Goal: Task Accomplishment & Management: Manage account settings

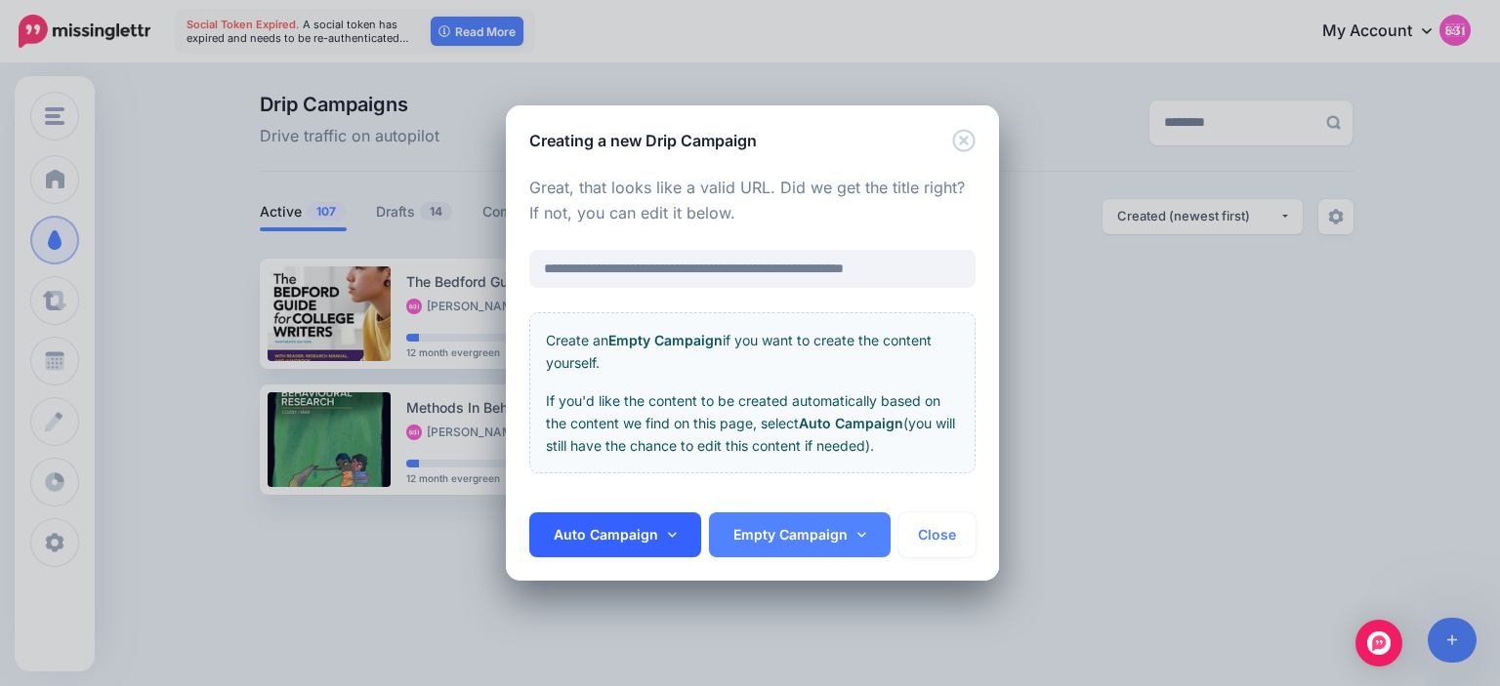
click at [673, 542] on icon at bounding box center [672, 535] width 9 height 14
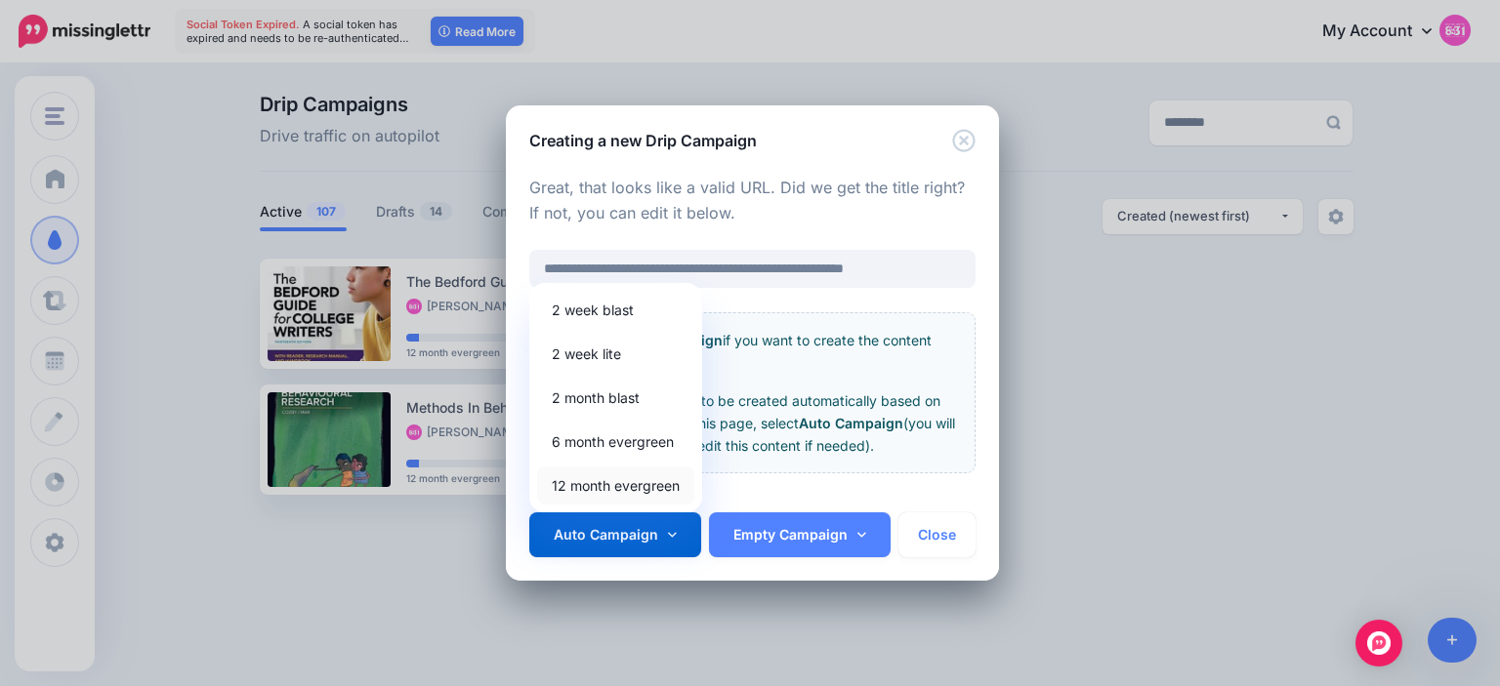
click at [656, 487] on link "12 month evergreen" at bounding box center [615, 486] width 157 height 38
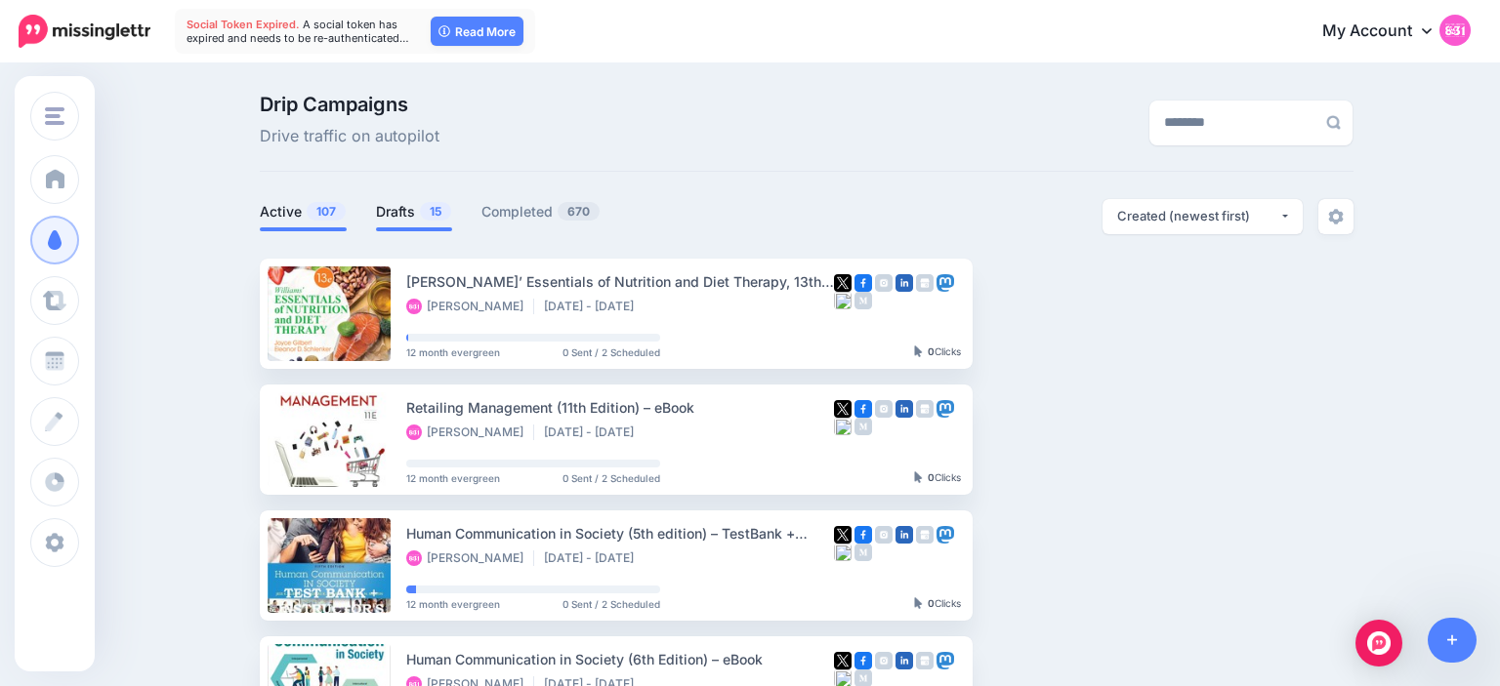
click at [383, 213] on link "Drafts 15" at bounding box center [414, 211] width 76 height 23
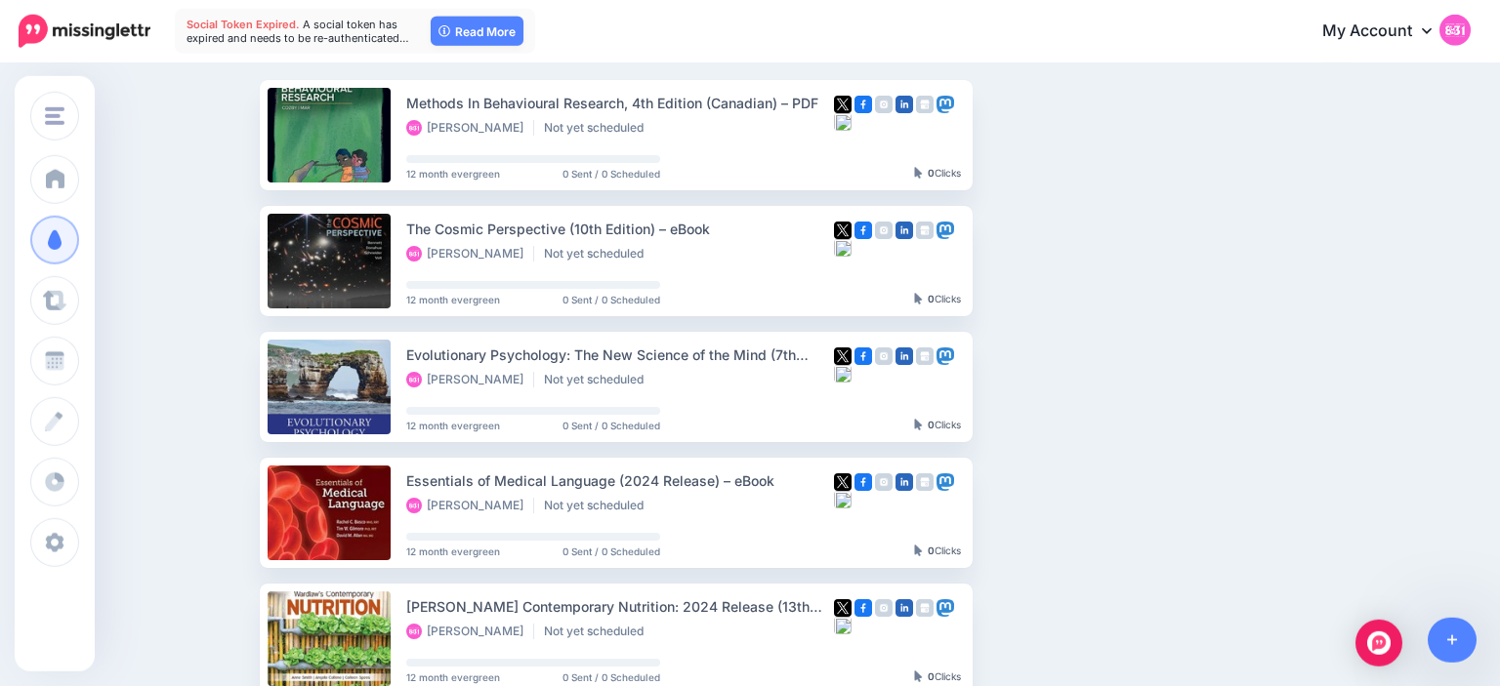
scroll to position [180, 0]
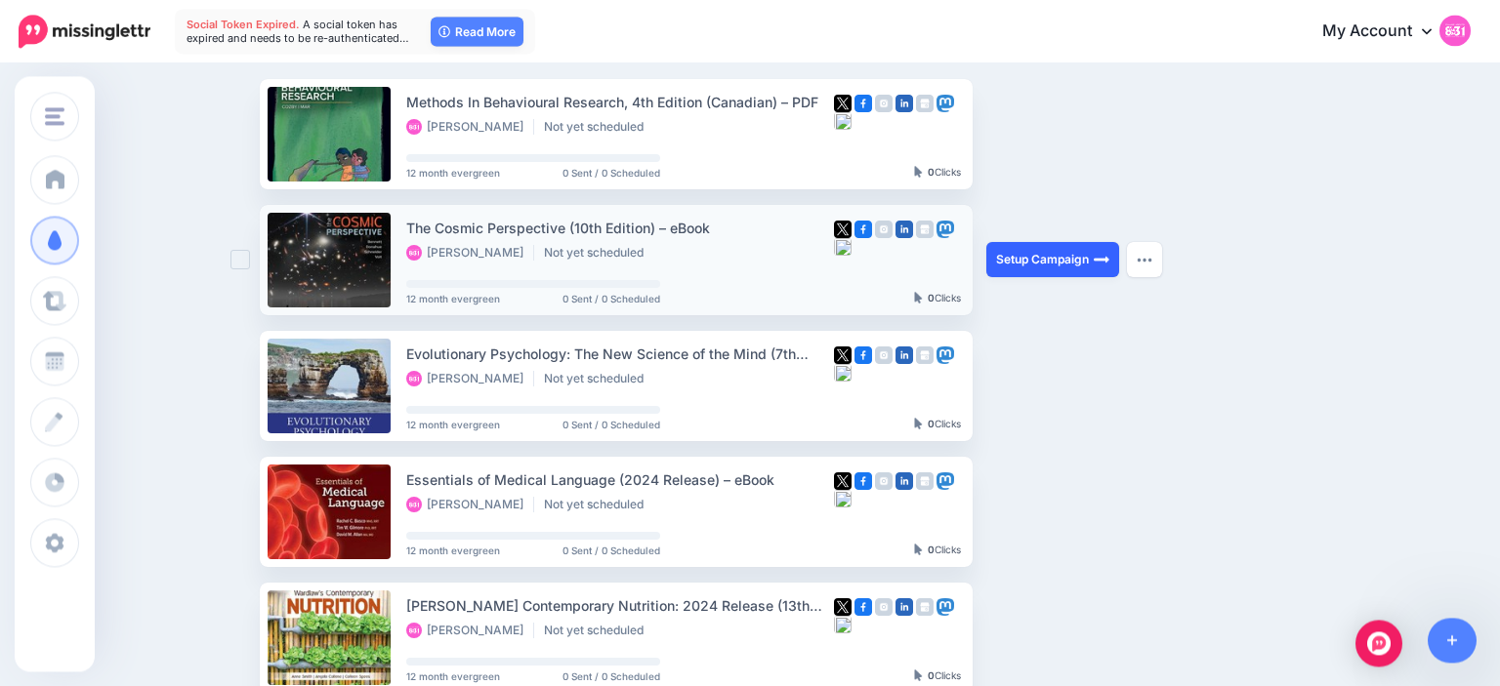
click at [1015, 250] on link "Setup Campaign" at bounding box center [1052, 259] width 133 height 35
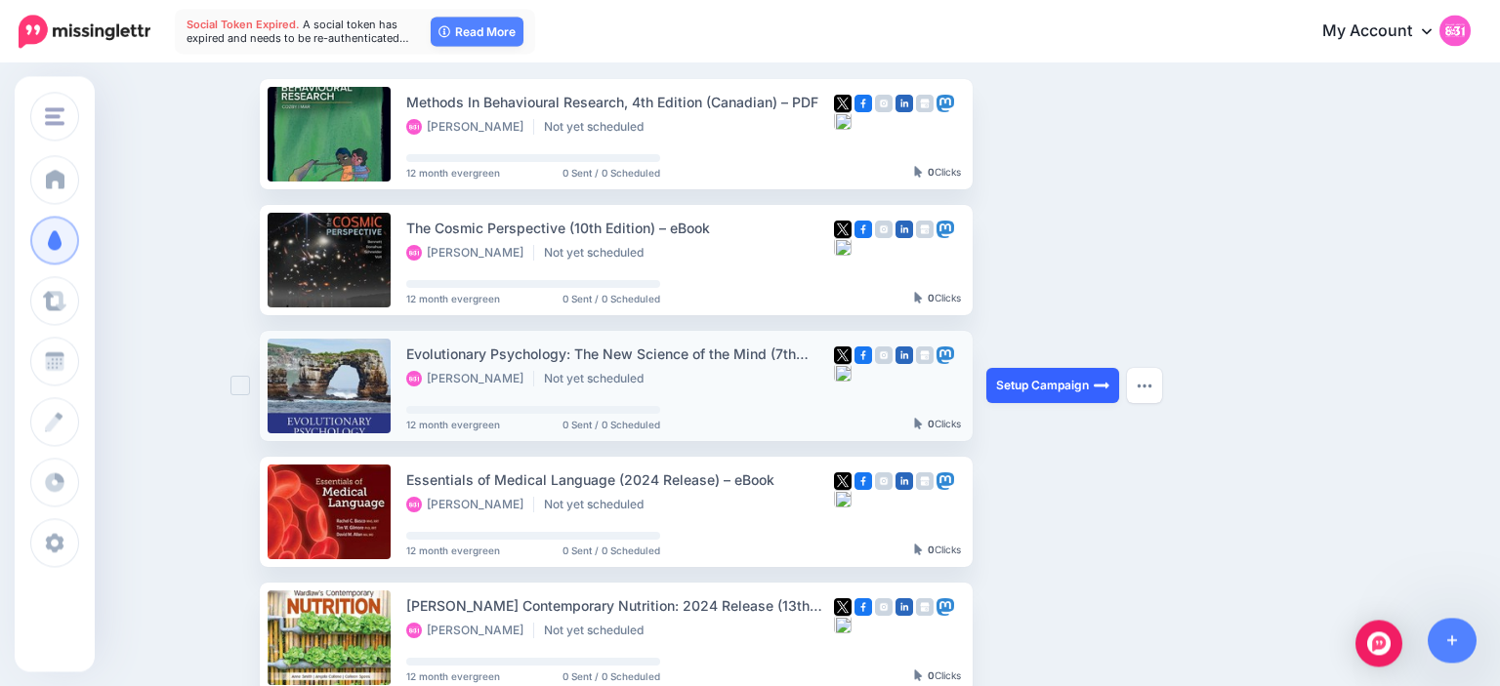
click at [1025, 380] on link "Setup Campaign" at bounding box center [1052, 385] width 133 height 35
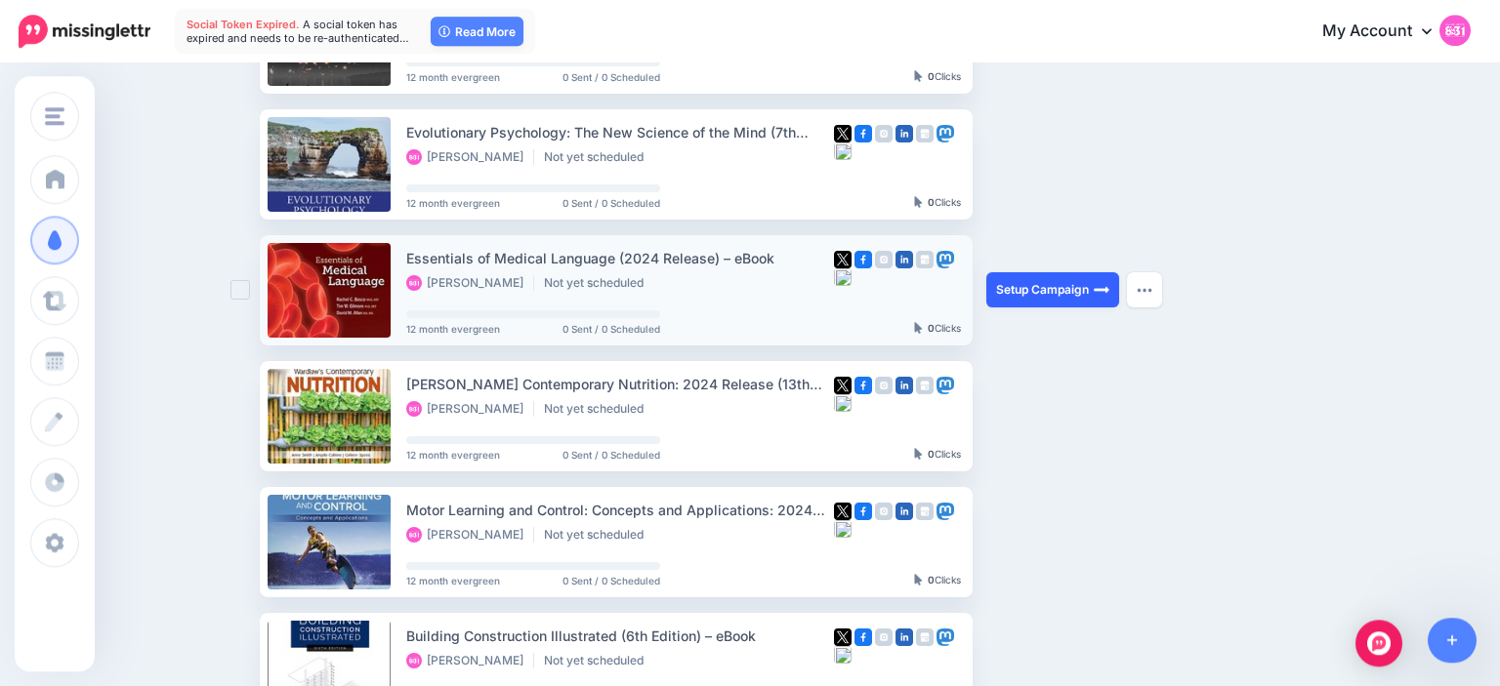
scroll to position [406, 0]
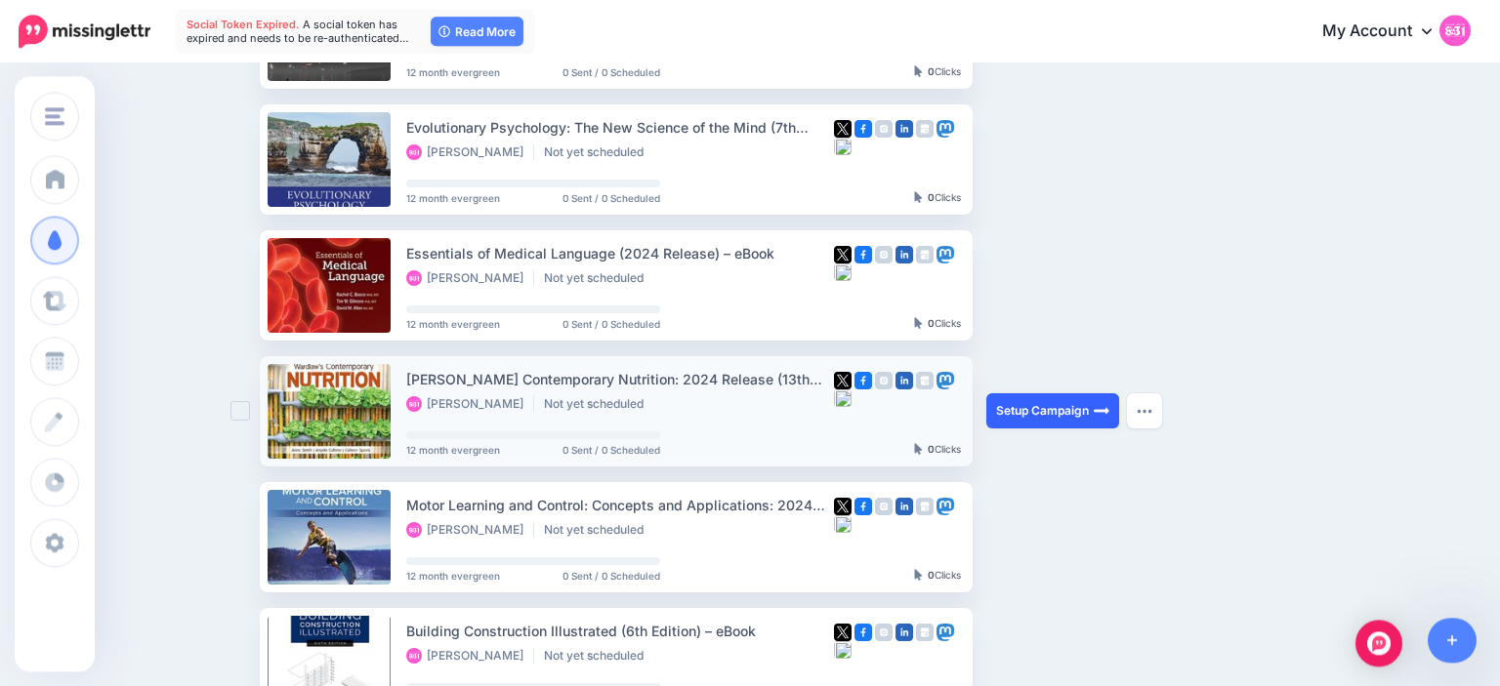
click at [1022, 418] on link "Setup Campaign" at bounding box center [1052, 410] width 133 height 35
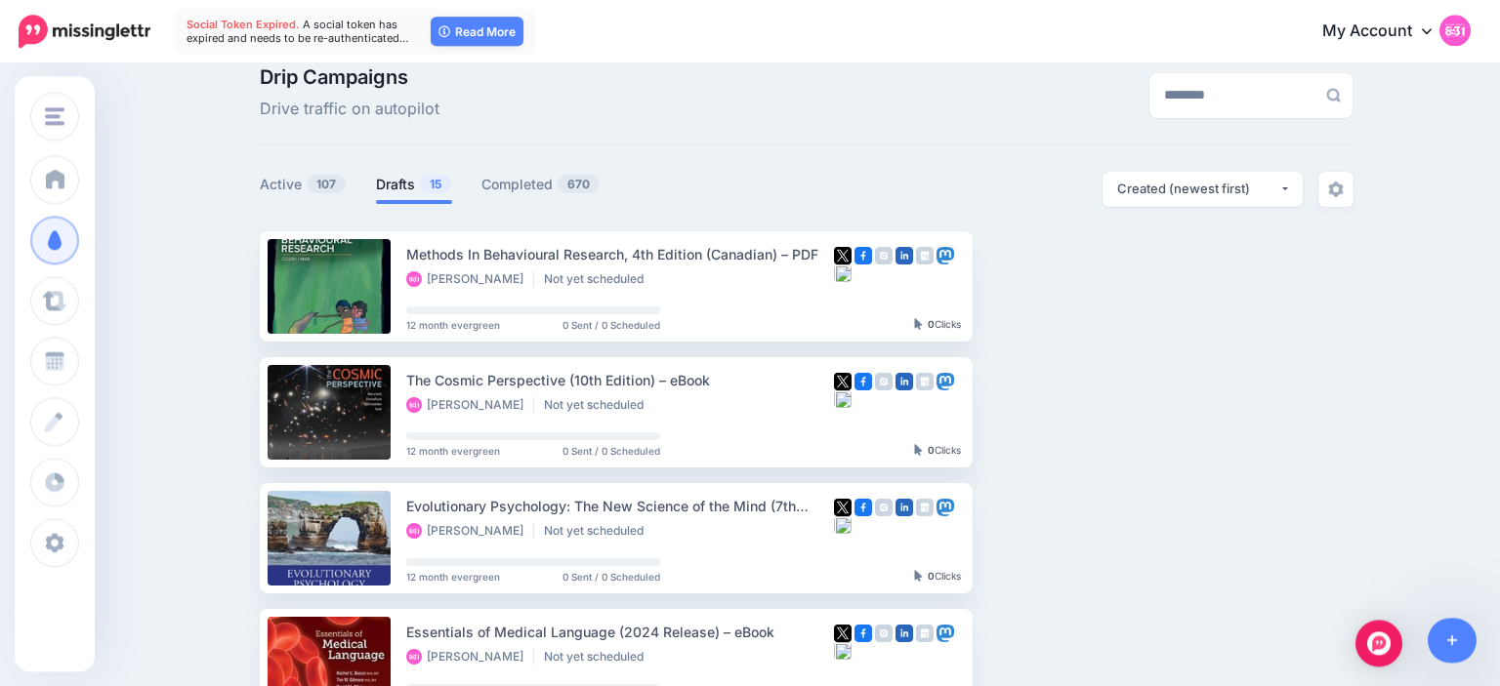
scroll to position [24, 0]
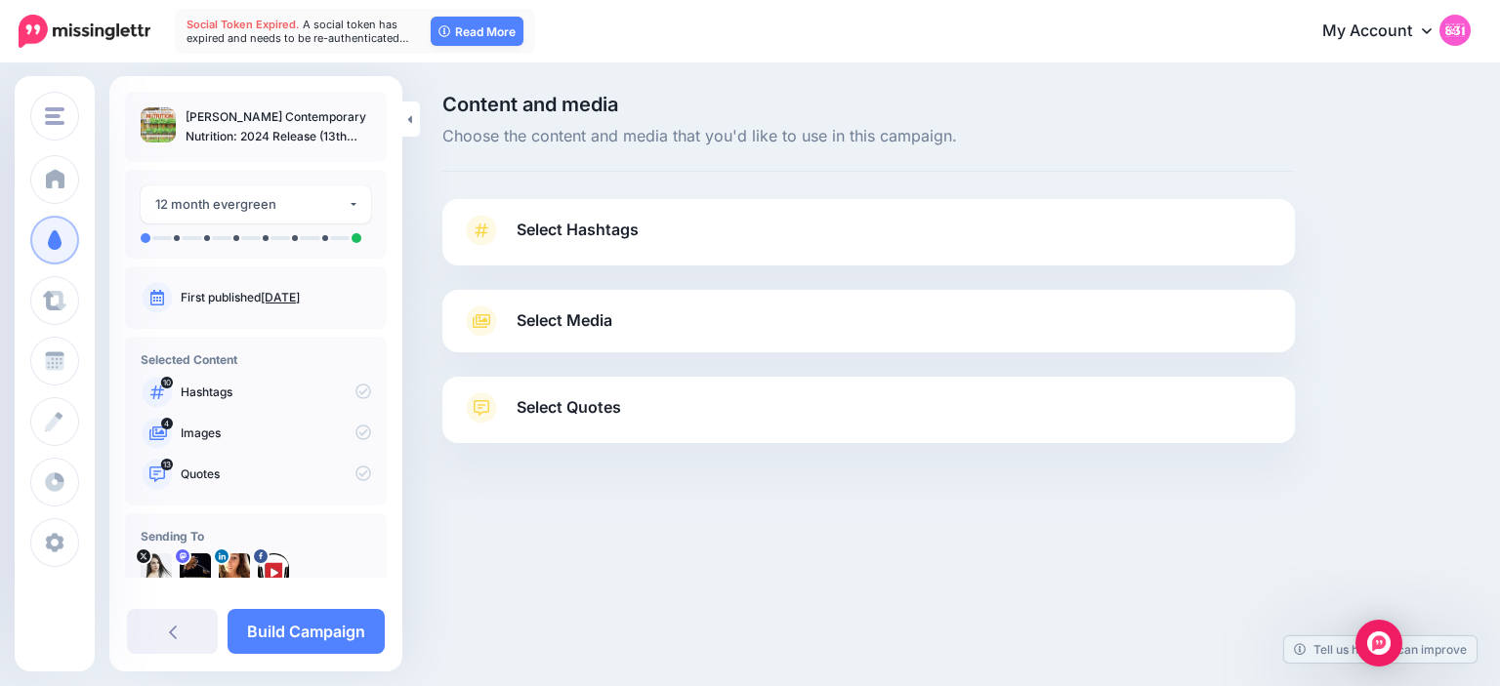
click at [640, 232] on link "Select Hashtags" at bounding box center [868, 240] width 813 height 51
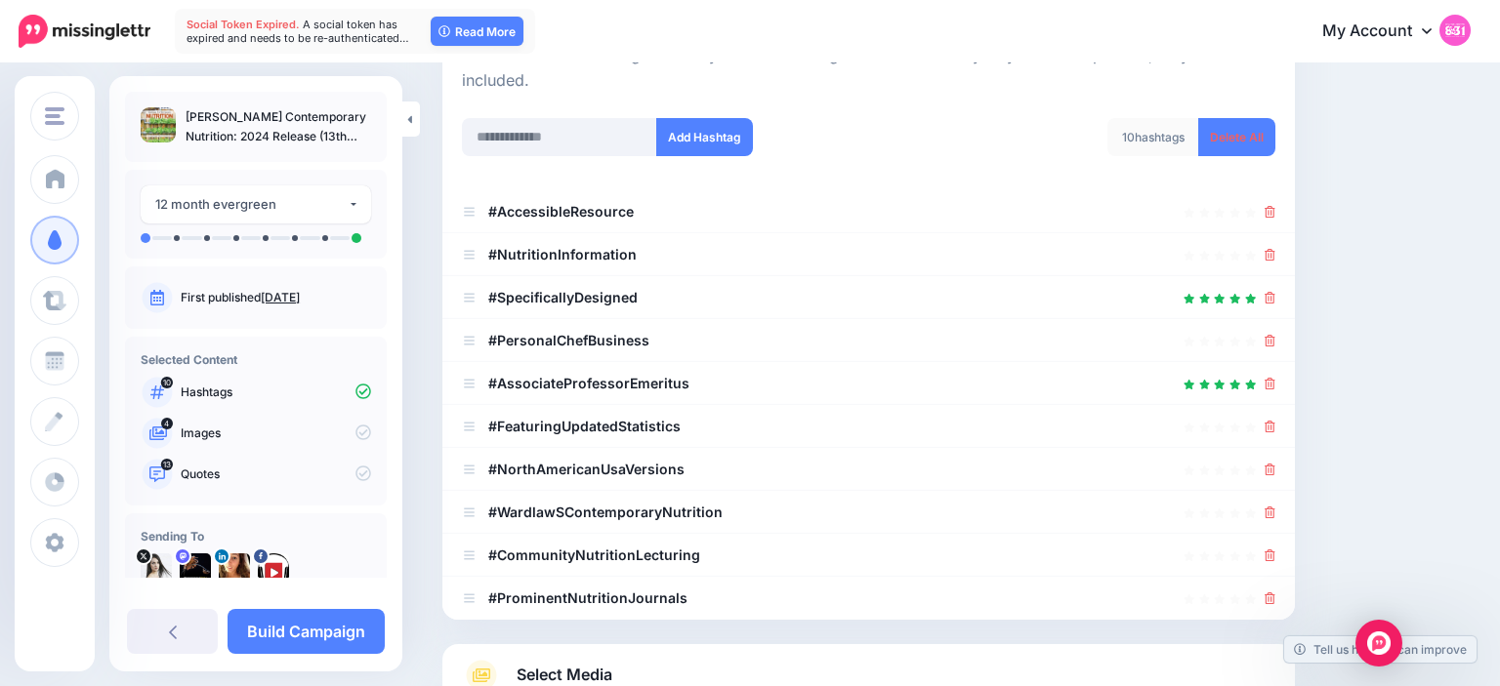
scroll to position [242, 0]
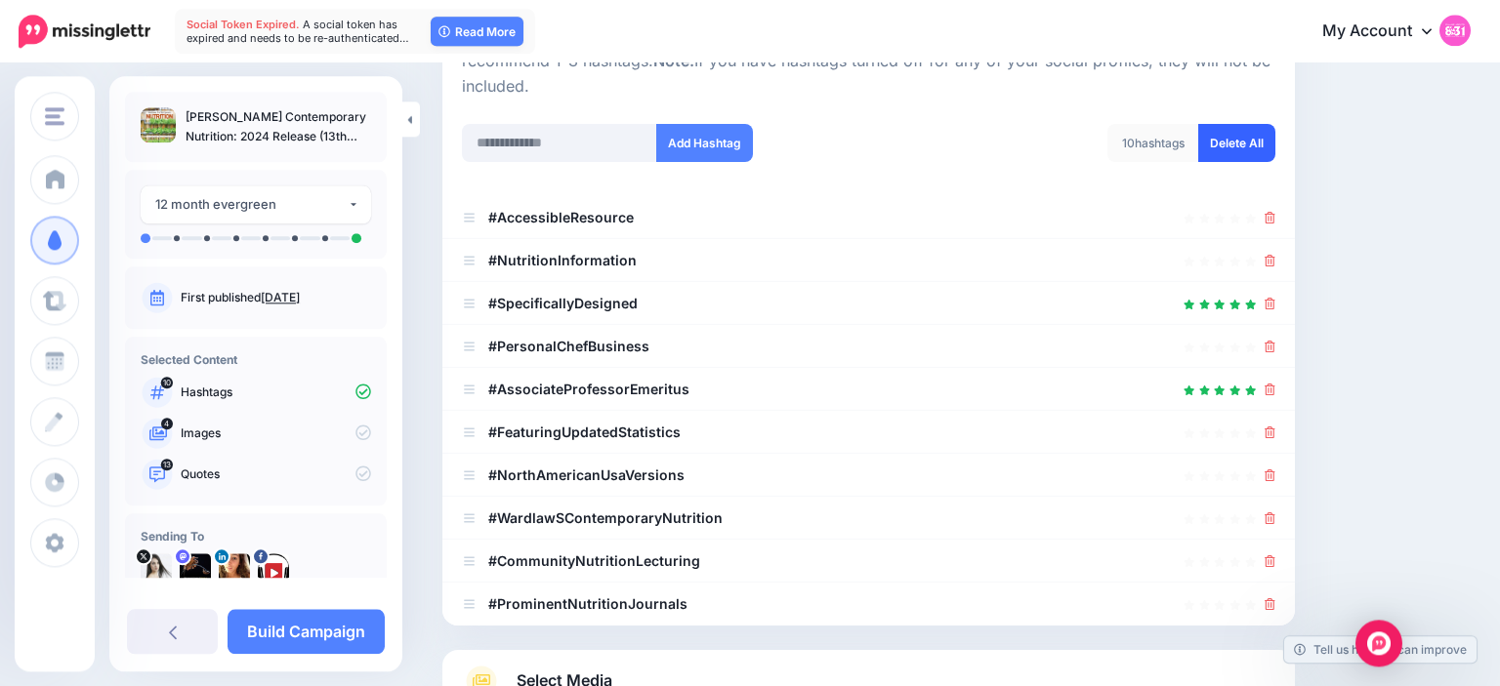
click at [1213, 133] on link "Delete All" at bounding box center [1236, 143] width 77 height 38
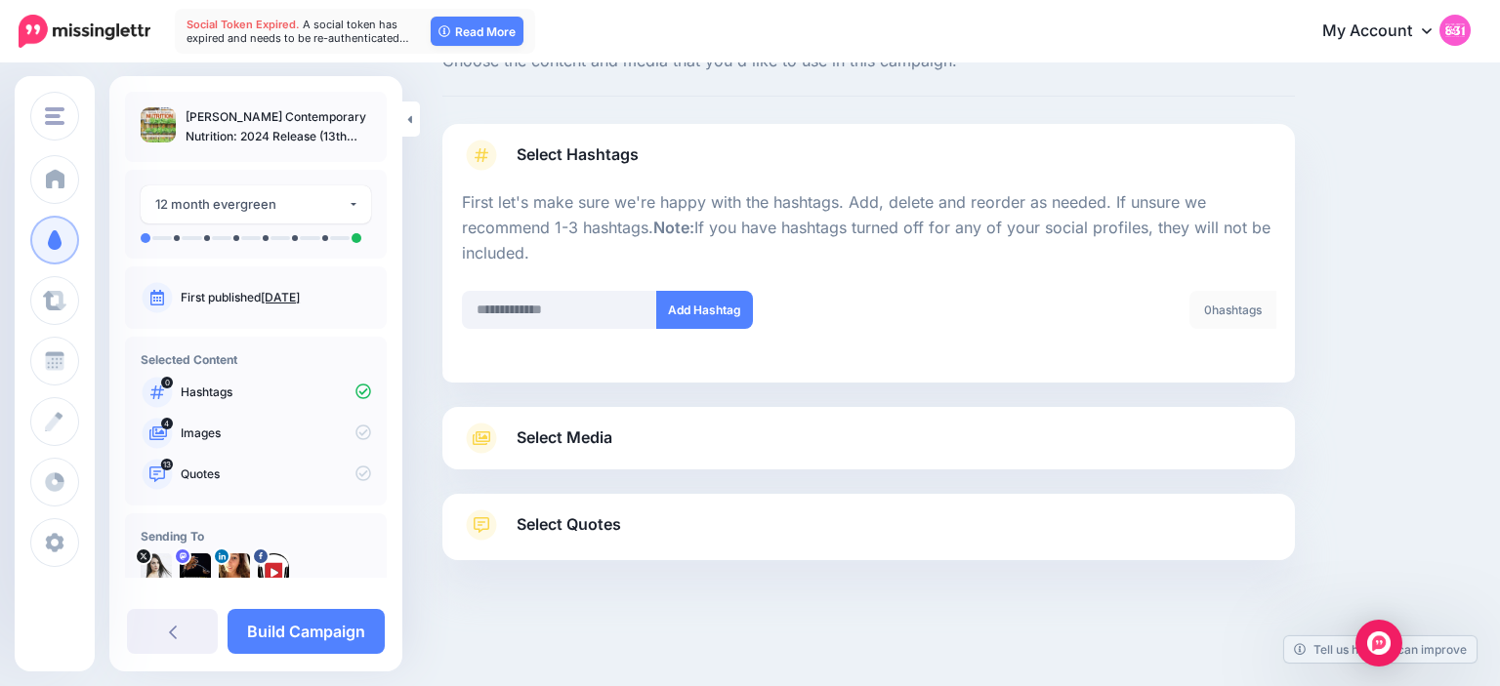
click at [732, 461] on div "Select Media Next, let's make sure we have the best media for this campaign. De…" at bounding box center [868, 438] width 852 height 62
click at [670, 447] on link "Select Media" at bounding box center [868, 438] width 813 height 31
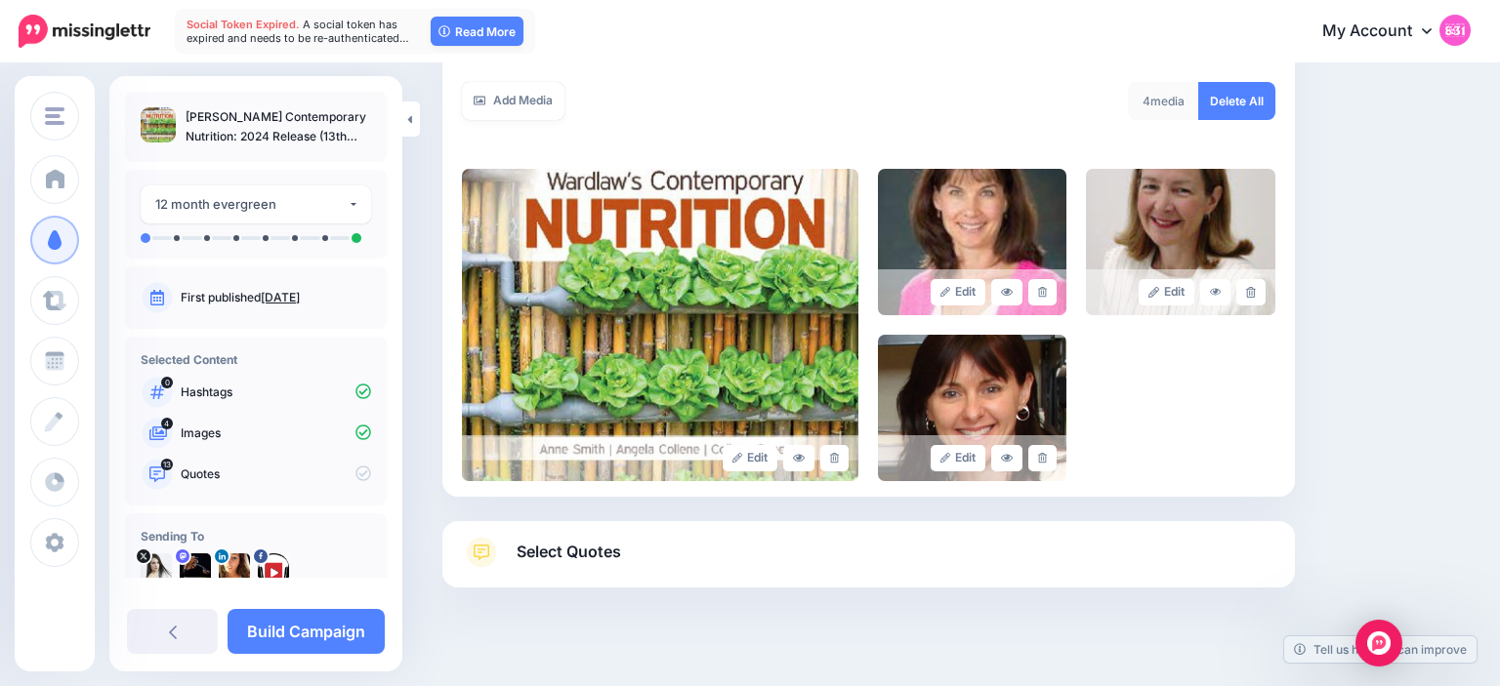
scroll to position [348, 0]
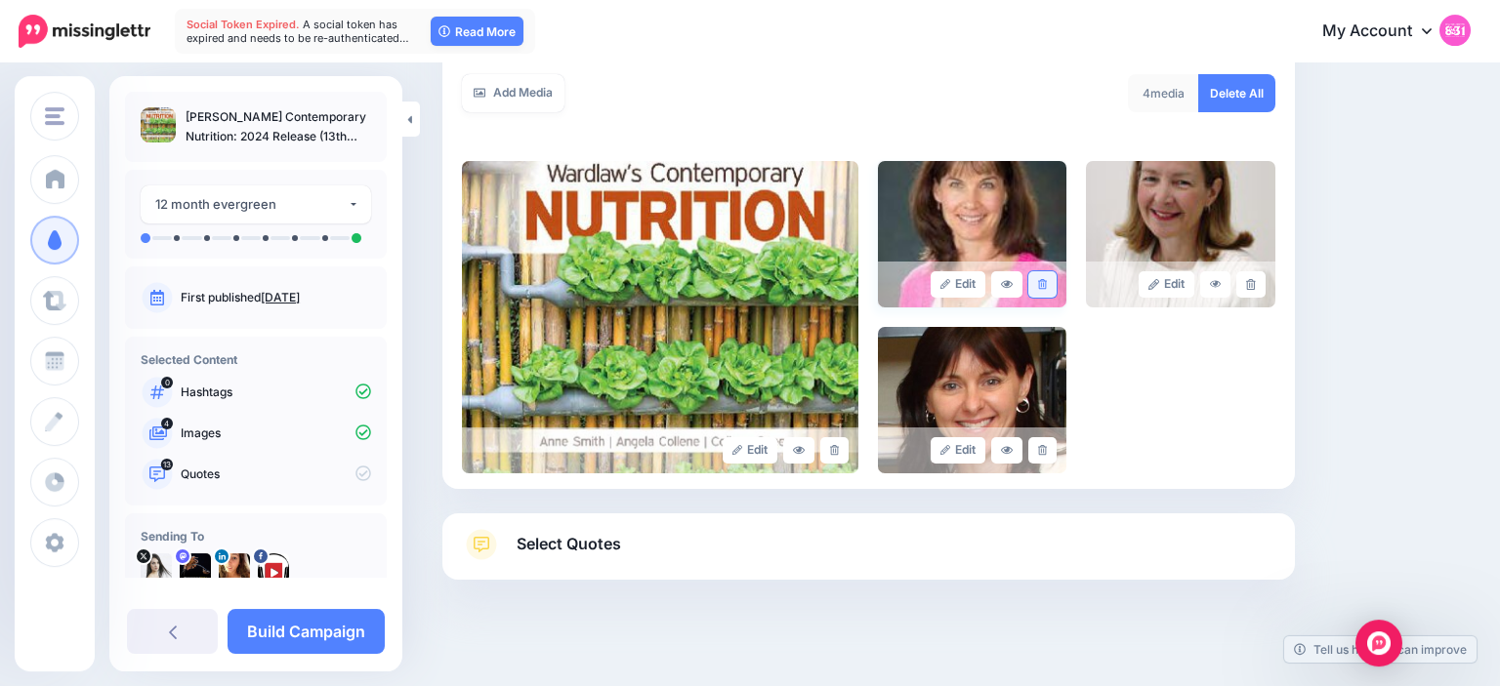
click at [1051, 290] on link at bounding box center [1042, 284] width 28 height 26
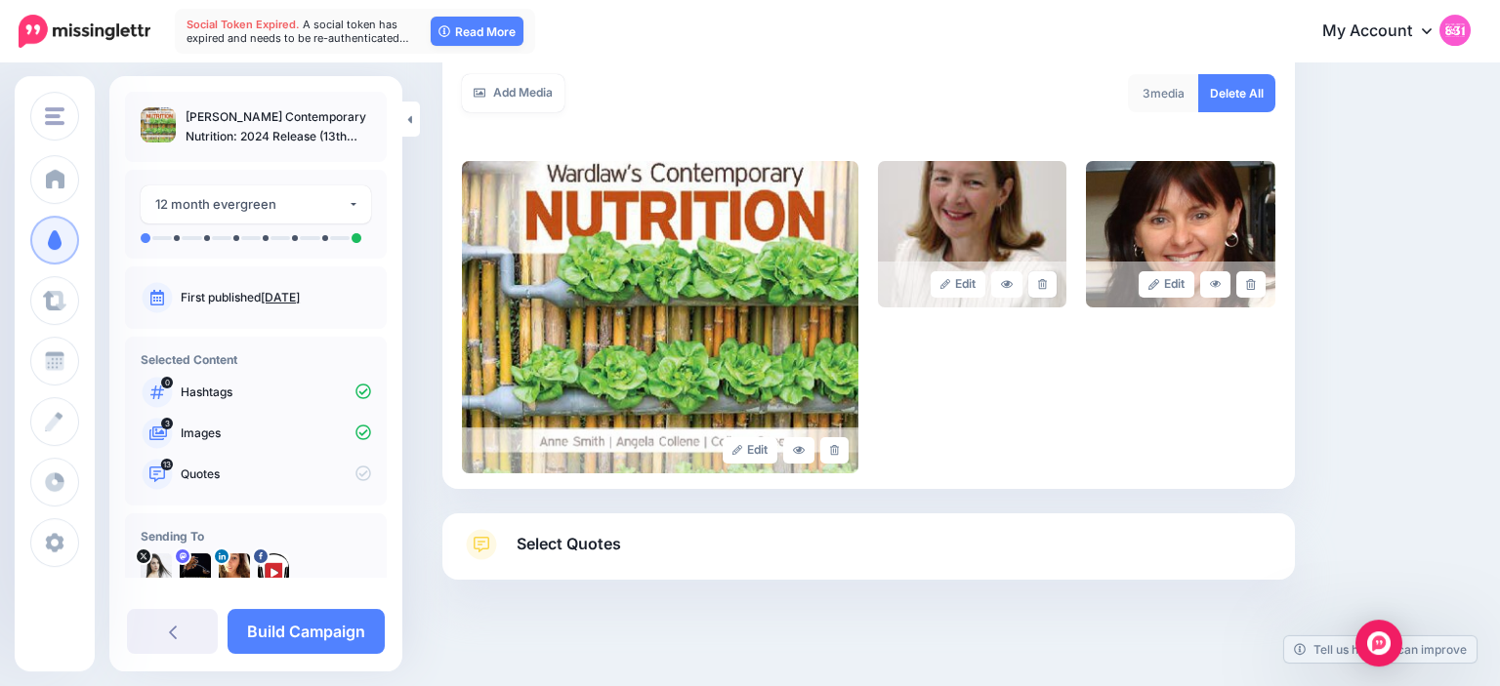
click at [1051, 290] on link at bounding box center [1042, 284] width 28 height 26
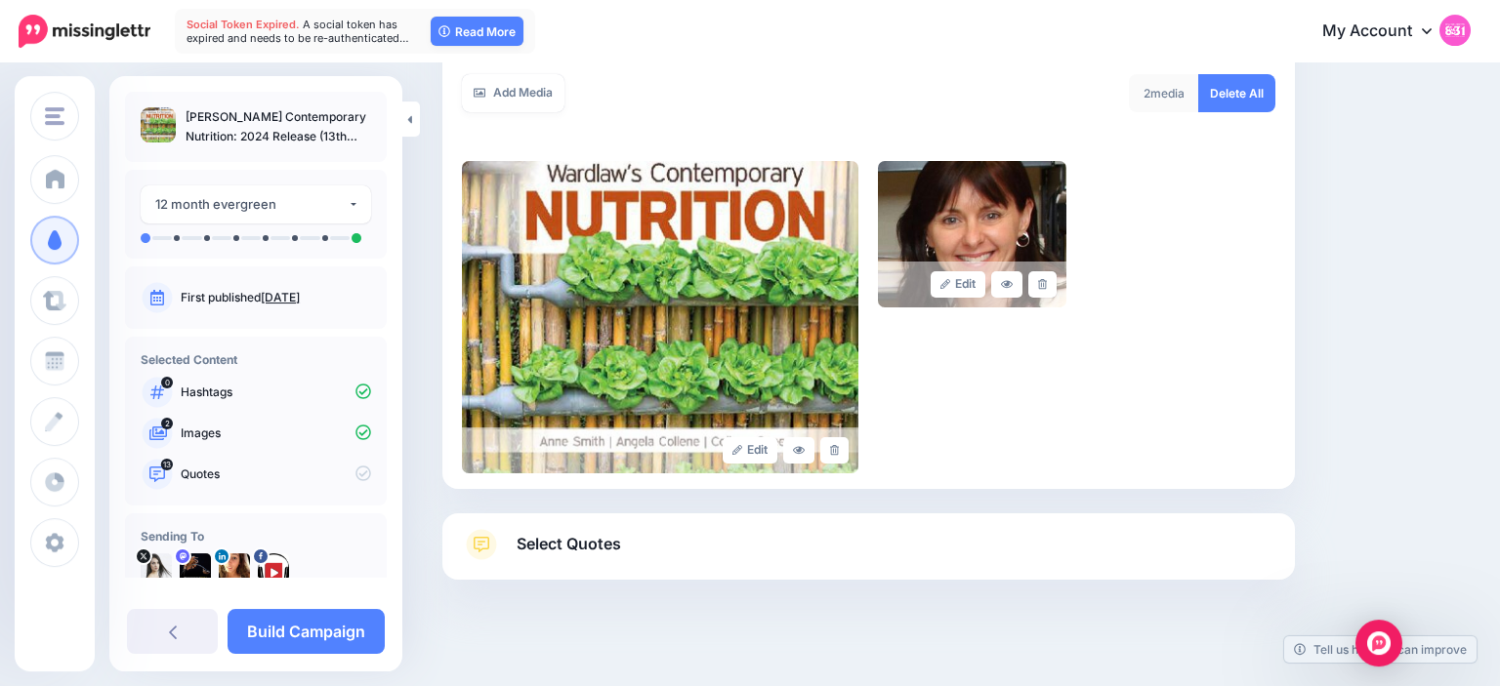
click at [1051, 290] on link at bounding box center [1042, 284] width 28 height 26
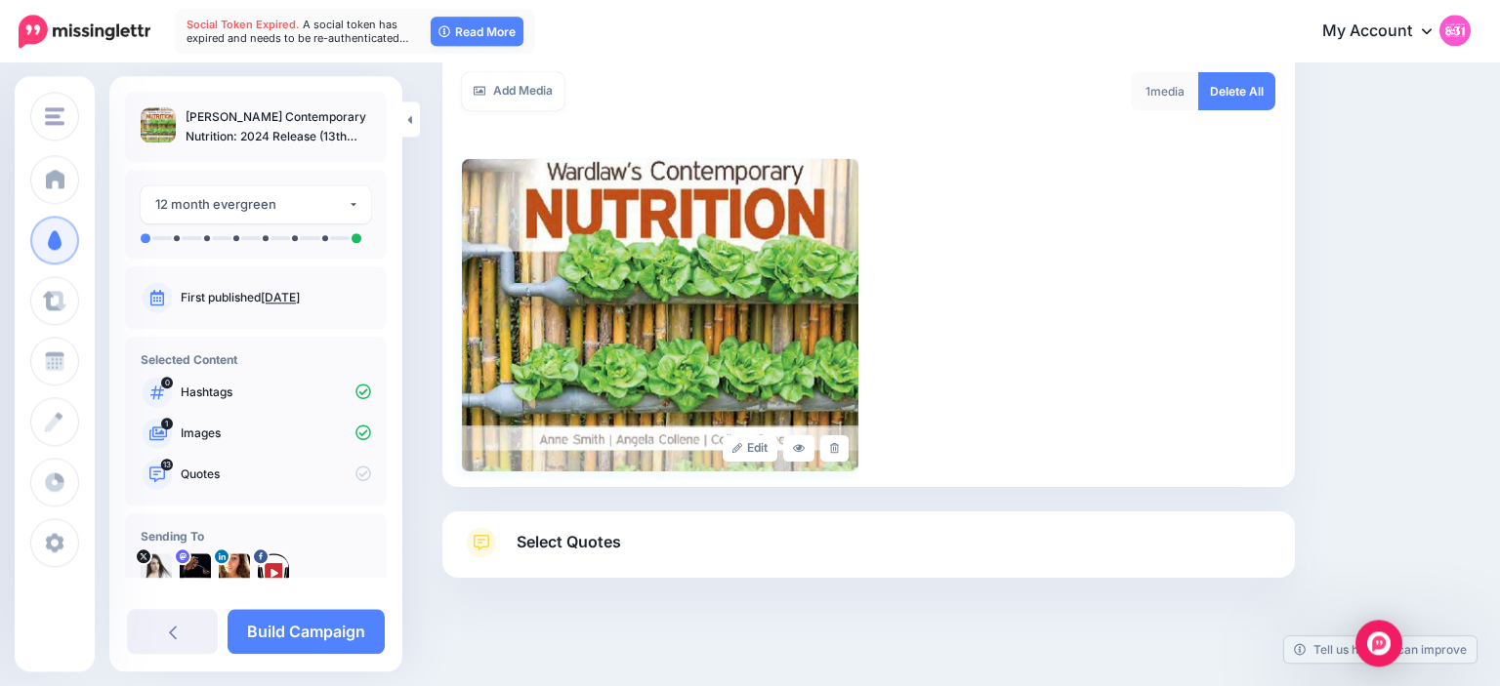
scroll to position [353, 0]
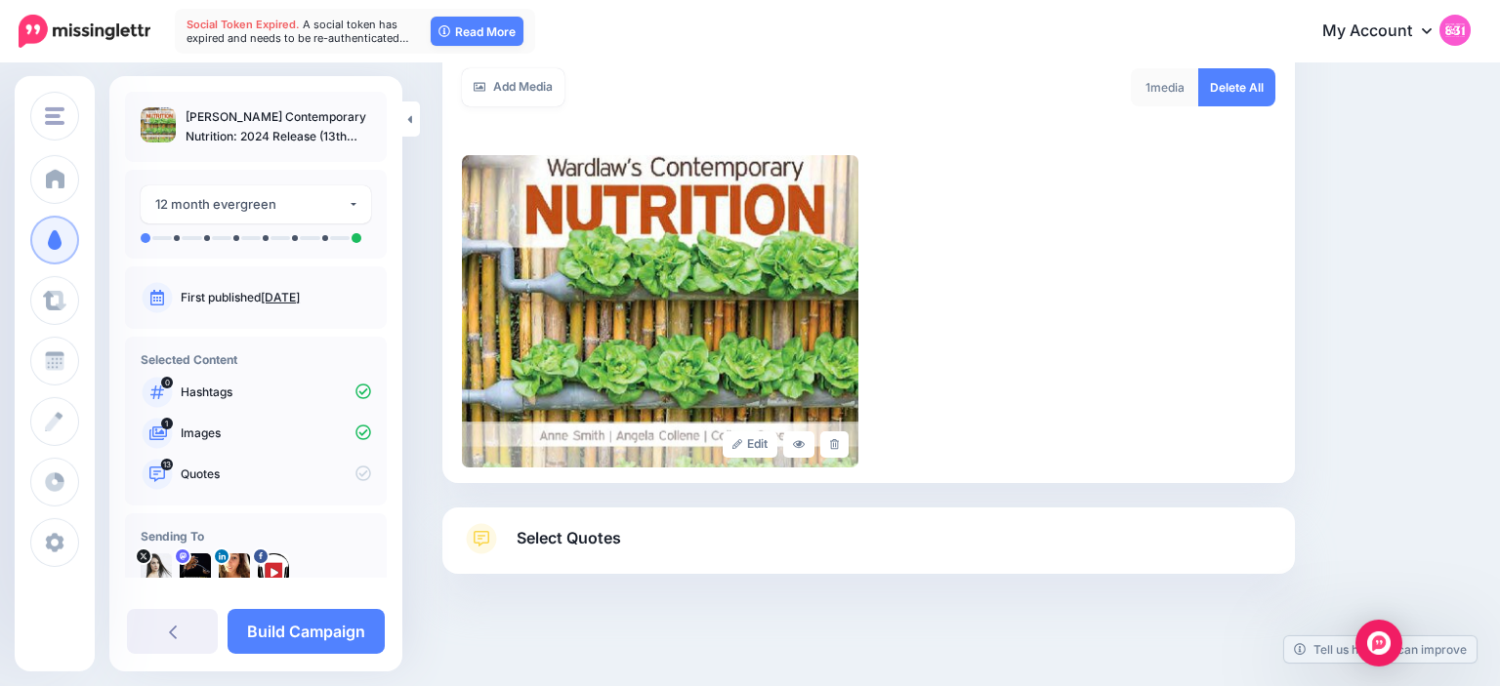
click at [562, 553] on link "Select Quotes" at bounding box center [868, 548] width 813 height 51
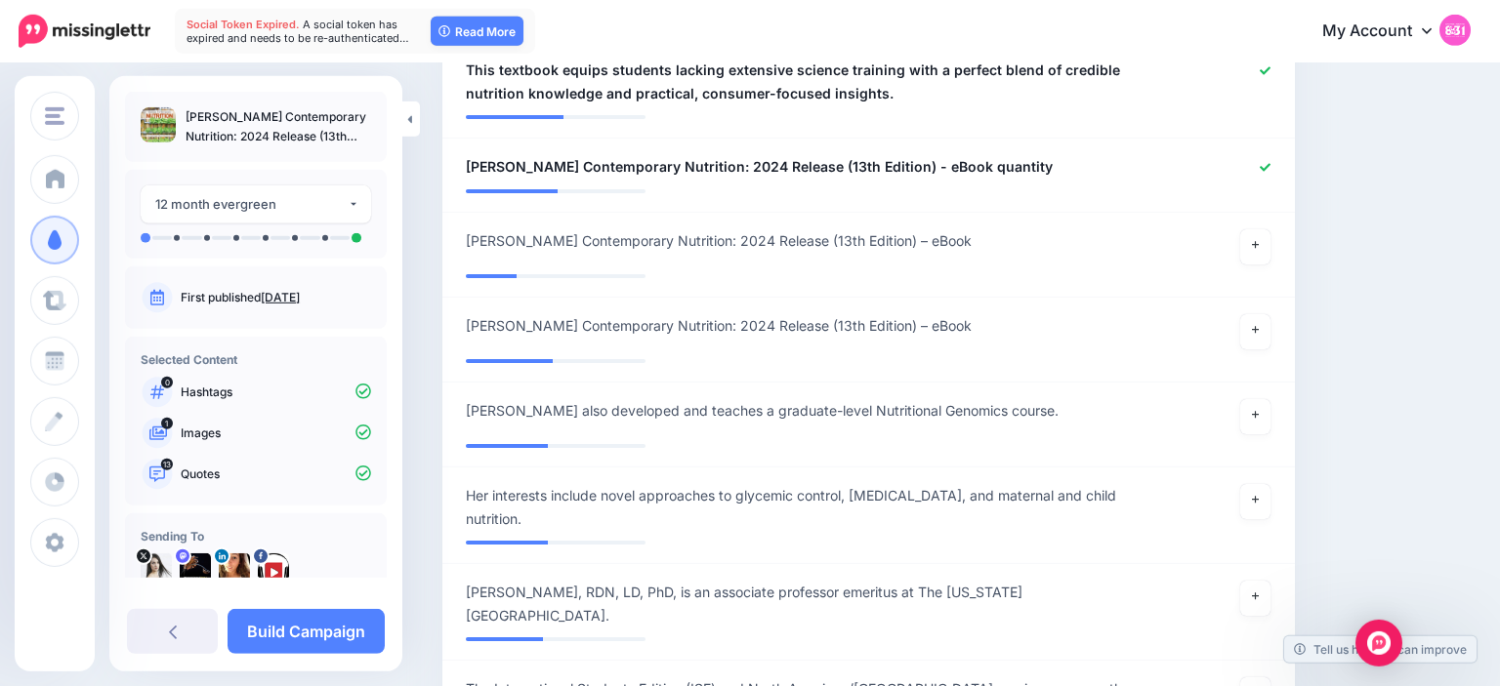
scroll to position [1803, 0]
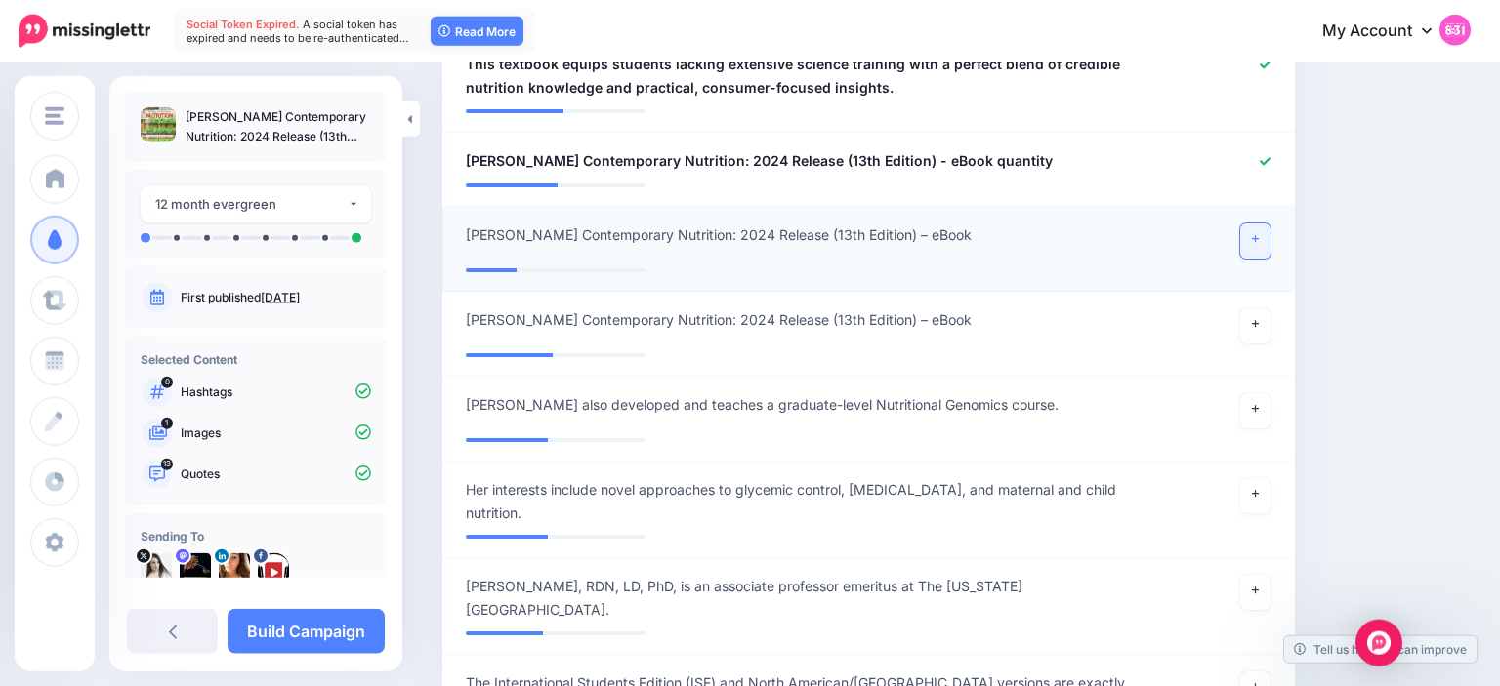
click at [1257, 224] on link at bounding box center [1255, 241] width 31 height 35
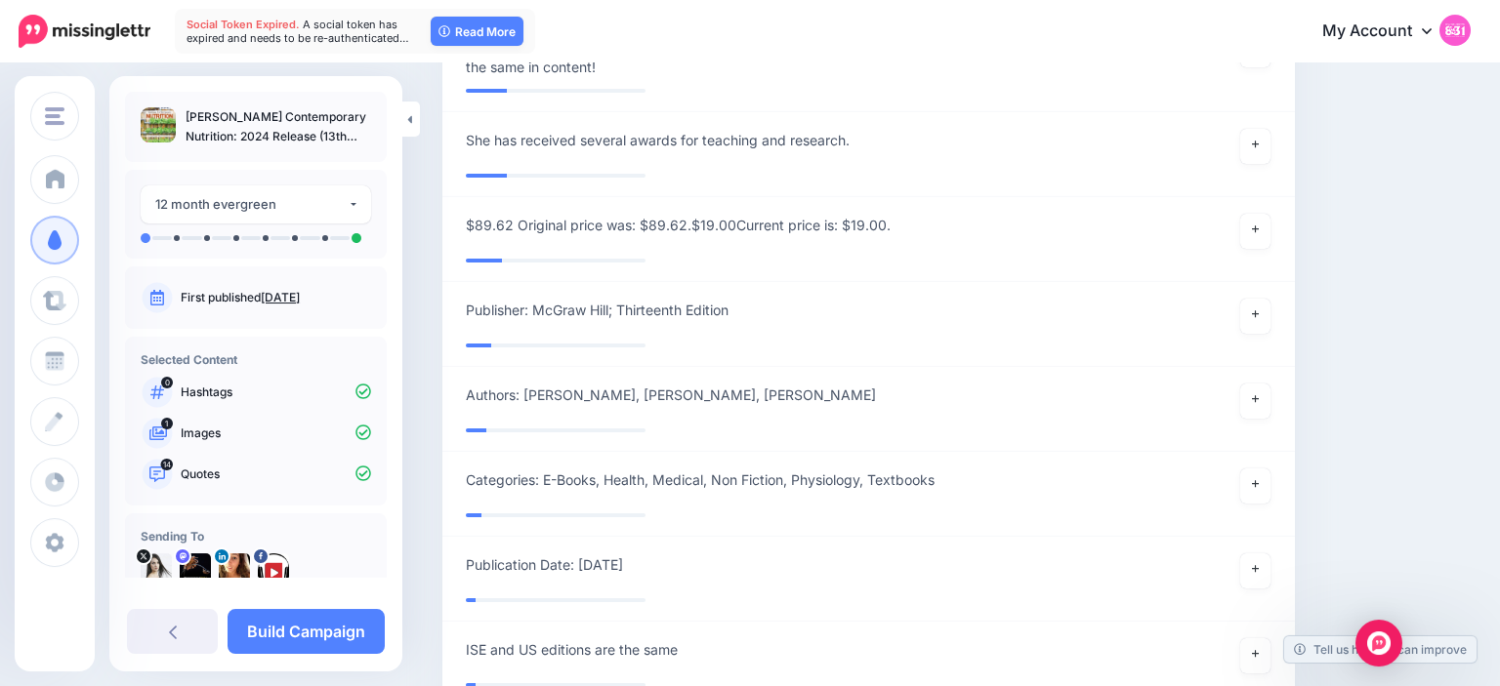
scroll to position [2581, 0]
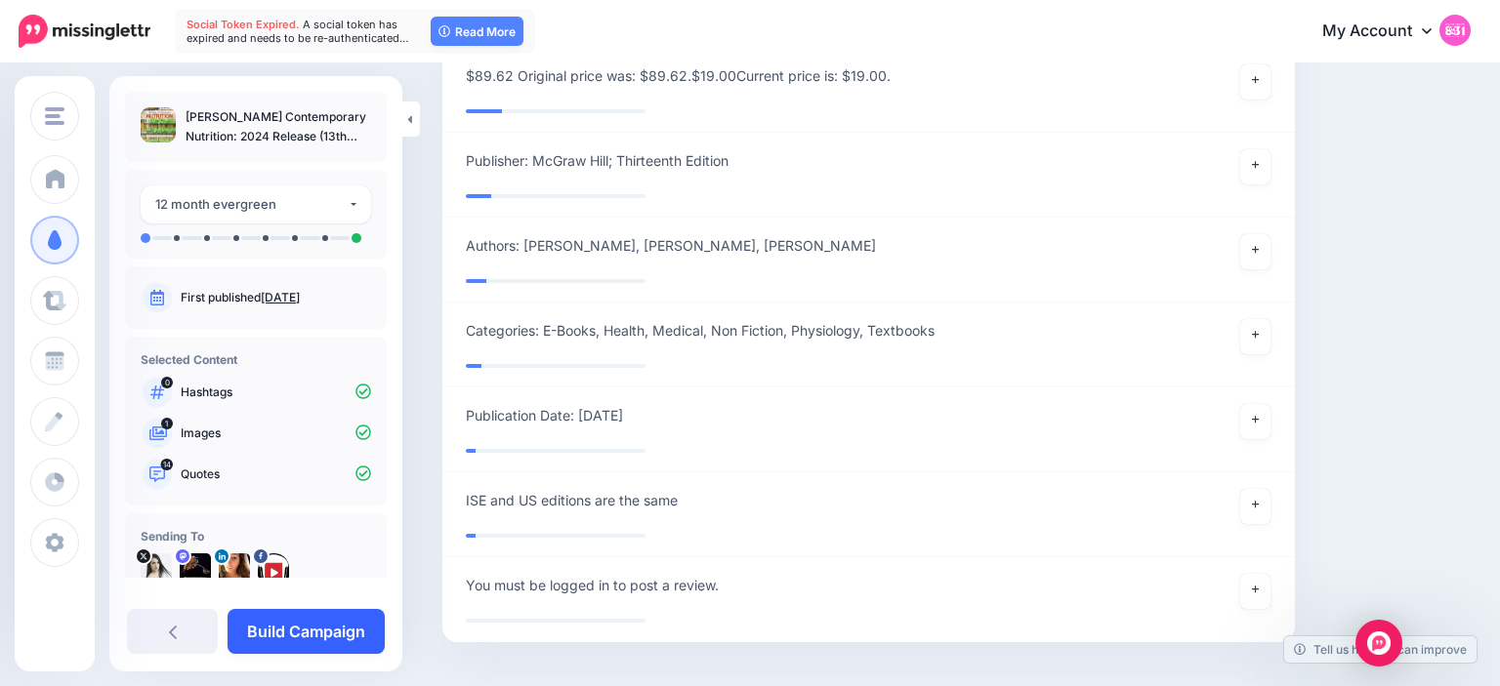
click at [320, 629] on link "Build Campaign" at bounding box center [305, 631] width 157 height 45
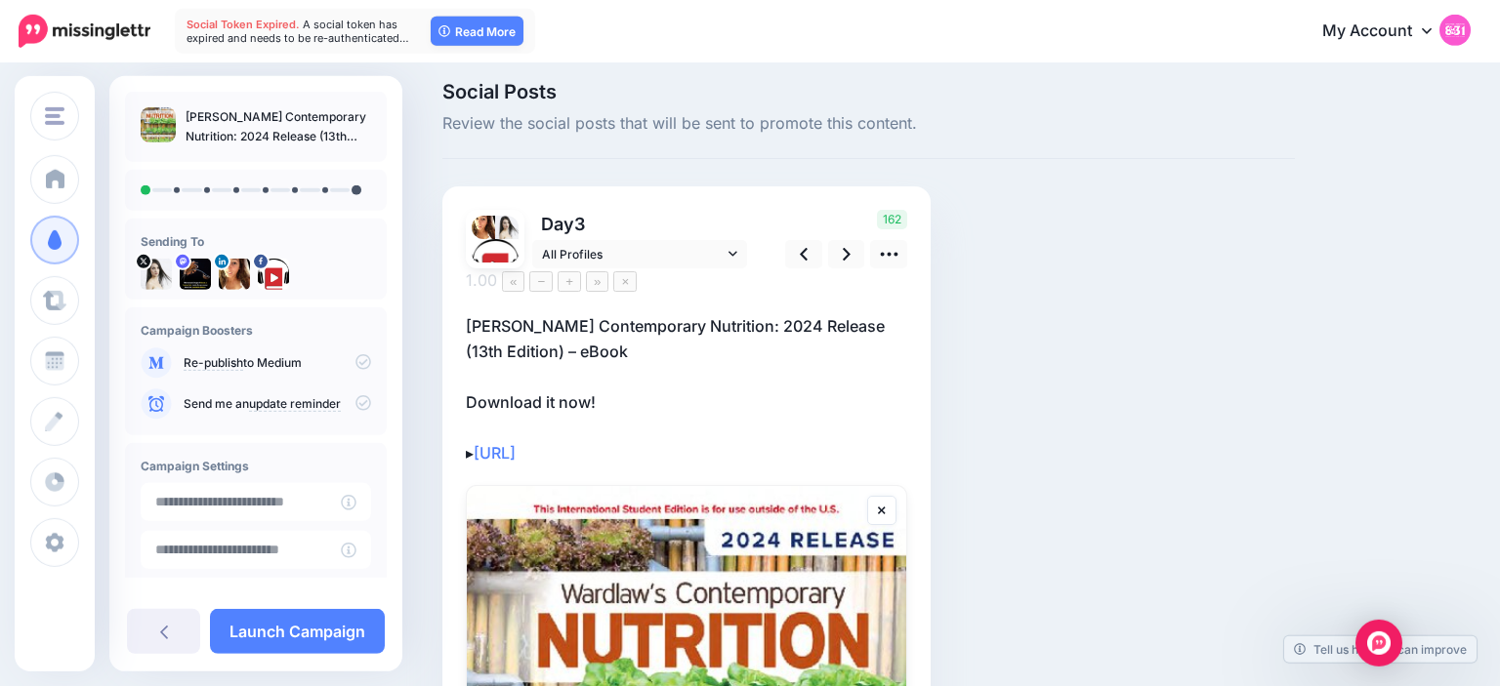
scroll to position [12, 0]
click at [510, 320] on p "[PERSON_NAME] Contemporary Nutrition: 2024 Release (13th Edition) – eBook Downl…" at bounding box center [686, 390] width 441 height 152
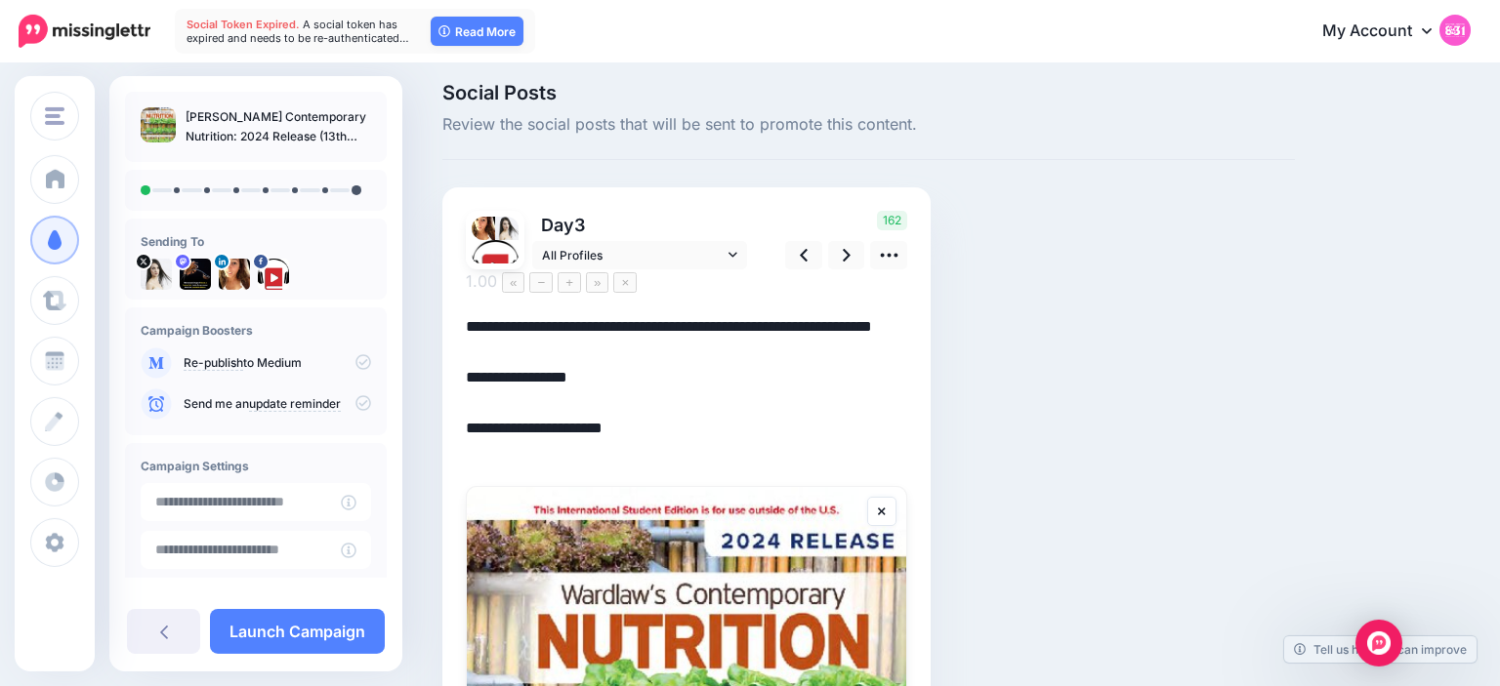
click at [522, 327] on textarea "**********" at bounding box center [686, 390] width 441 height 152
click at [847, 314] on textarea "**********" at bounding box center [686, 390] width 441 height 152
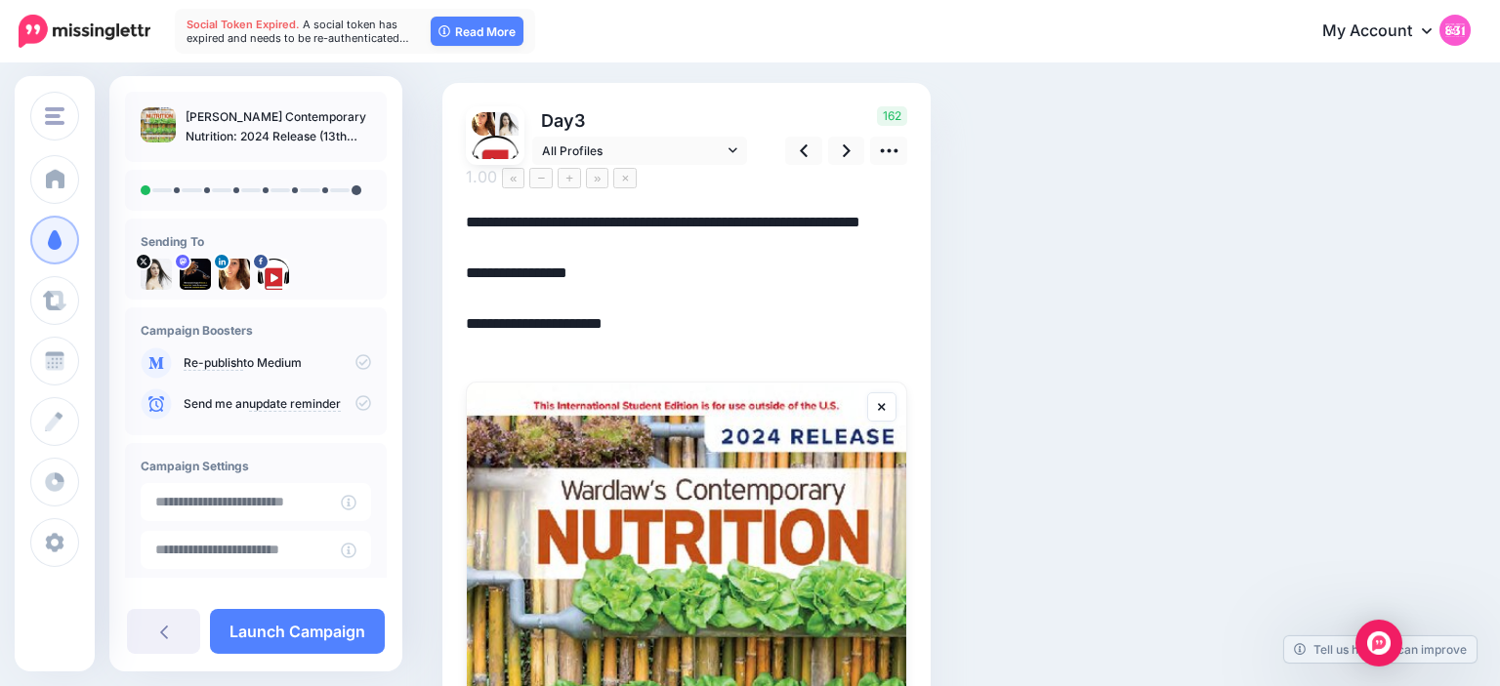
scroll to position [102, 0]
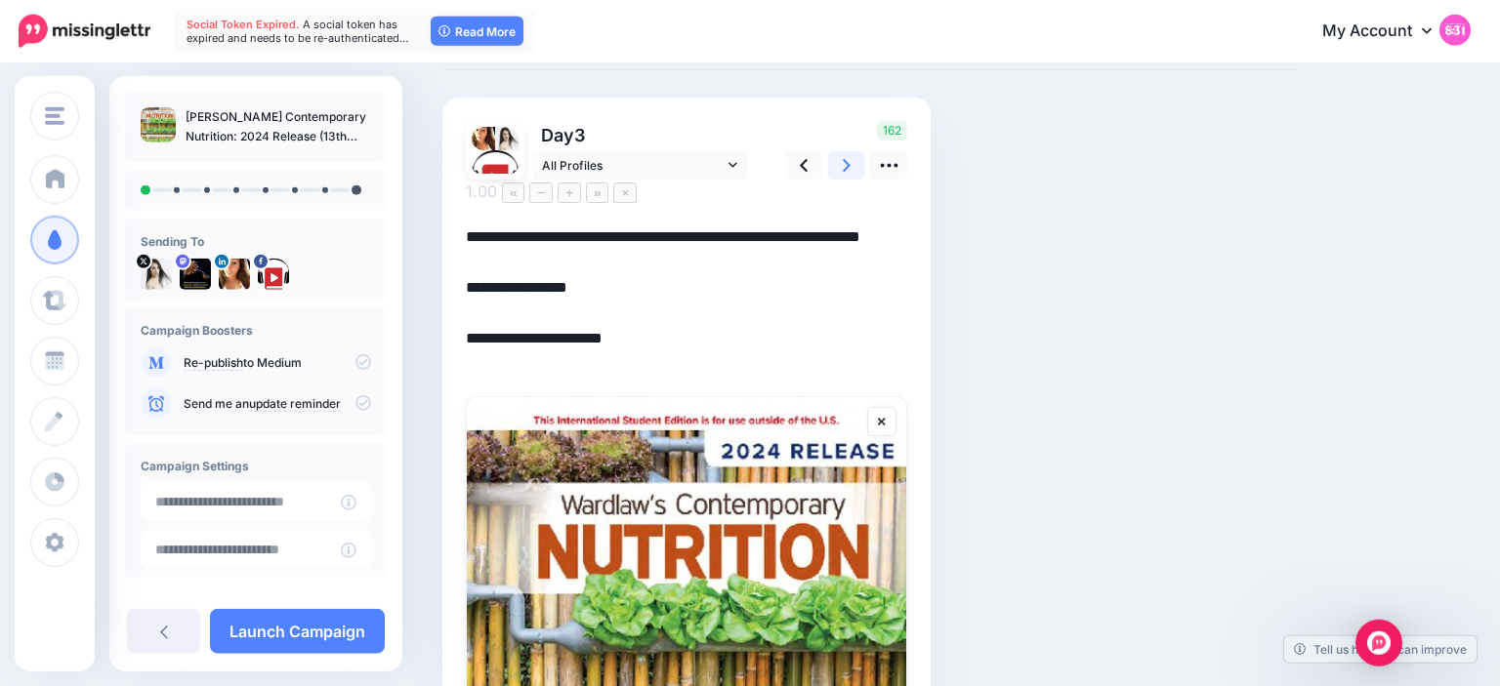
click at [854, 167] on link at bounding box center [846, 165] width 37 height 28
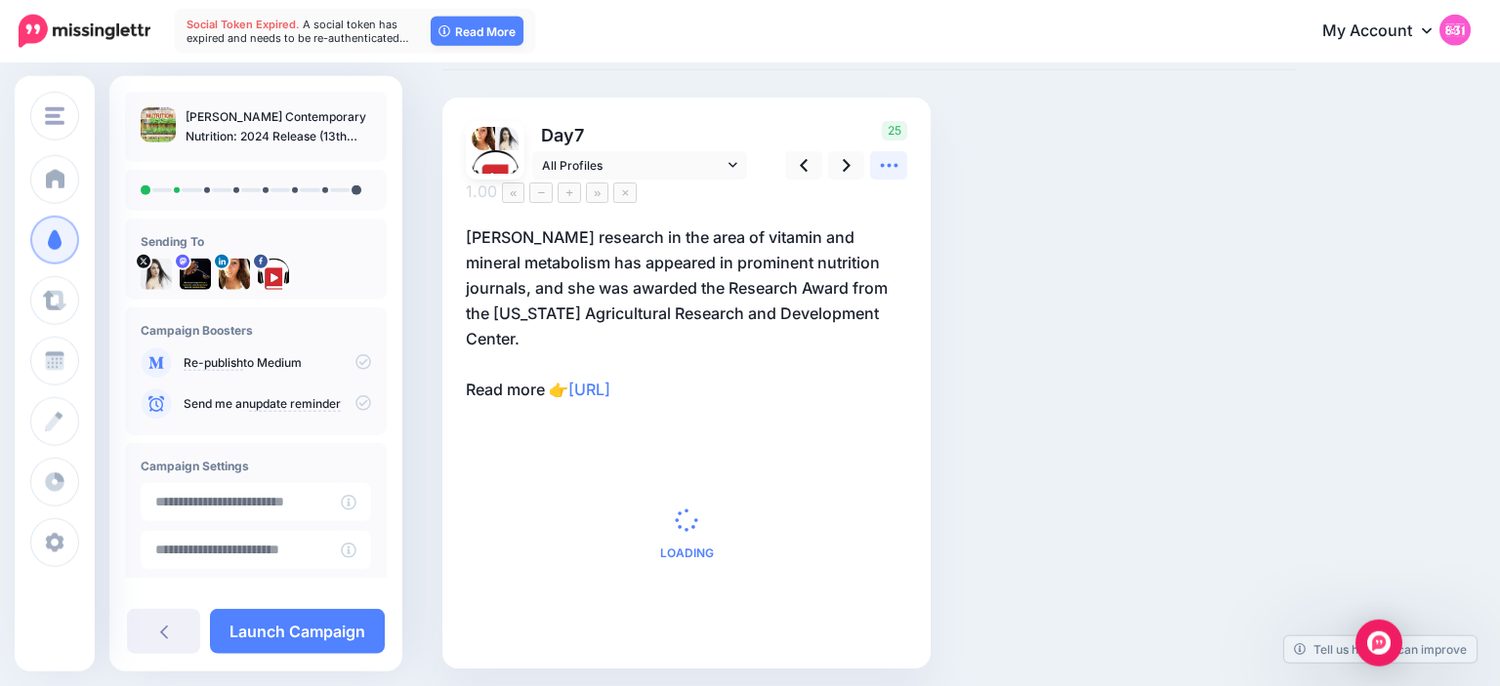
click at [892, 169] on icon at bounding box center [889, 165] width 21 height 21
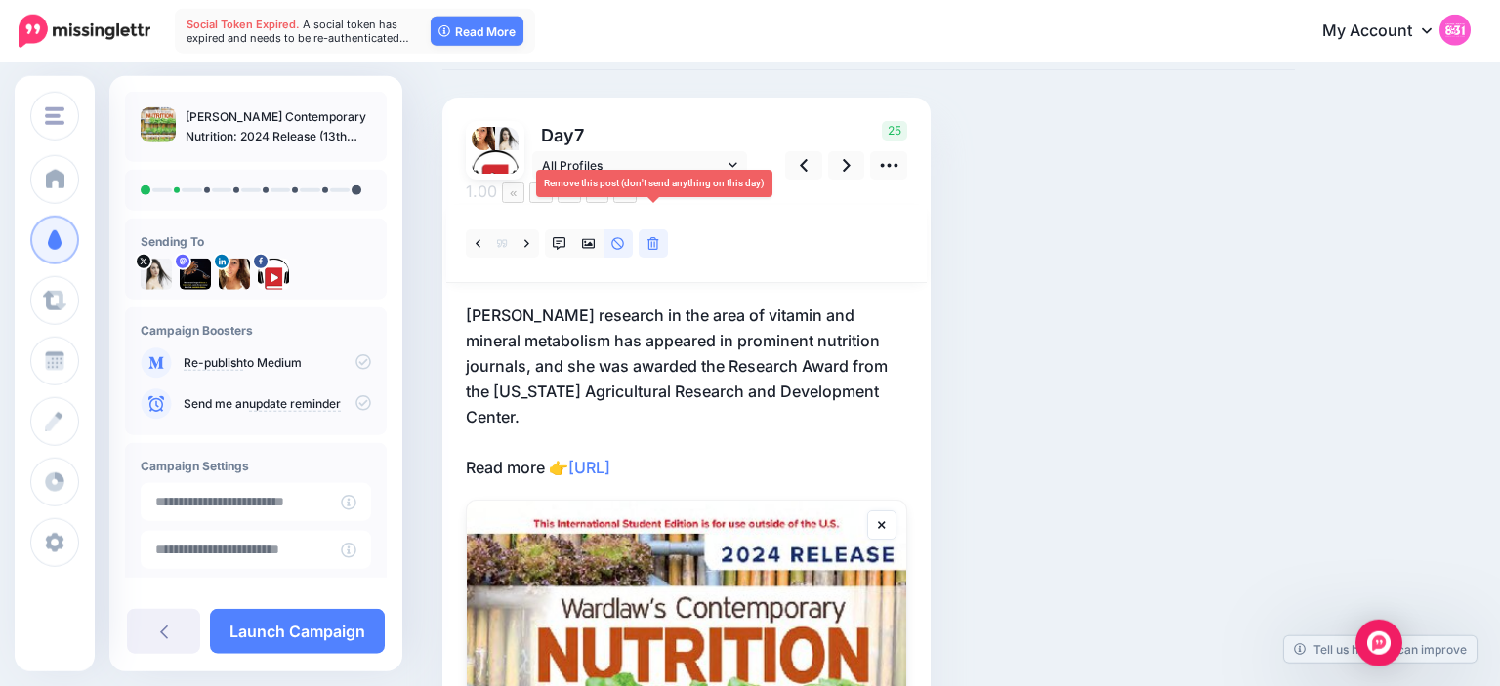
click at [653, 237] on icon at bounding box center [653, 244] width 12 height 14
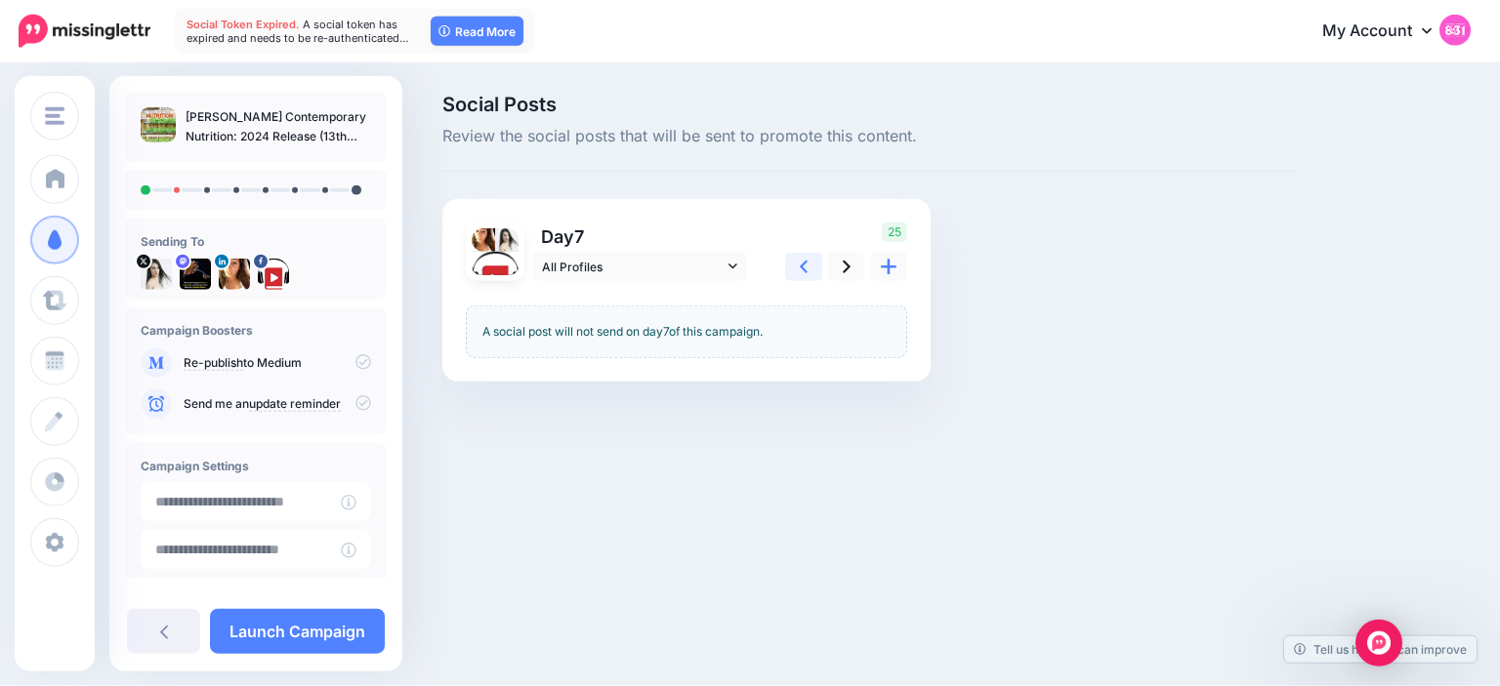
scroll to position [0, 0]
click at [847, 278] on link at bounding box center [846, 267] width 37 height 28
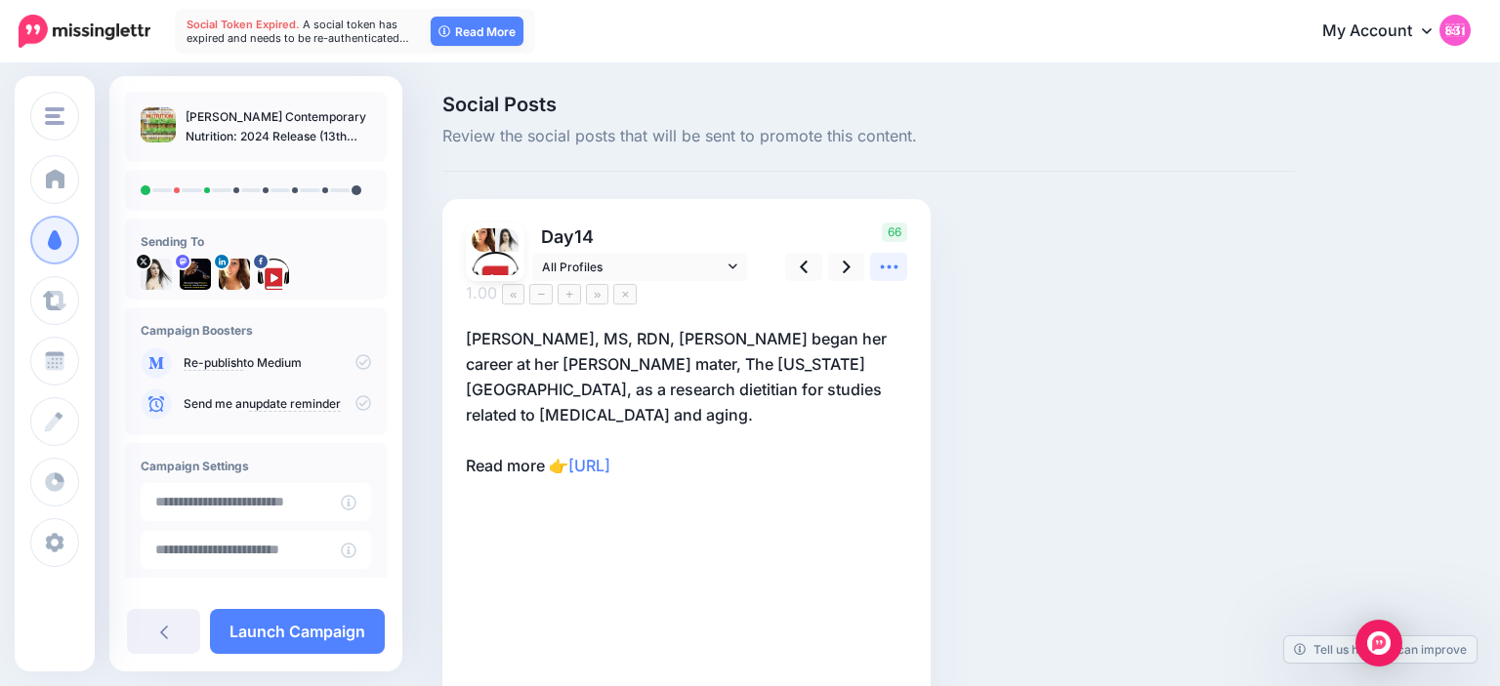
drag, startPoint x: 885, startPoint y: 281, endPoint x: 888, endPoint y: 268, distance: 14.0
click at [888, 268] on form "Day 14 All Profiles" at bounding box center [686, 472] width 441 height 499
click at [888, 268] on icon at bounding box center [889, 268] width 18 height 4
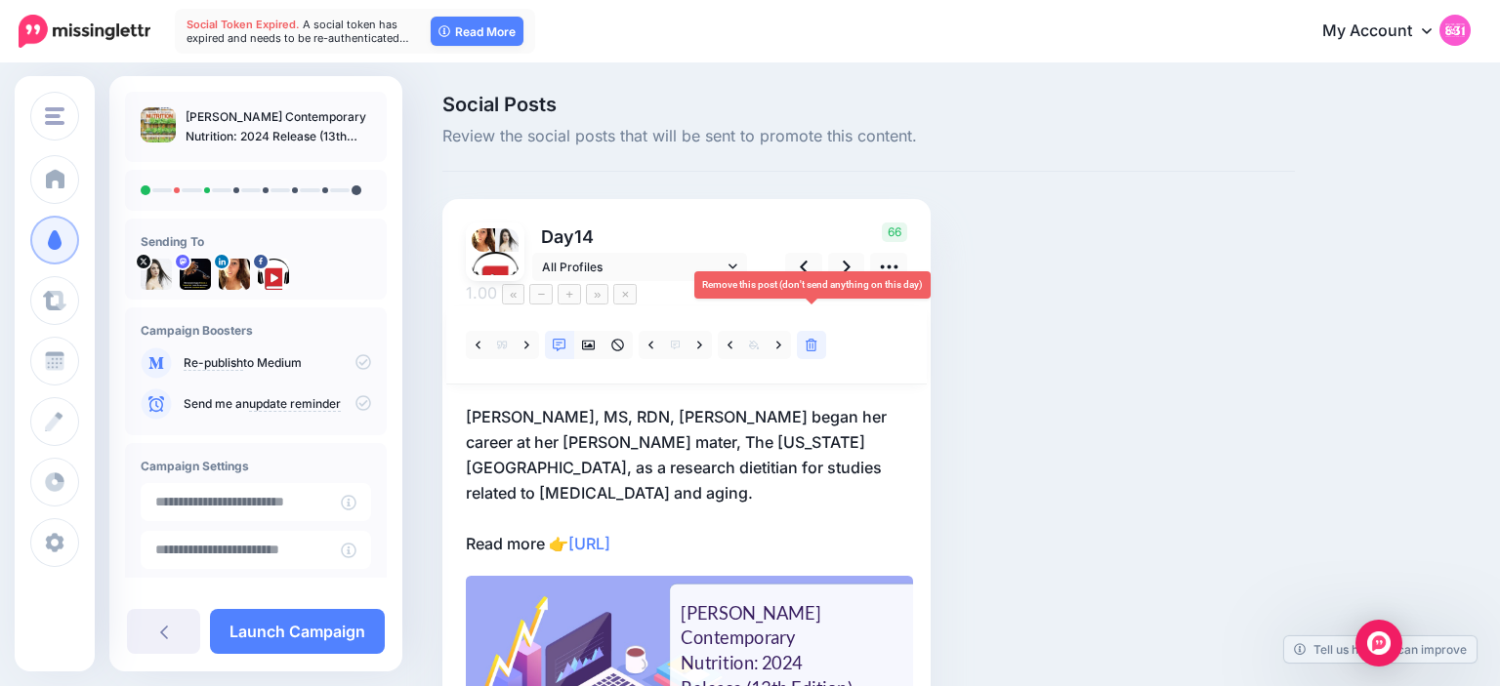
click at [813, 339] on icon at bounding box center [811, 346] width 12 height 14
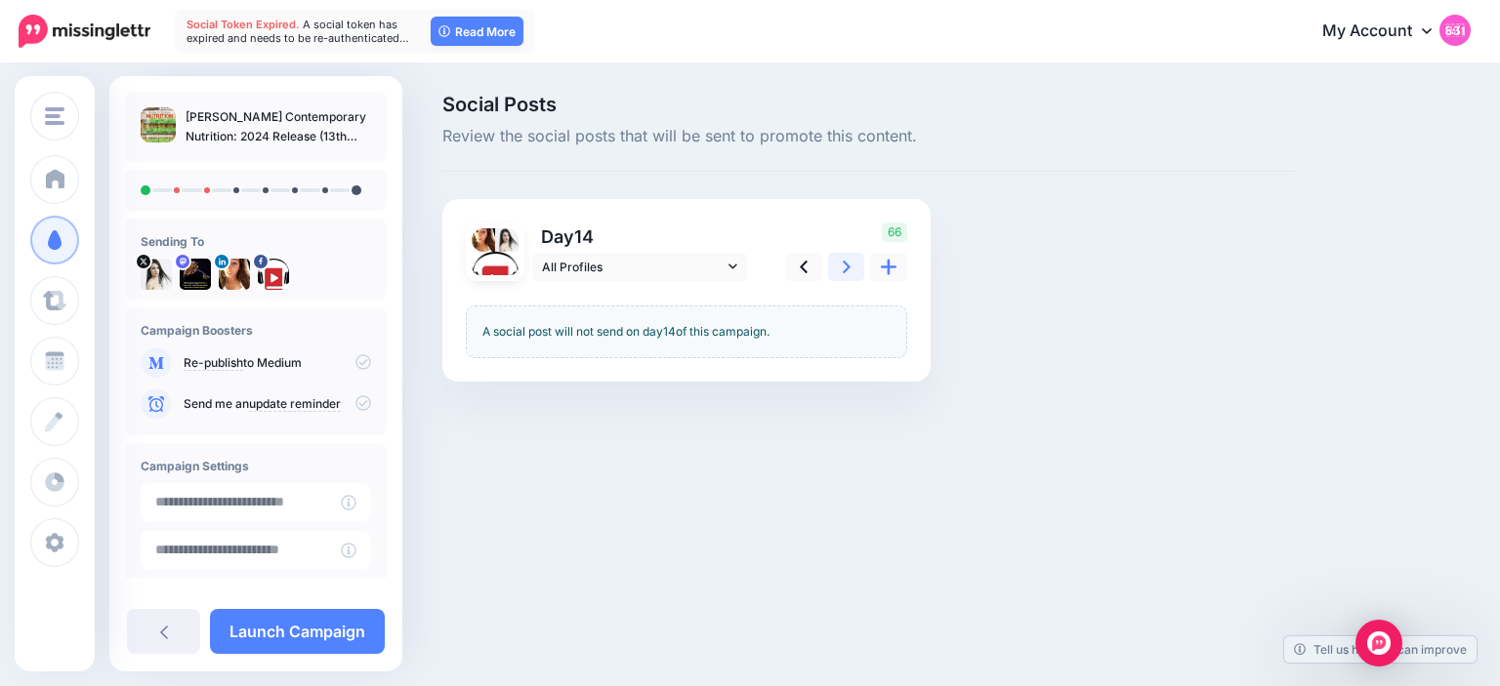
click at [830, 271] on link at bounding box center [846, 267] width 37 height 28
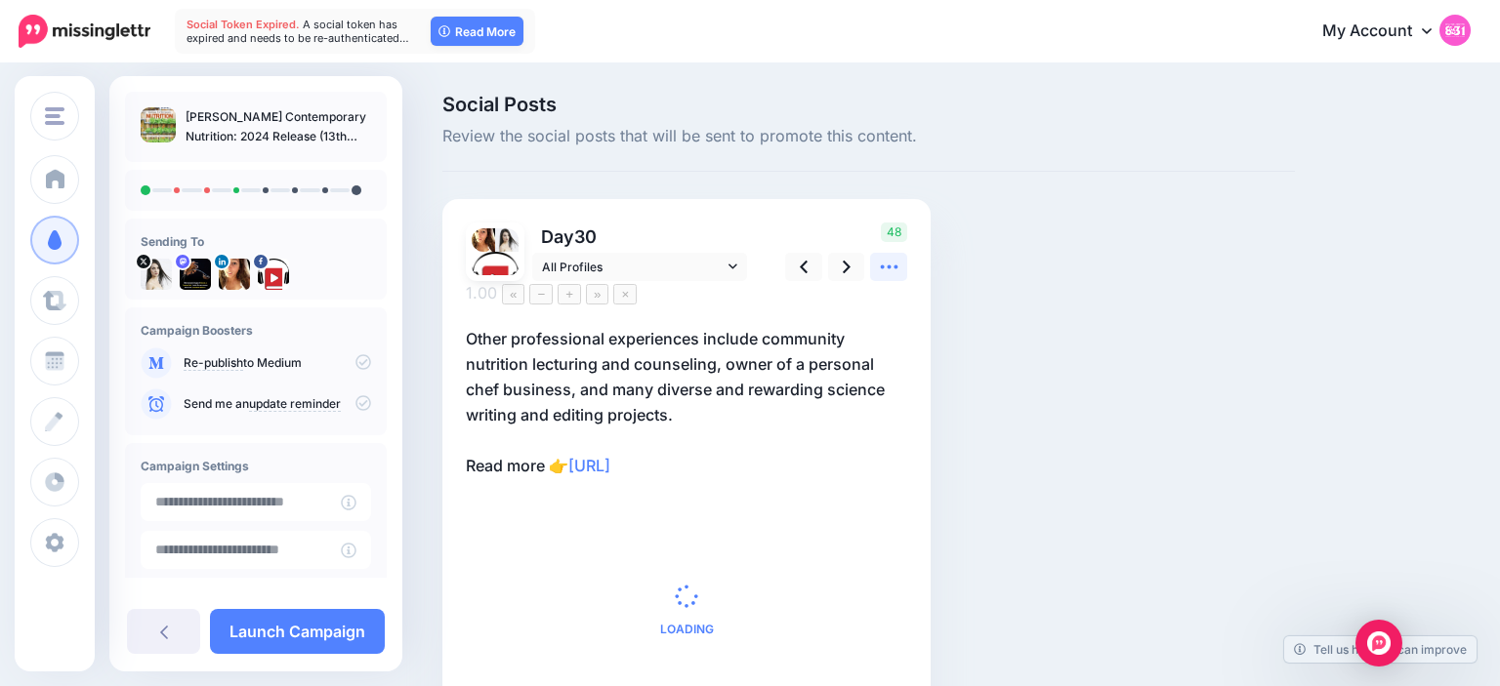
click at [887, 271] on icon at bounding box center [889, 267] width 21 height 21
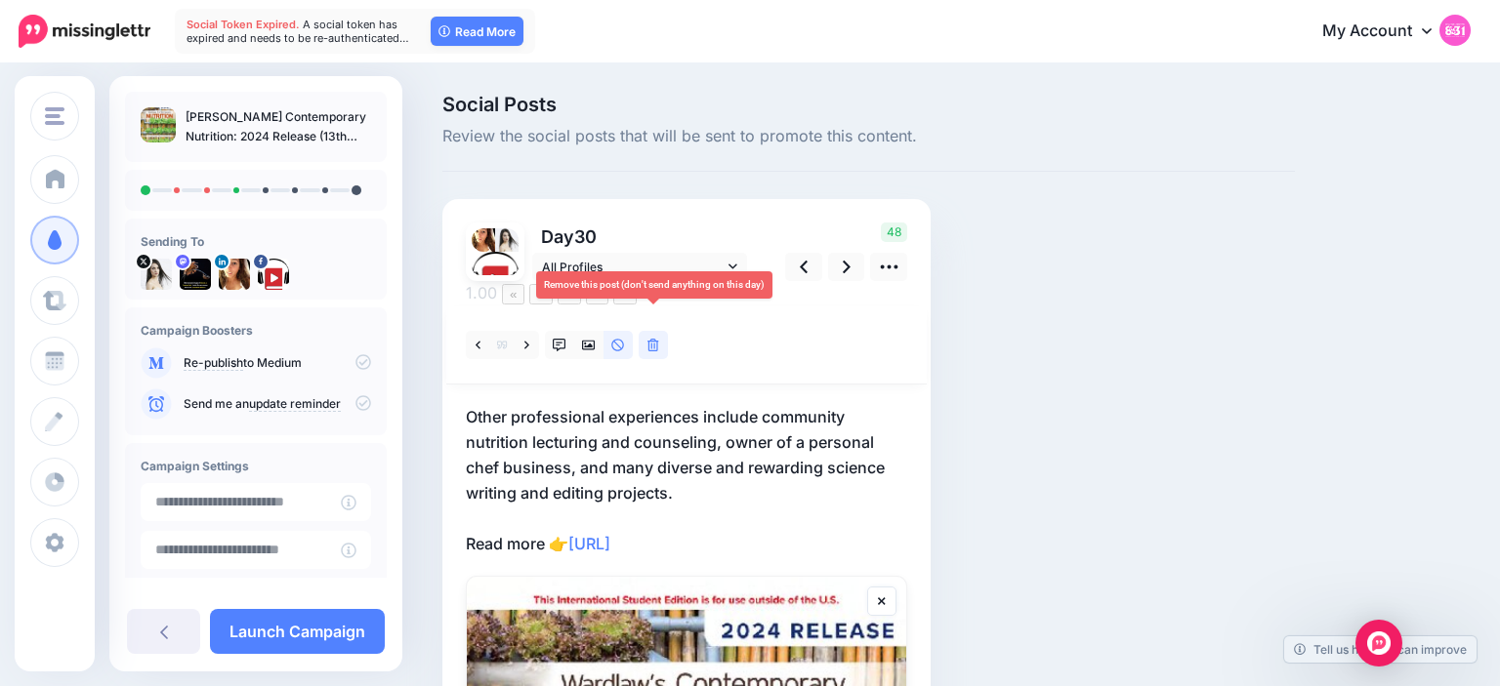
click at [663, 331] on link at bounding box center [653, 345] width 29 height 28
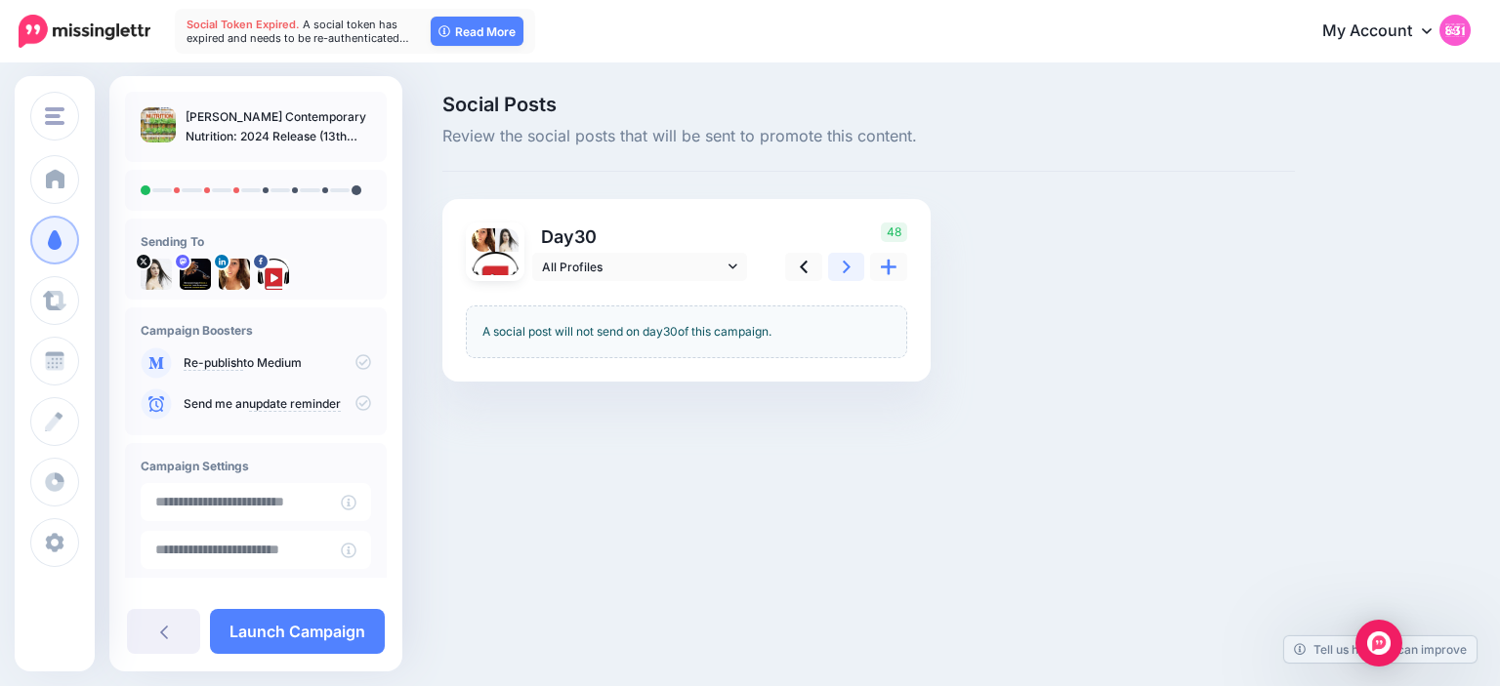
click at [849, 264] on icon at bounding box center [847, 267] width 8 height 21
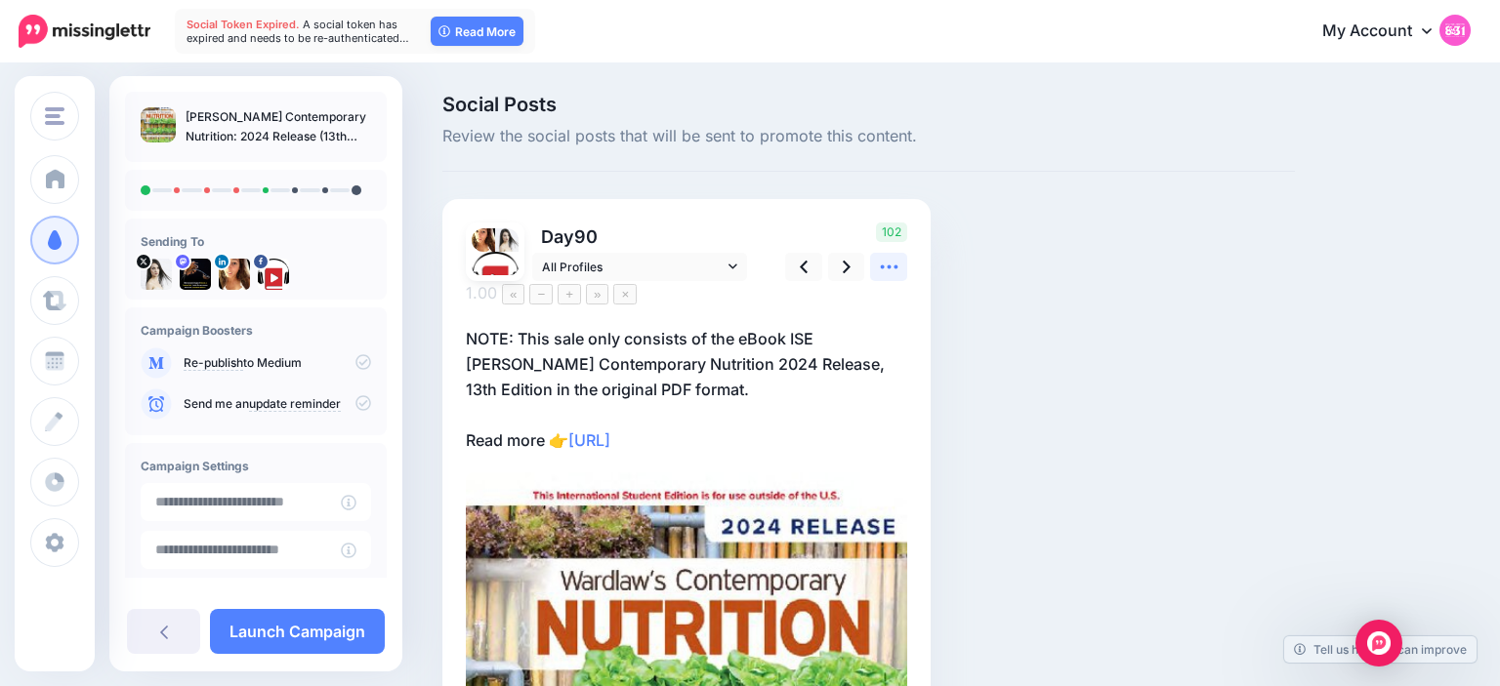
click at [882, 268] on icon at bounding box center [889, 268] width 18 height 4
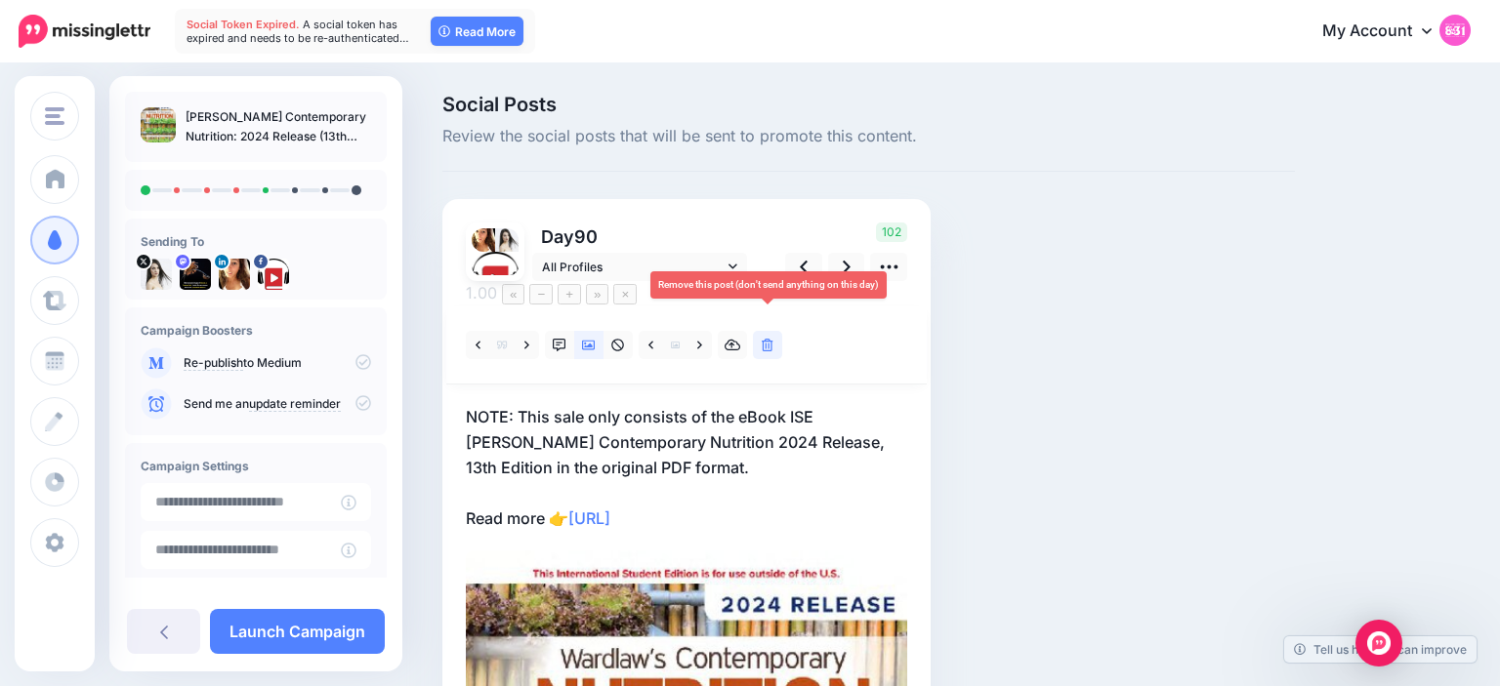
click at [771, 339] on icon at bounding box center [768, 346] width 12 height 14
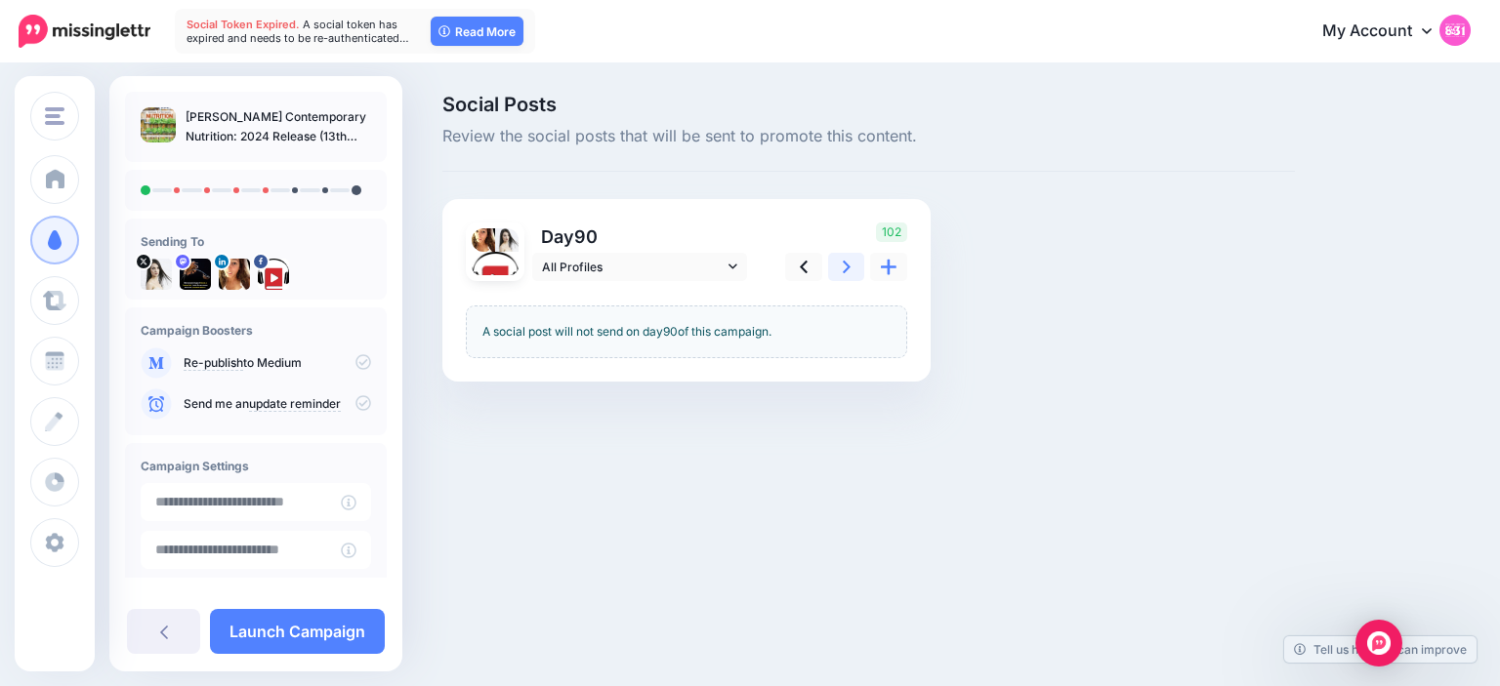
click at [842, 275] on link at bounding box center [846, 267] width 37 height 28
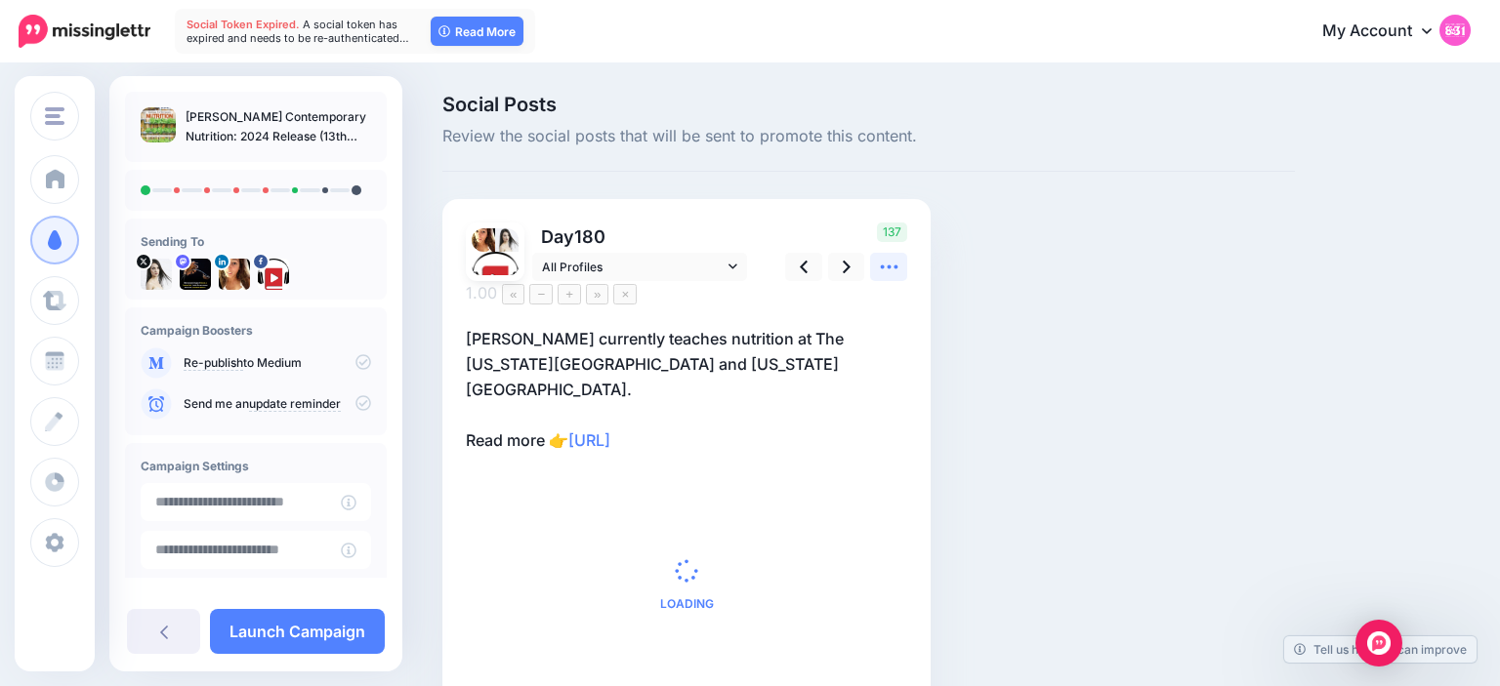
click at [883, 275] on icon at bounding box center [889, 267] width 21 height 21
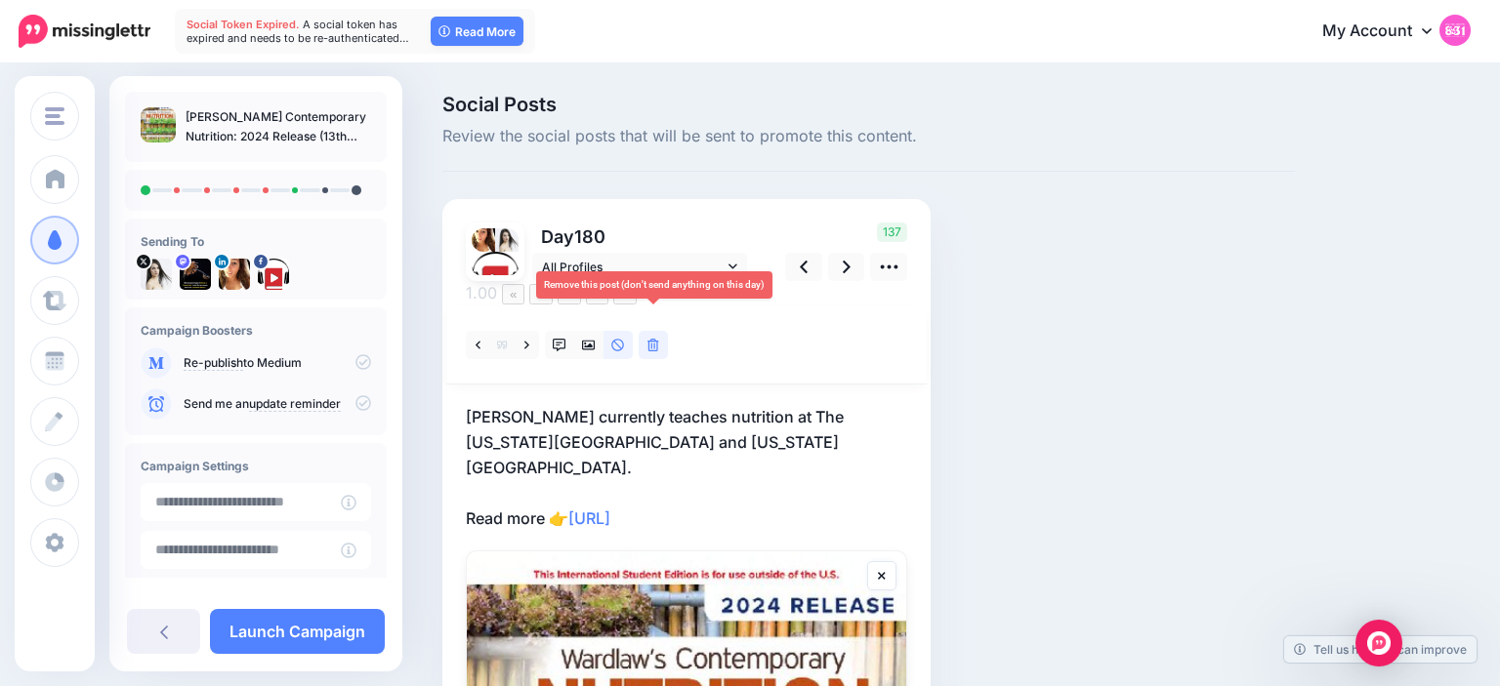
click at [654, 339] on icon at bounding box center [653, 346] width 12 height 14
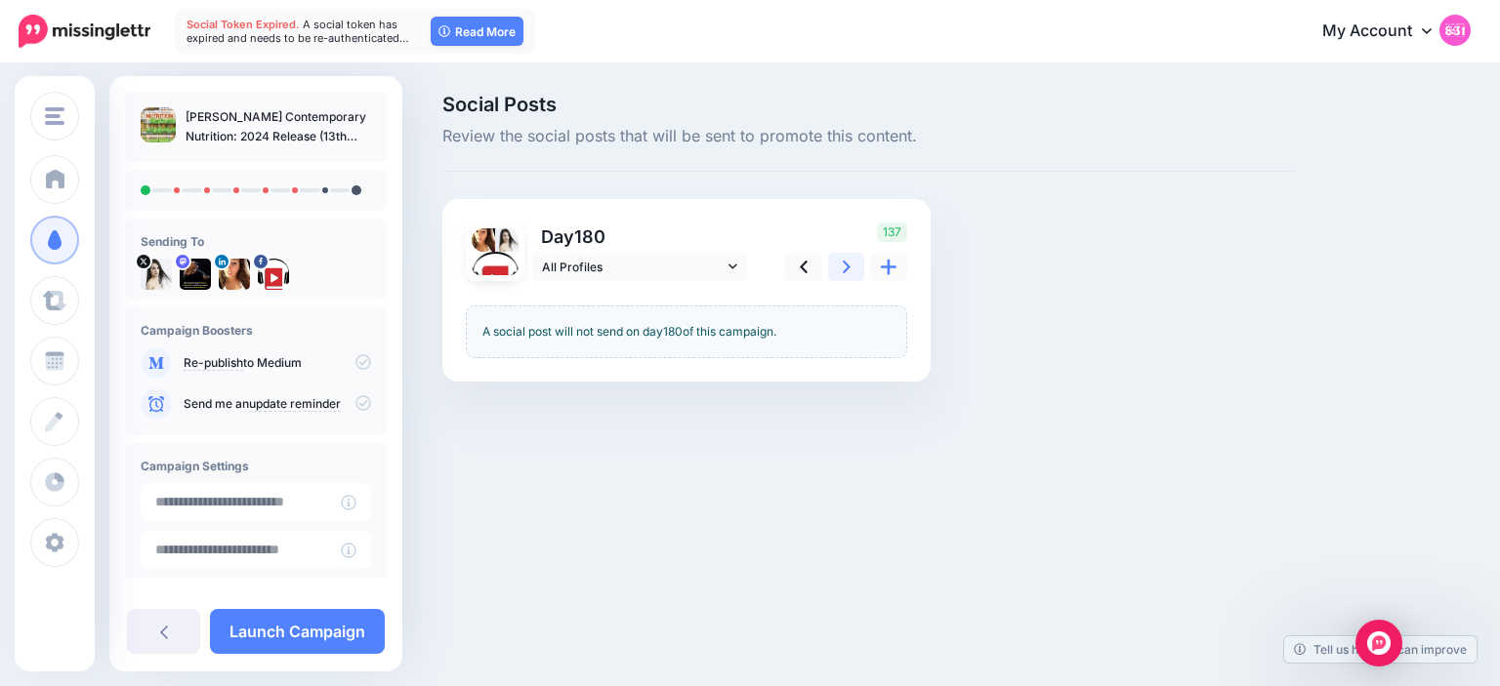
click at [846, 264] on icon at bounding box center [847, 267] width 8 height 21
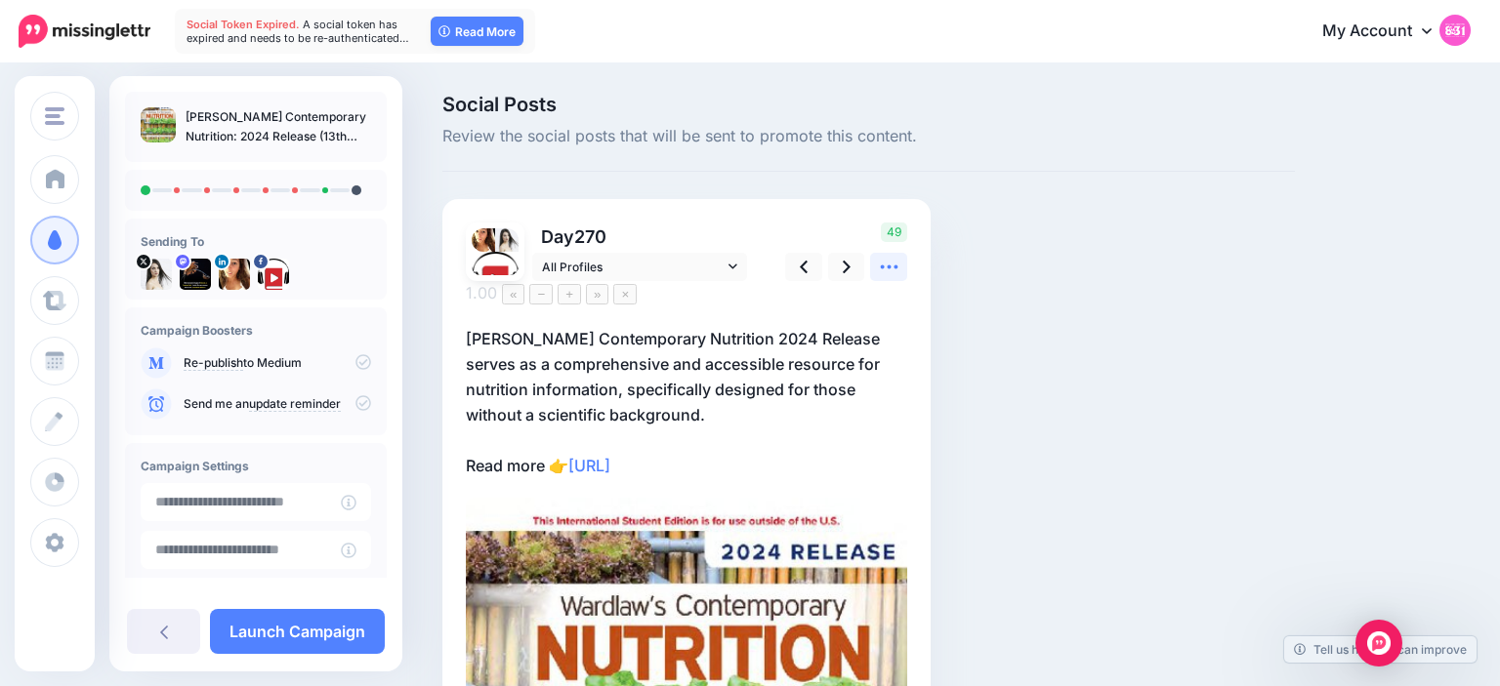
click at [883, 265] on icon at bounding box center [889, 267] width 21 height 21
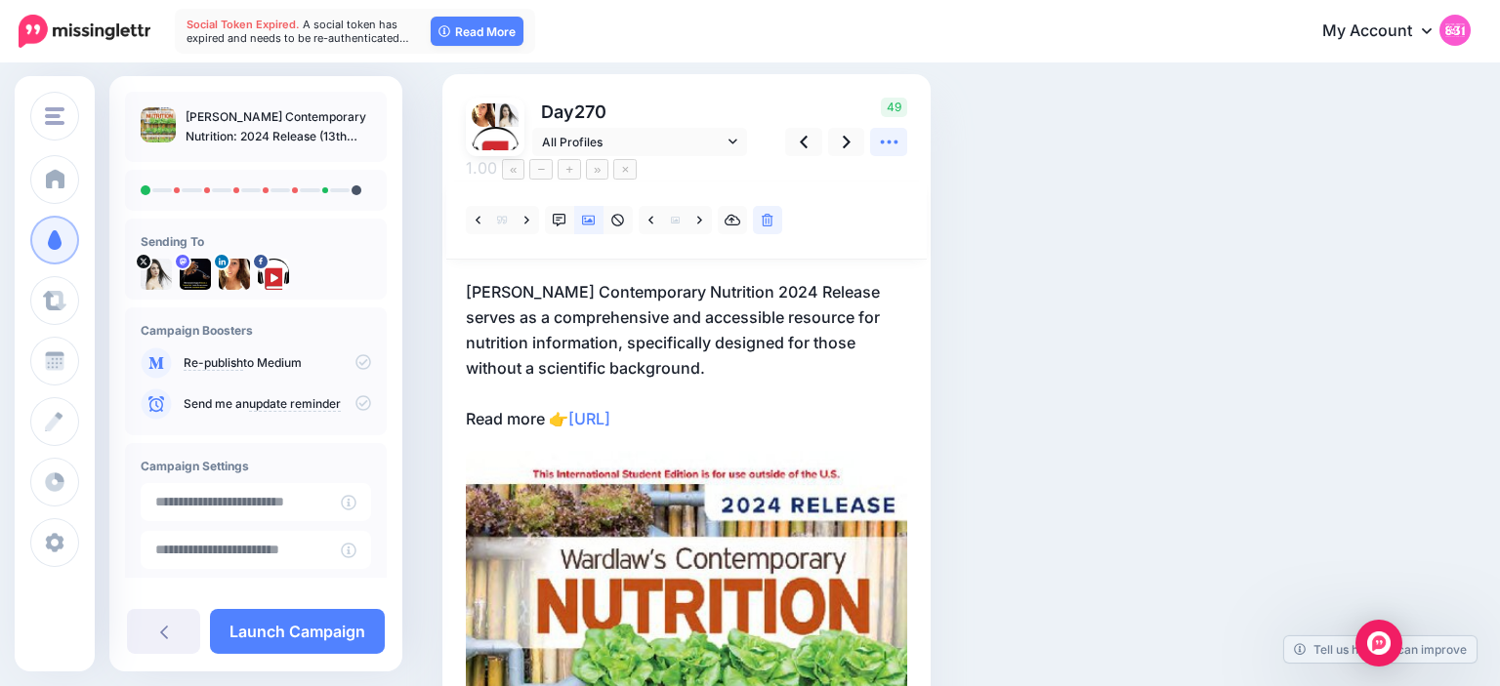
scroll to position [125, 0]
click at [744, 294] on p "Wardlaw's Contemporary Nutrition 2024 Release serves as a comprehensive and acc…" at bounding box center [686, 355] width 441 height 152
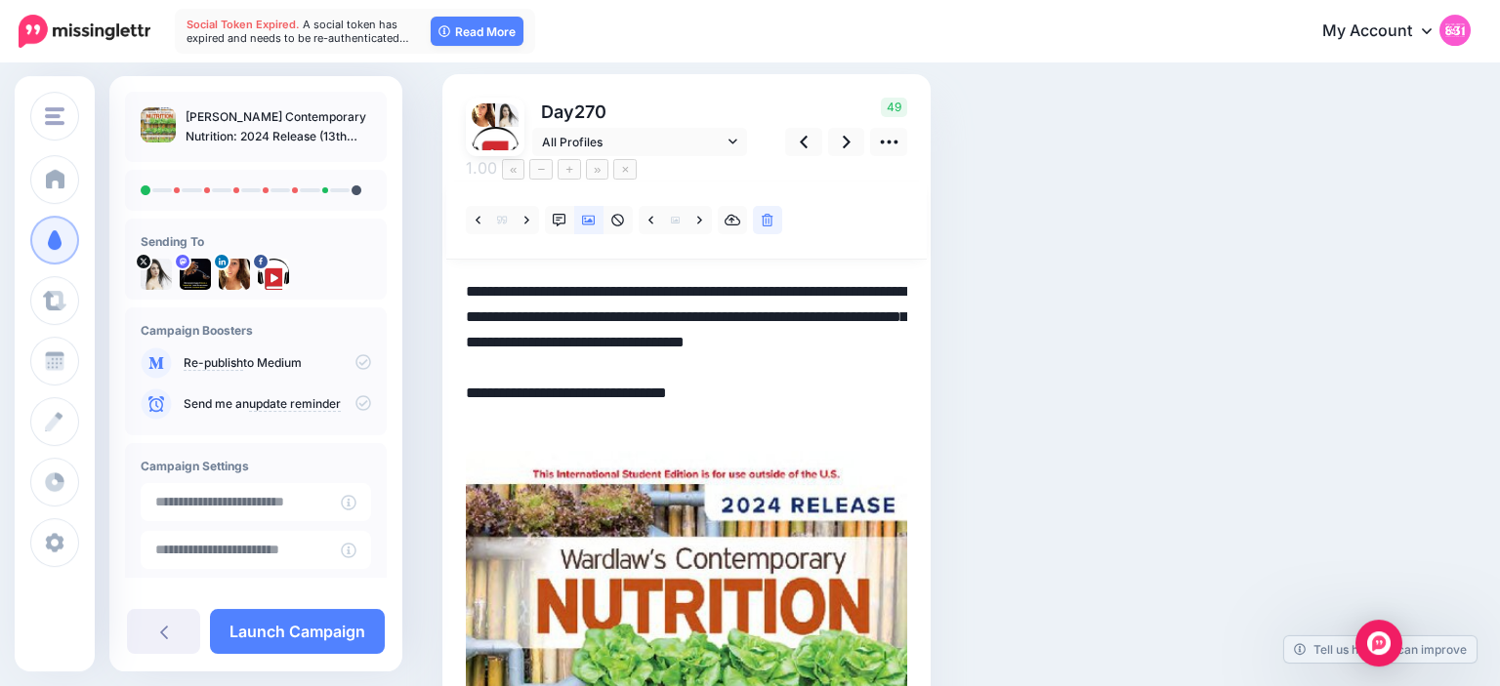
click at [536, 400] on textarea "**********" at bounding box center [686, 355] width 441 height 152
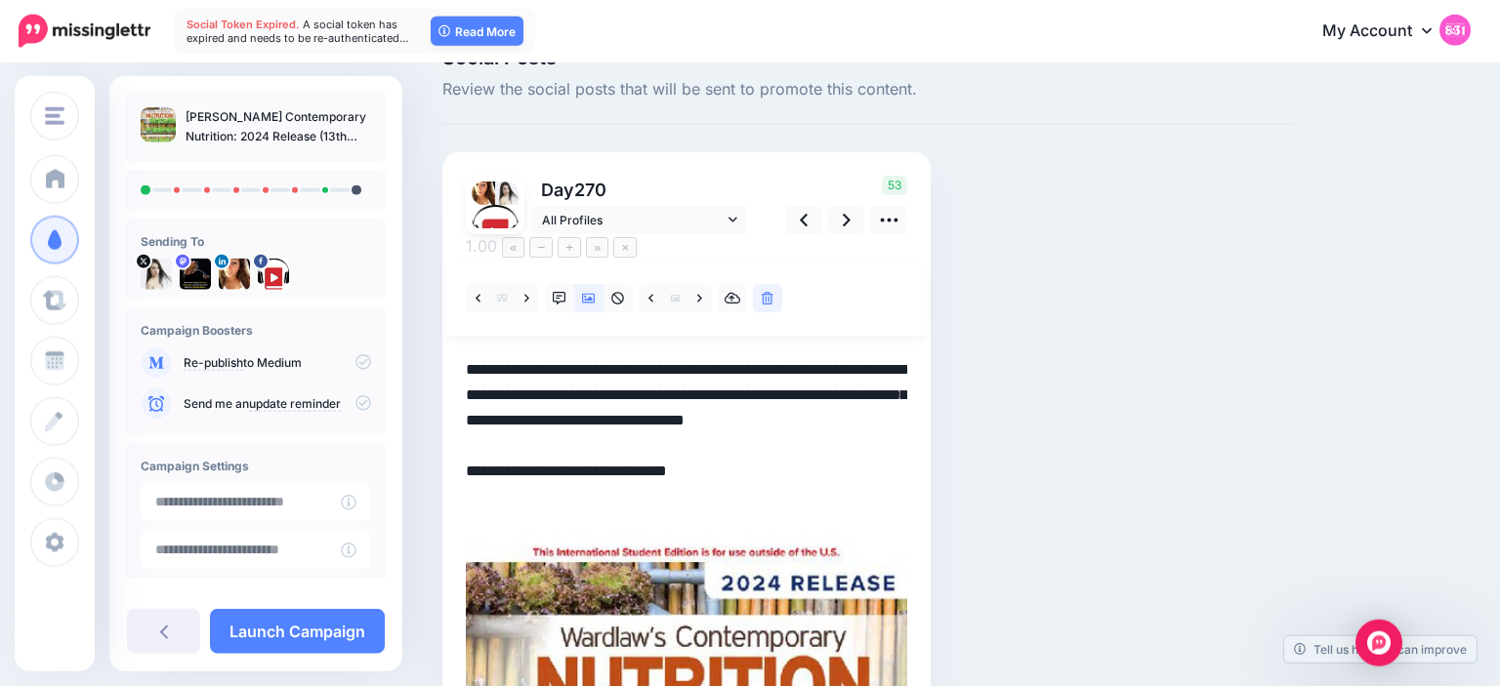
scroll to position [43, 0]
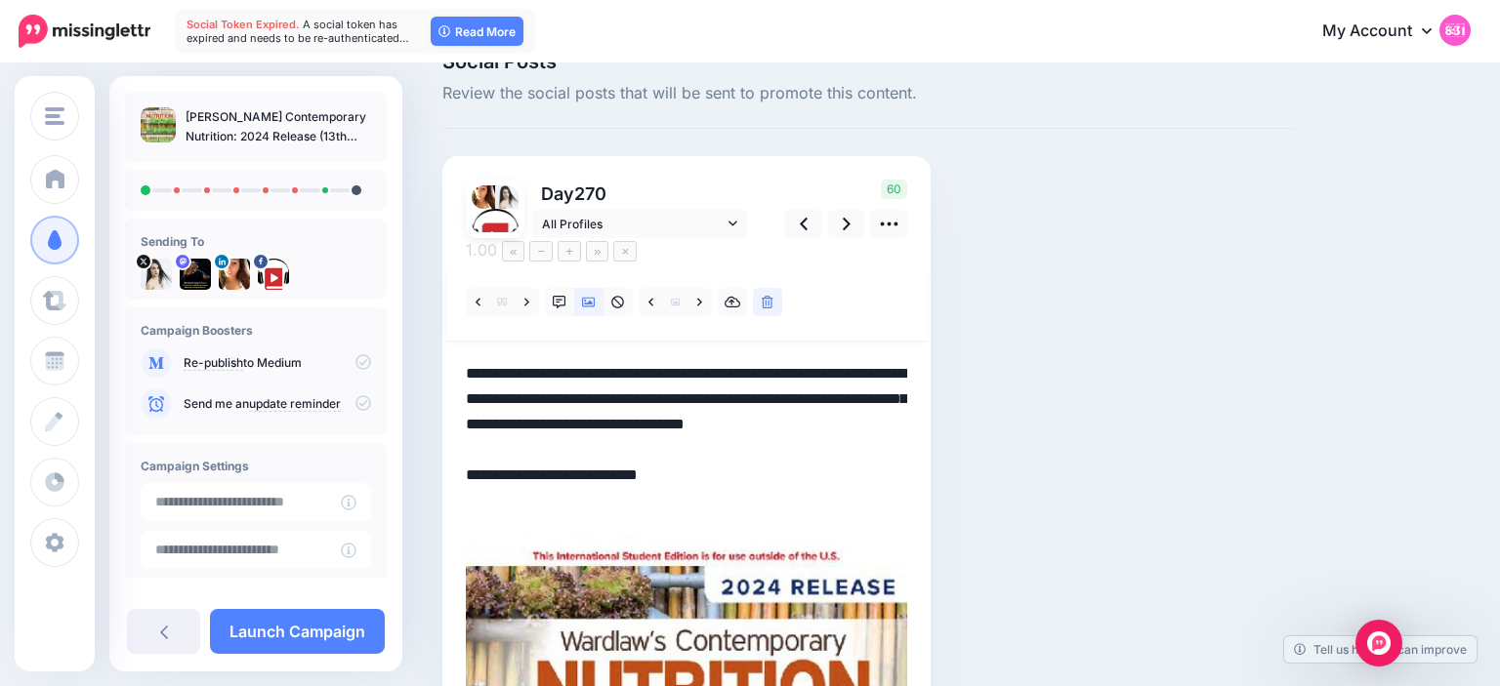
type textarea "**********"
click at [1043, 330] on div "Social Posts Review the social posts that will be sent to promote this content.…" at bounding box center [869, 601] width 882 height 1099
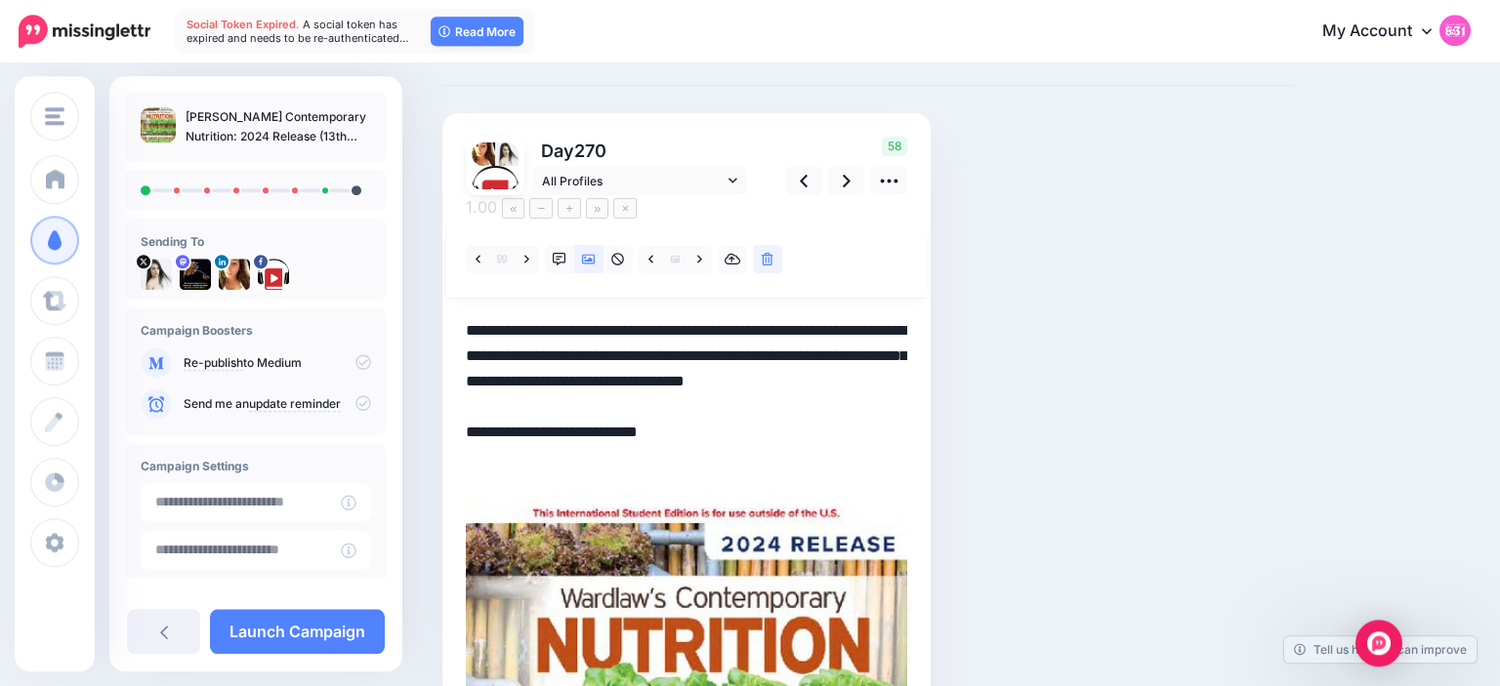
scroll to position [0, 0]
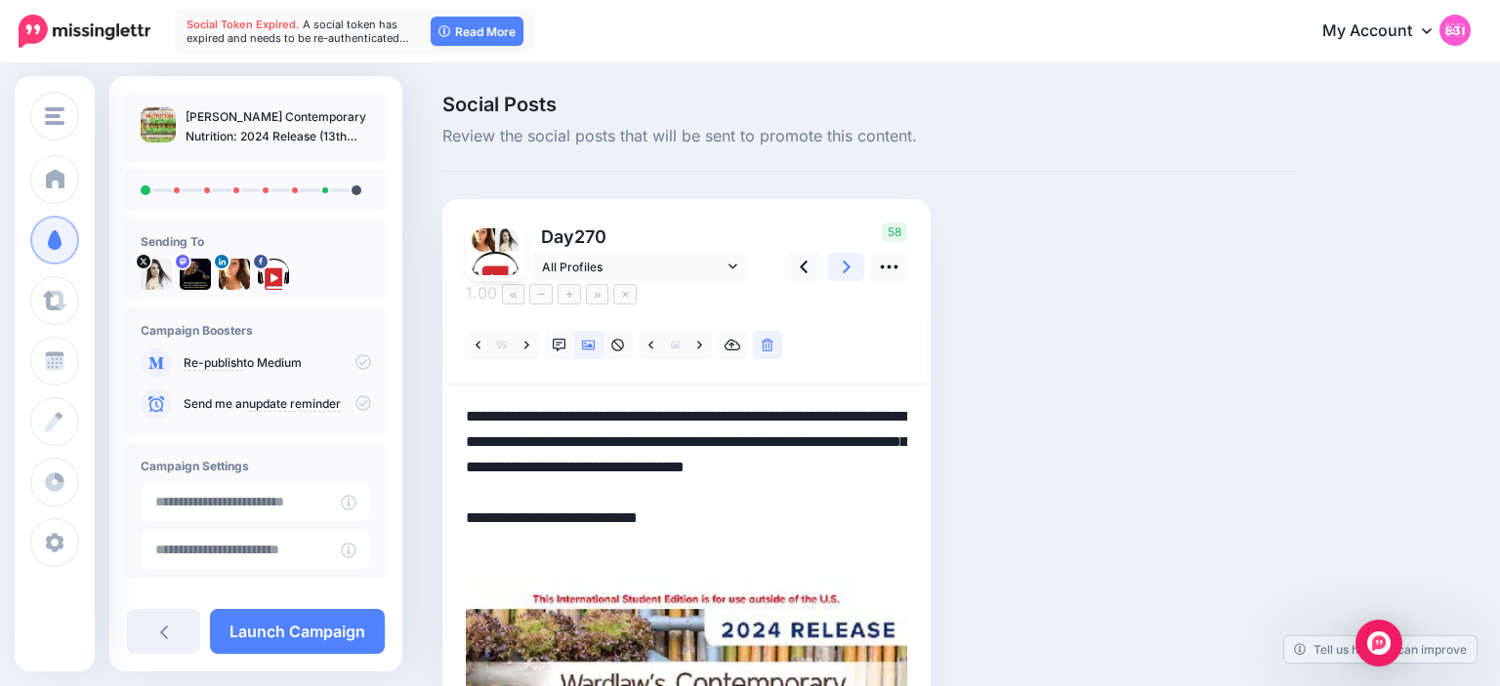
click at [846, 254] on link at bounding box center [846, 267] width 37 height 28
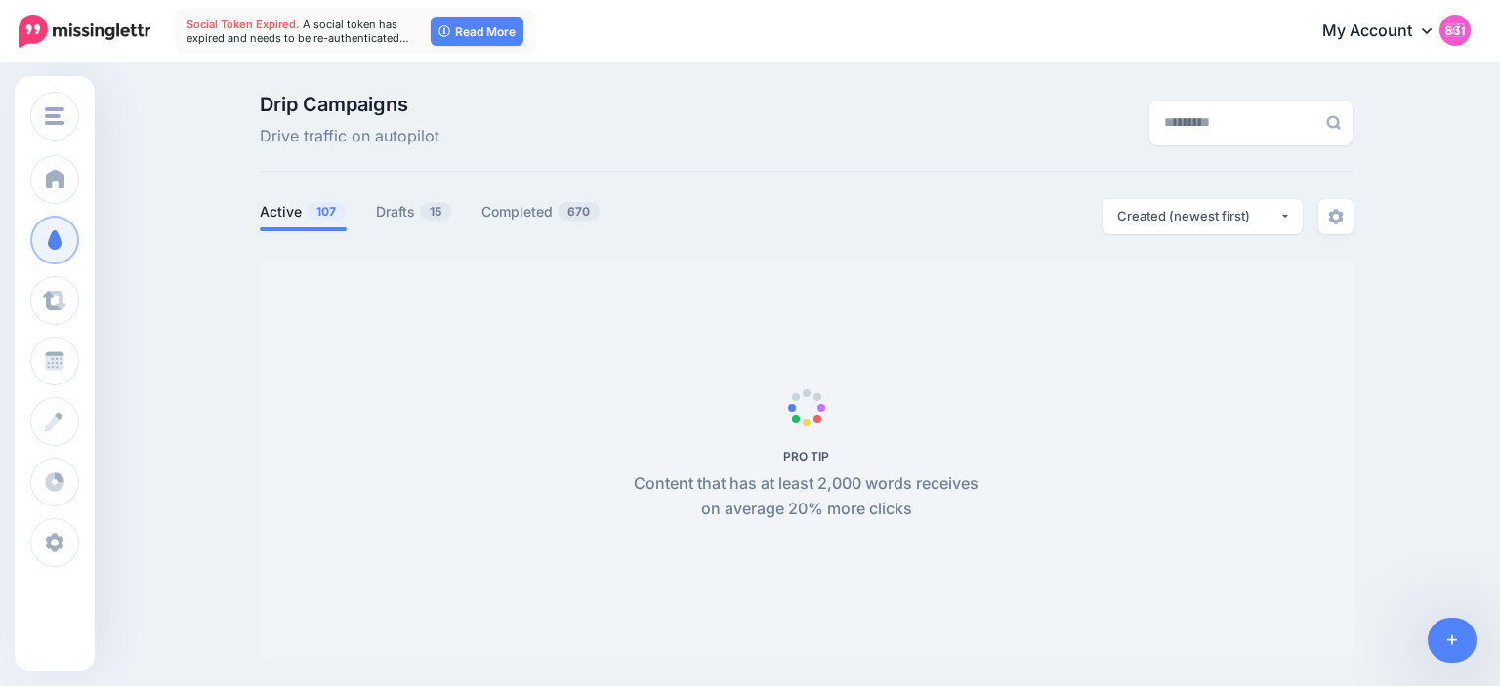
type input "********"
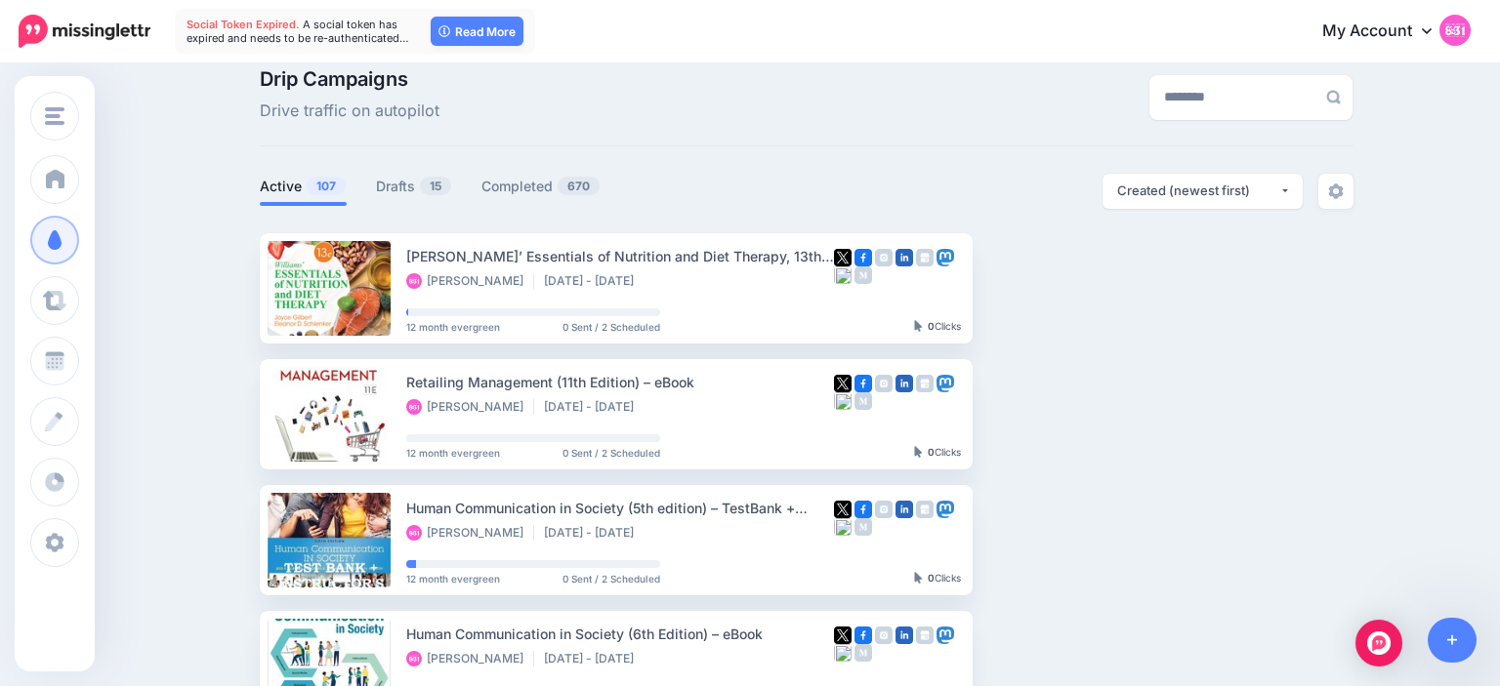
scroll to position [25, 0]
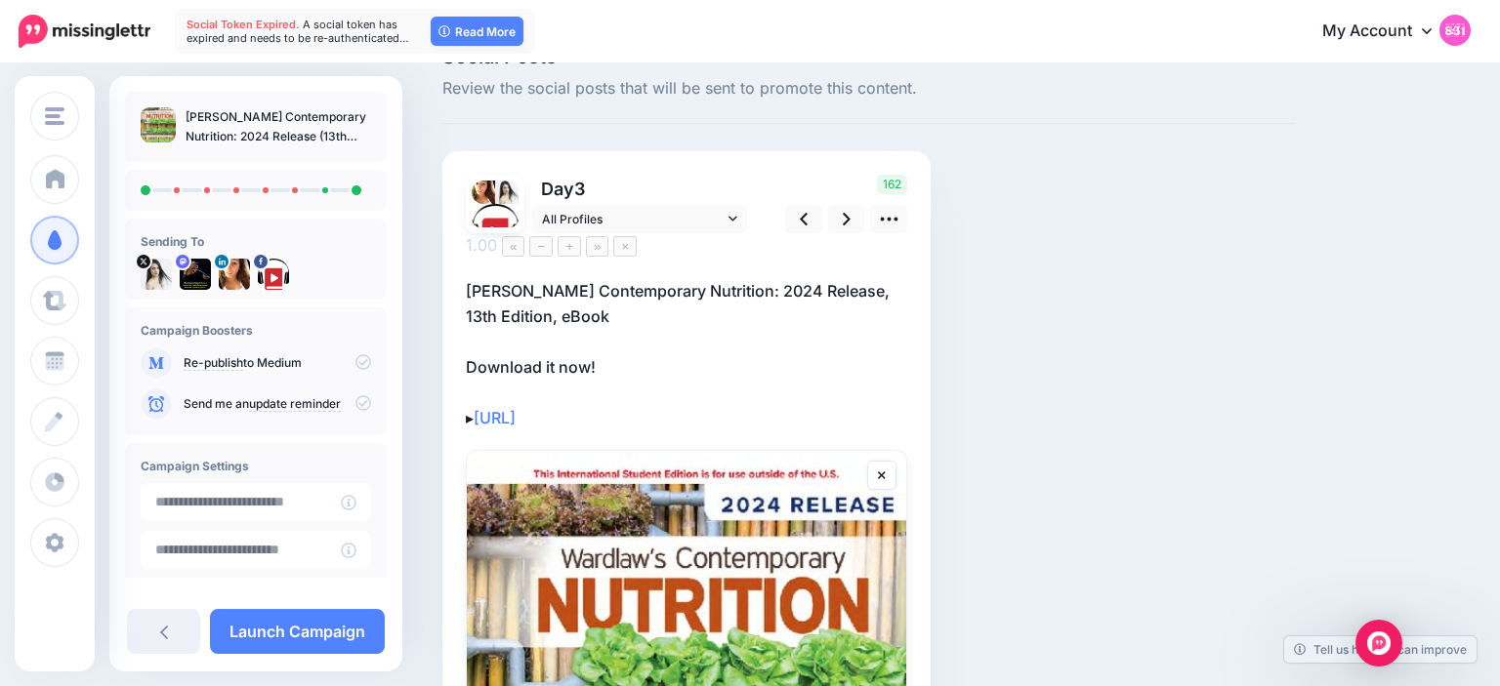
scroll to position [28, 0]
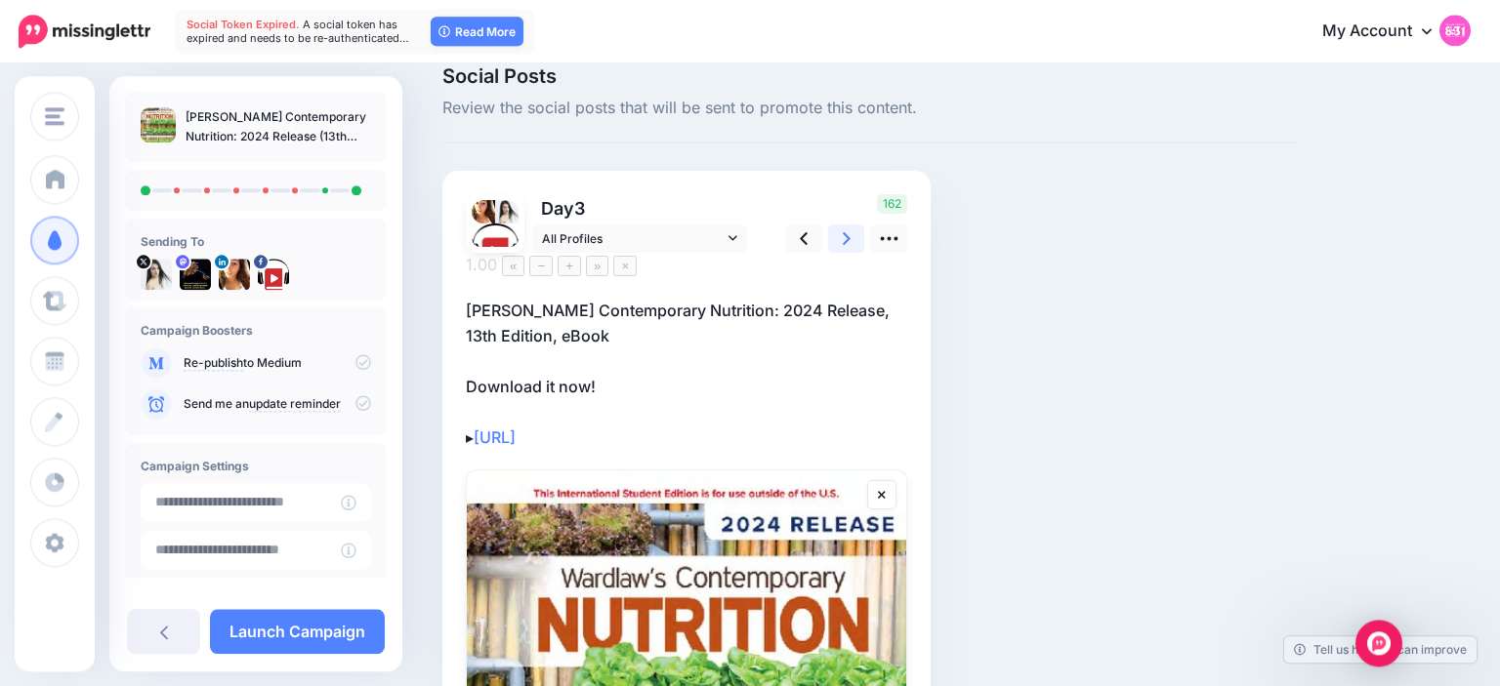
click at [847, 232] on icon at bounding box center [847, 238] width 8 height 21
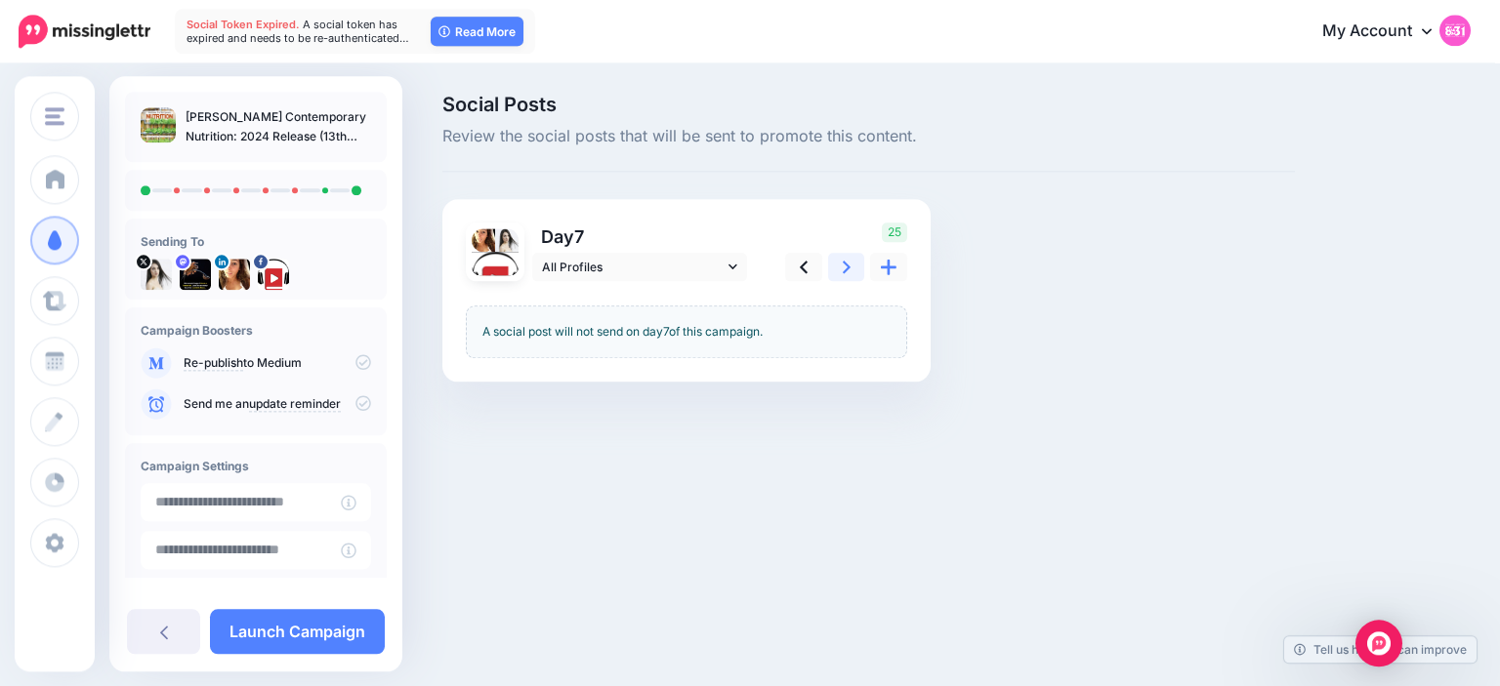
scroll to position [0, 0]
click at [847, 232] on div "25" at bounding box center [842, 252] width 157 height 59
click at [848, 256] on link at bounding box center [846, 267] width 37 height 28
click at [847, 279] on link at bounding box center [846, 267] width 37 height 28
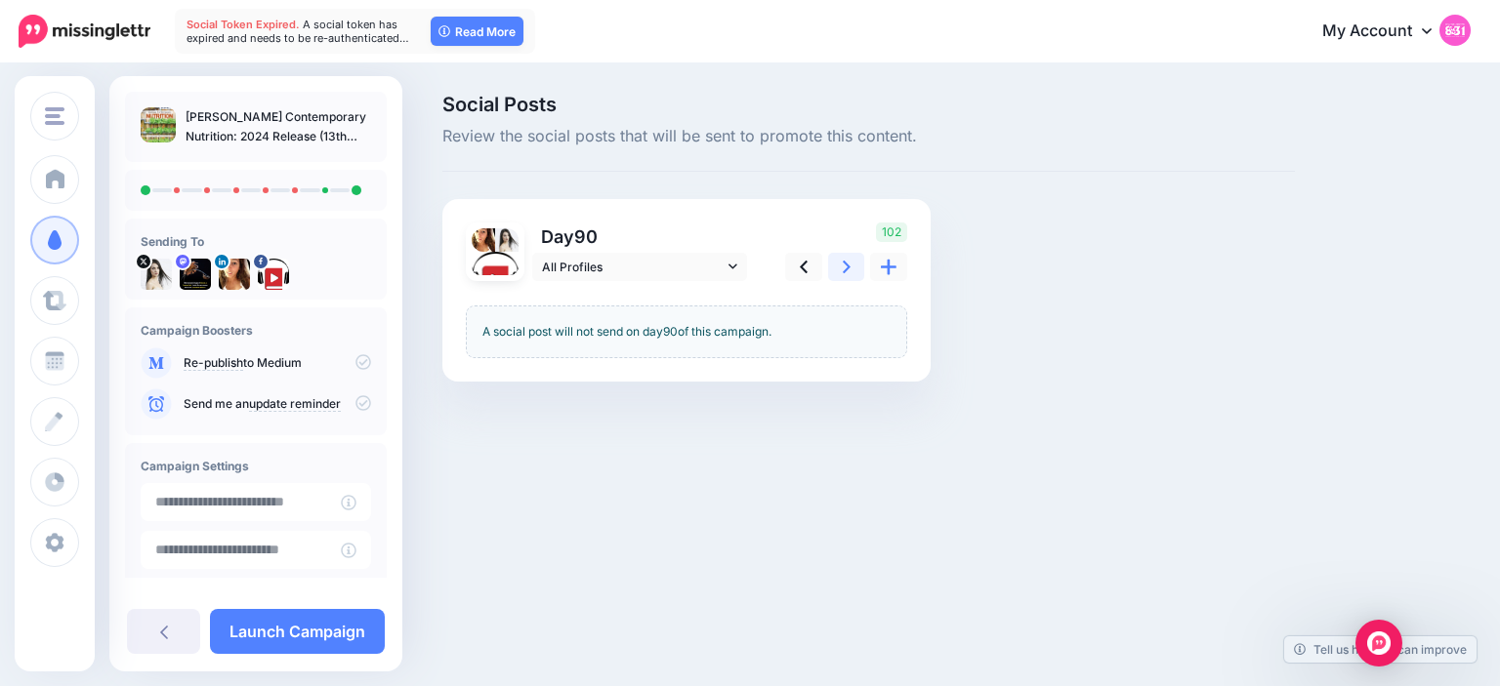
click at [847, 279] on link at bounding box center [846, 267] width 37 height 28
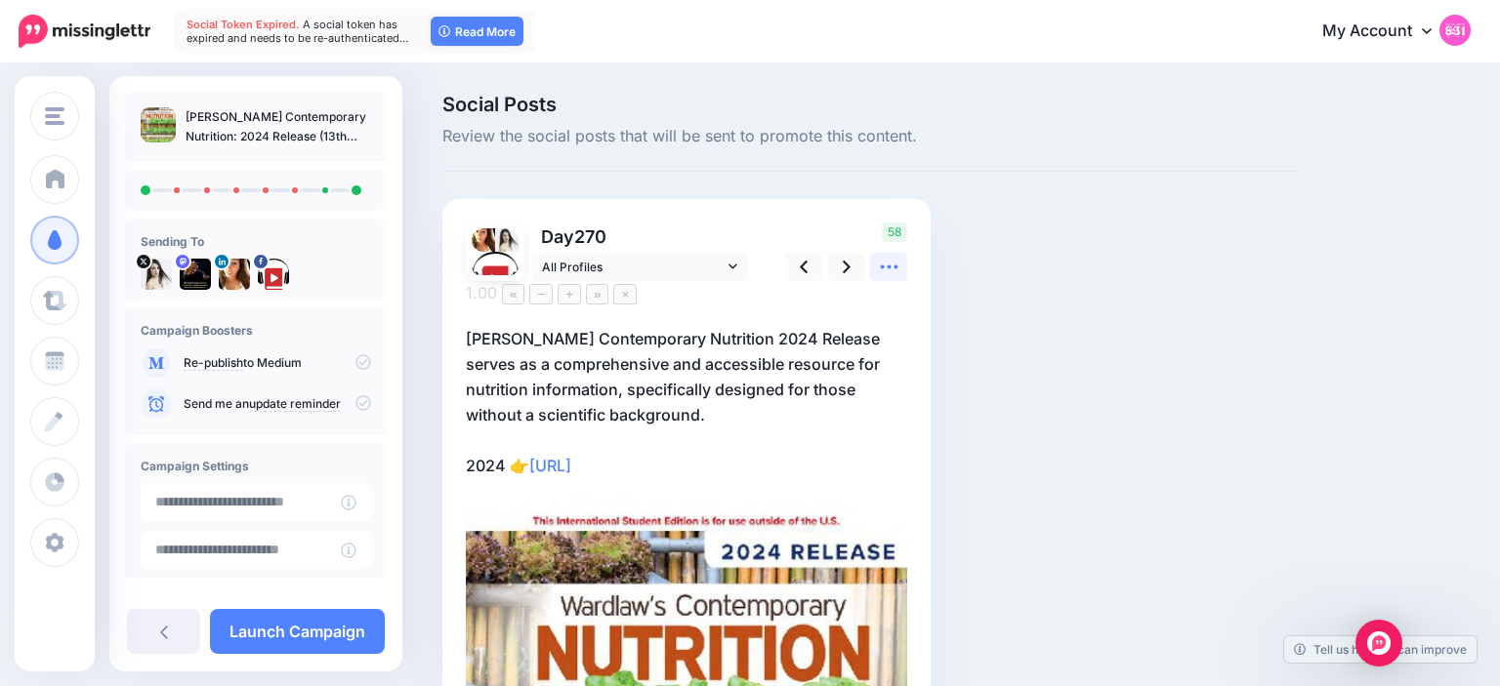
click at [888, 268] on icon at bounding box center [889, 268] width 18 height 4
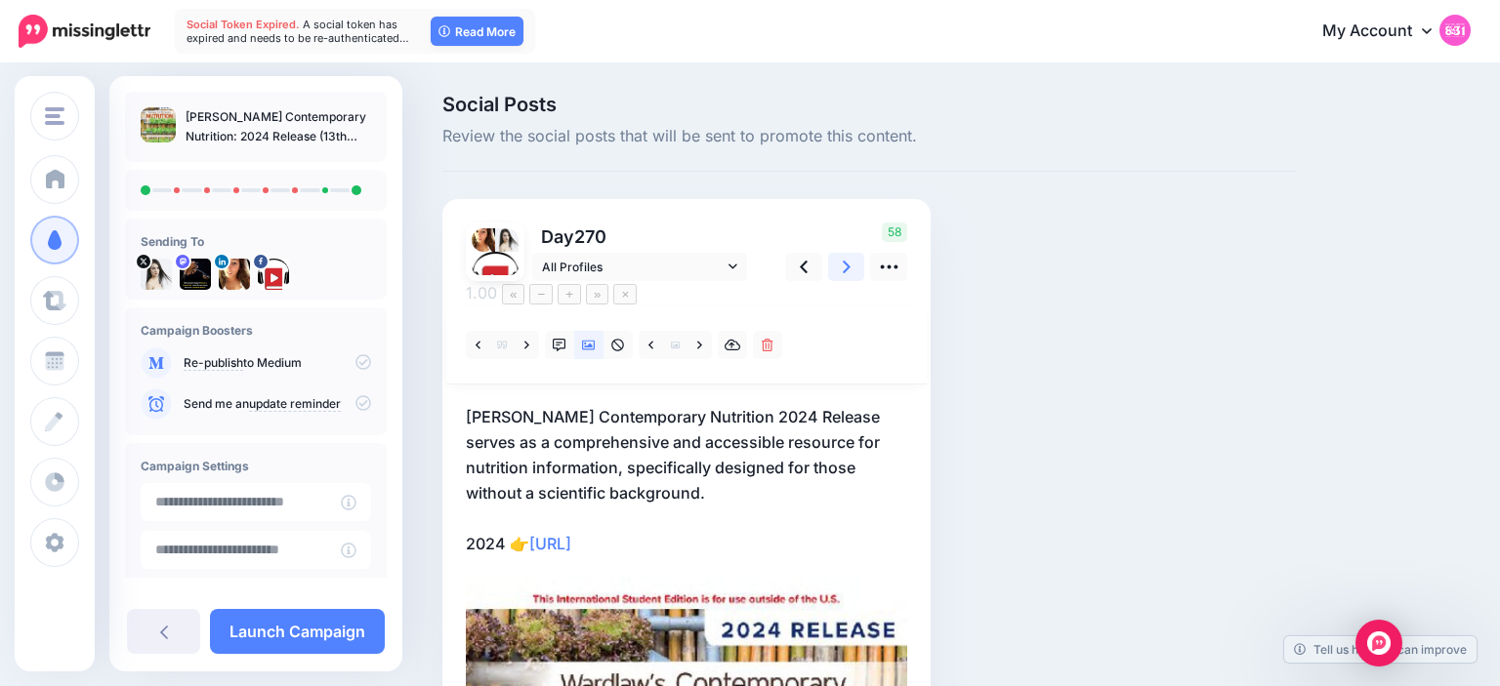
click at [842, 270] on link at bounding box center [846, 267] width 37 height 28
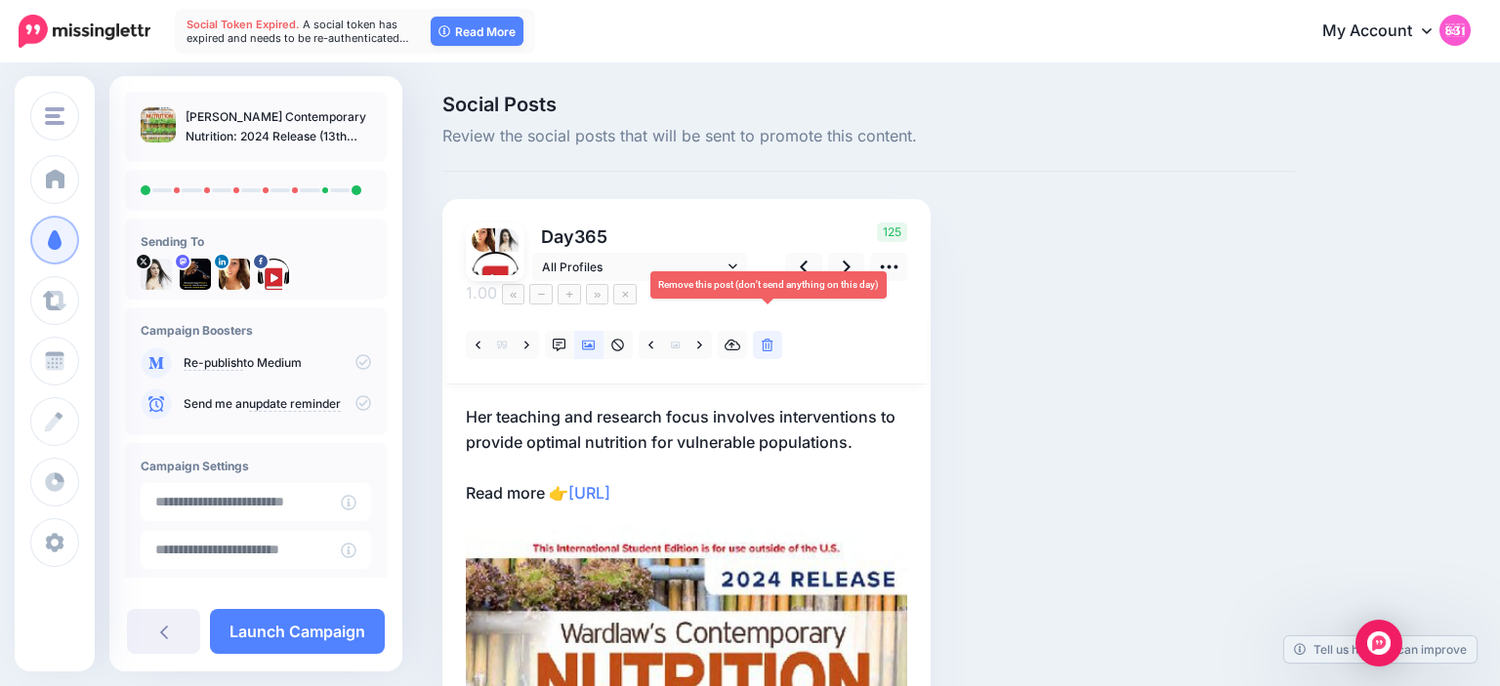
click at [761, 331] on link at bounding box center [767, 345] width 29 height 28
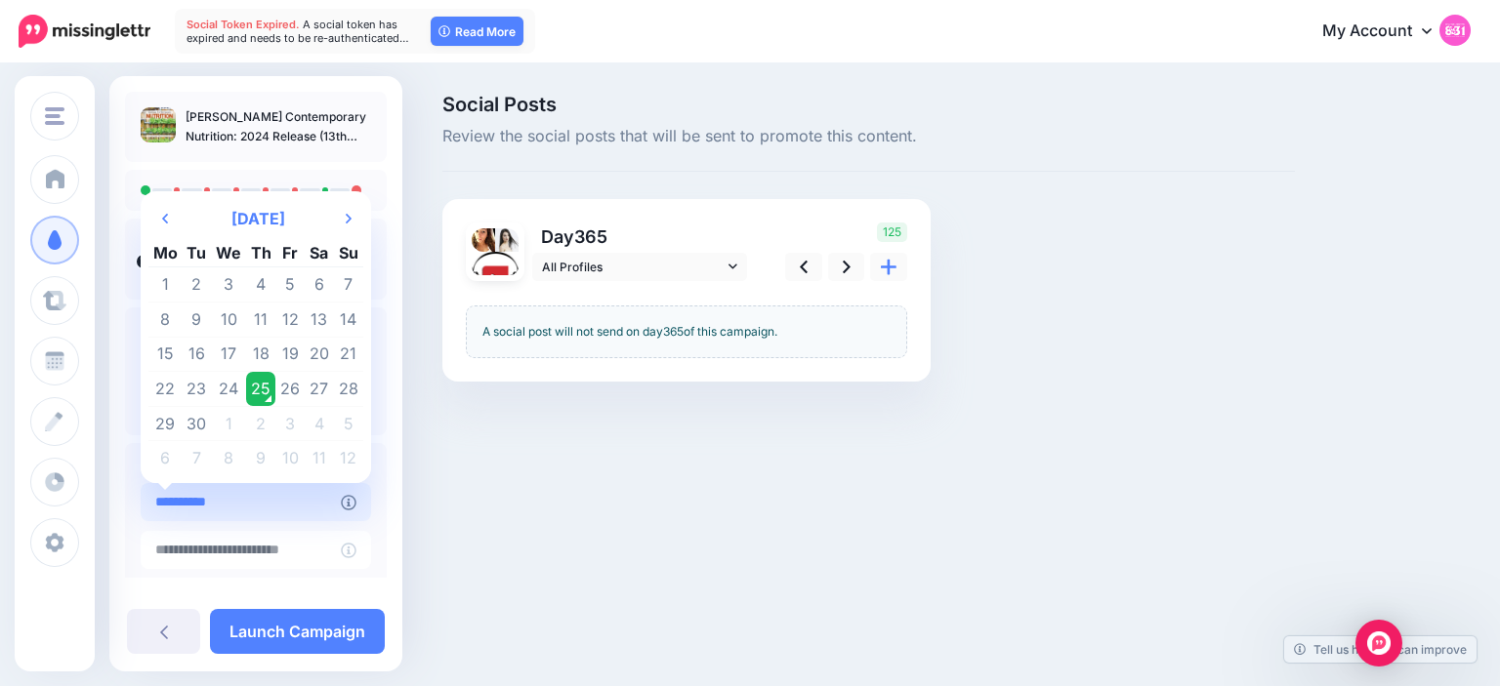
click at [260, 497] on input "**********" at bounding box center [241, 502] width 200 height 38
click at [291, 396] on td "26" at bounding box center [289, 389] width 29 height 35
type input "**********"
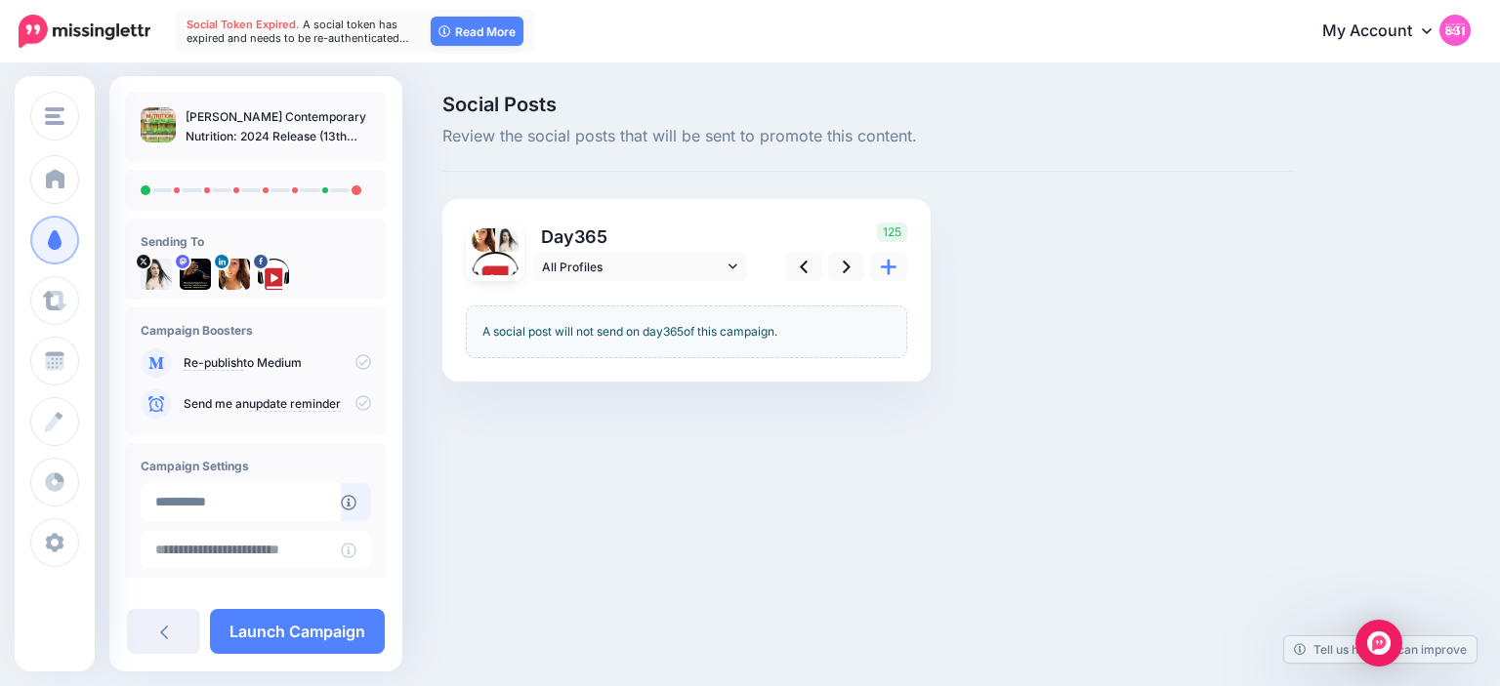
scroll to position [148, 0]
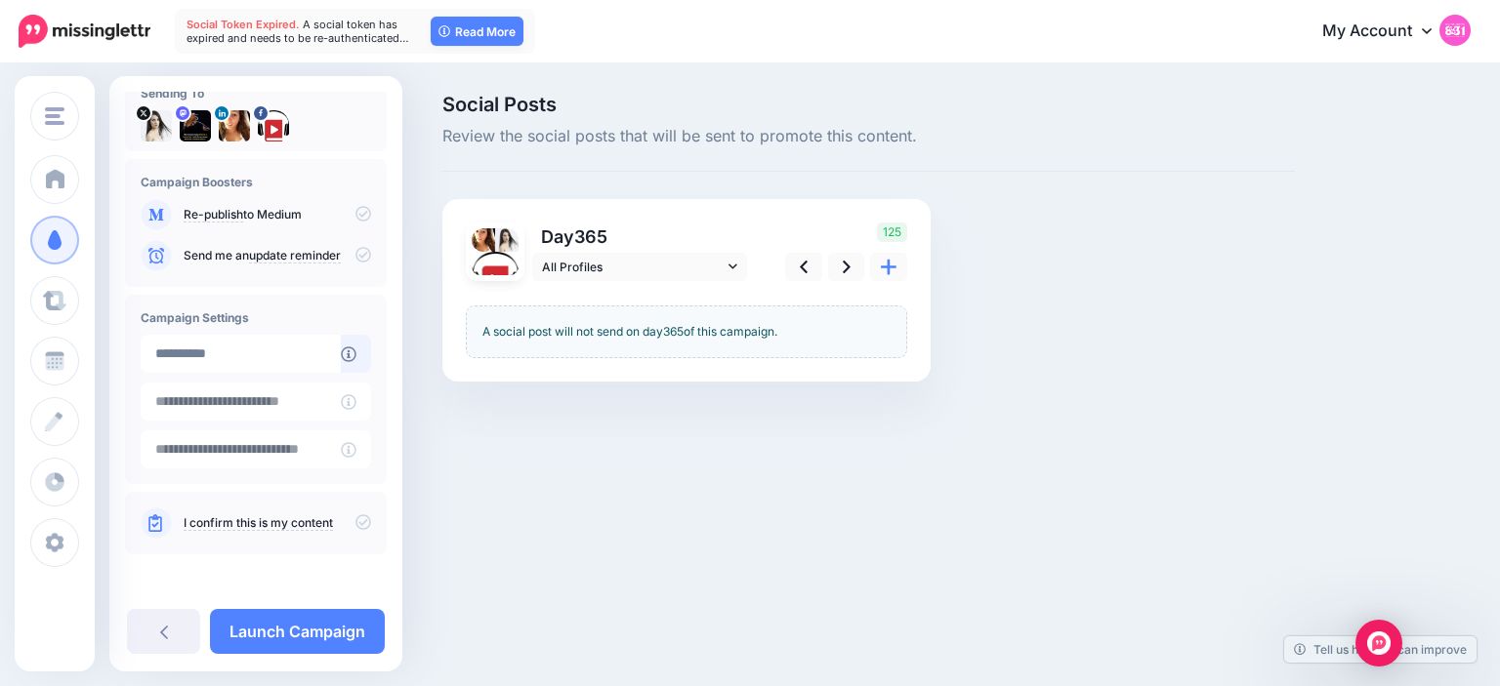
click at [364, 521] on icon at bounding box center [363, 523] width 16 height 16
click at [342, 615] on link "Launch Campaign" at bounding box center [297, 631] width 175 height 45
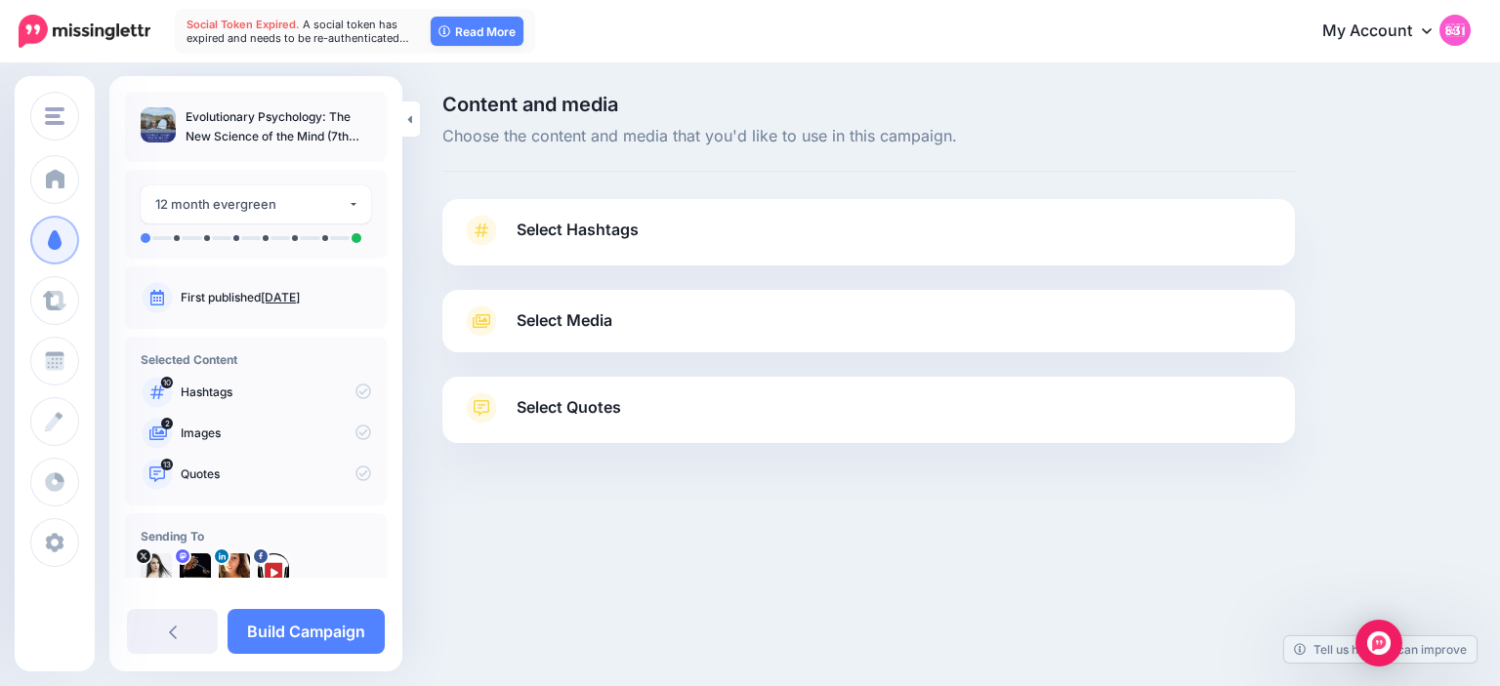
click at [619, 217] on span "Select Hashtags" at bounding box center [577, 230] width 122 height 26
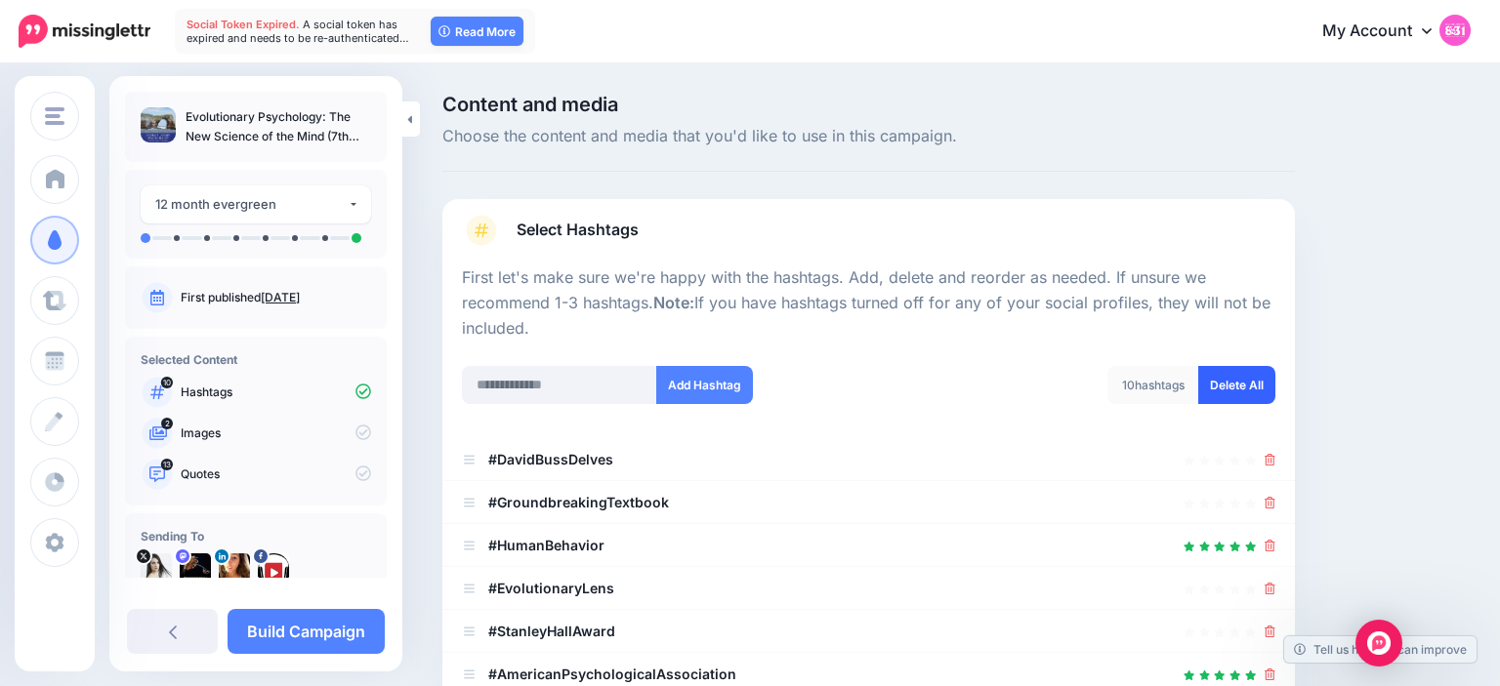
click at [1260, 373] on link "Delete All" at bounding box center [1236, 385] width 77 height 38
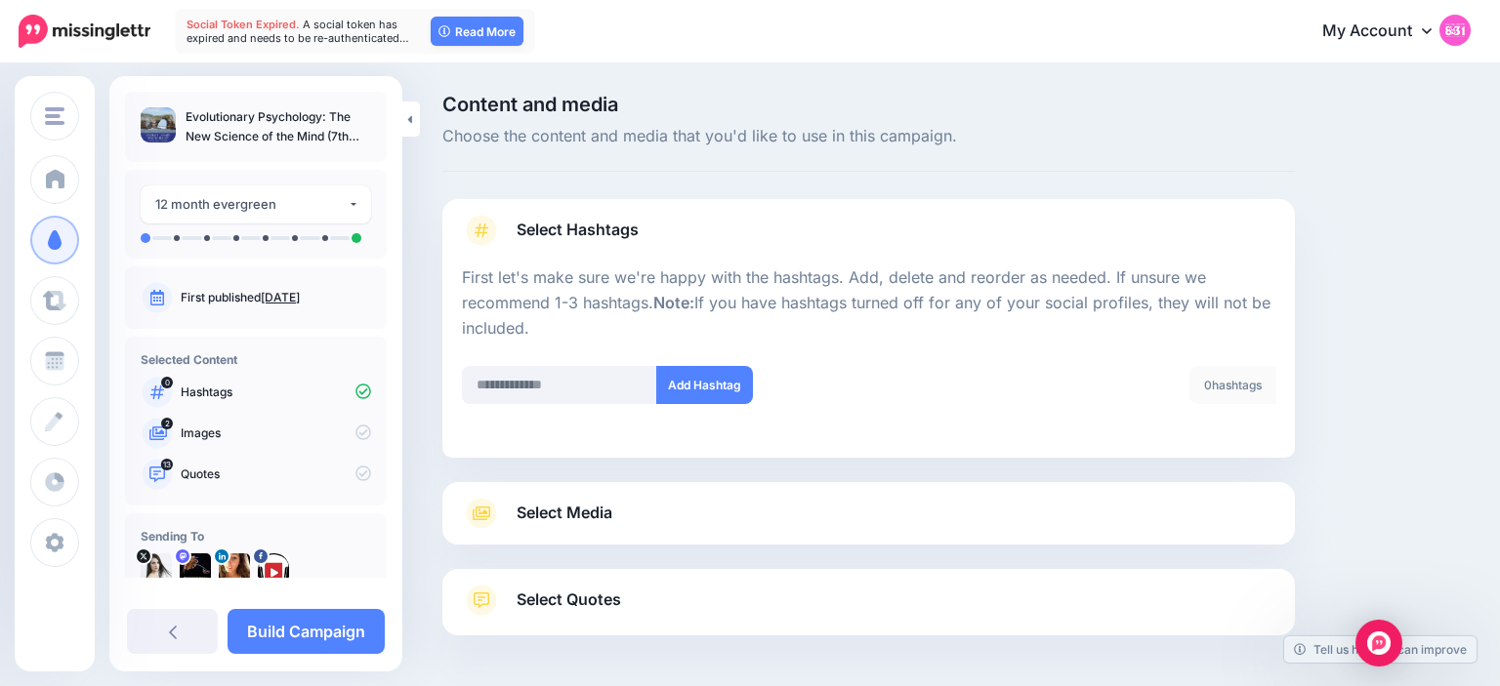
scroll to position [75, 0]
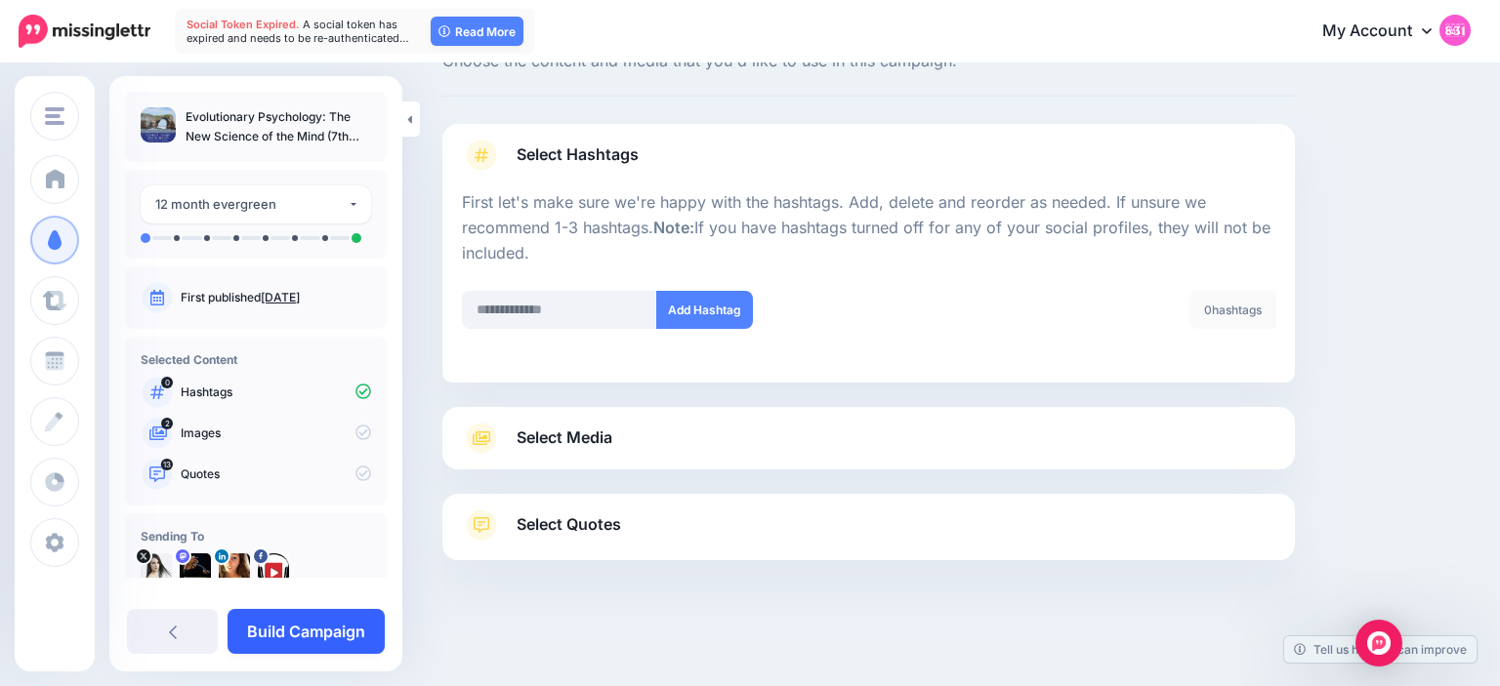
click at [354, 624] on link "Build Campaign" at bounding box center [305, 631] width 157 height 45
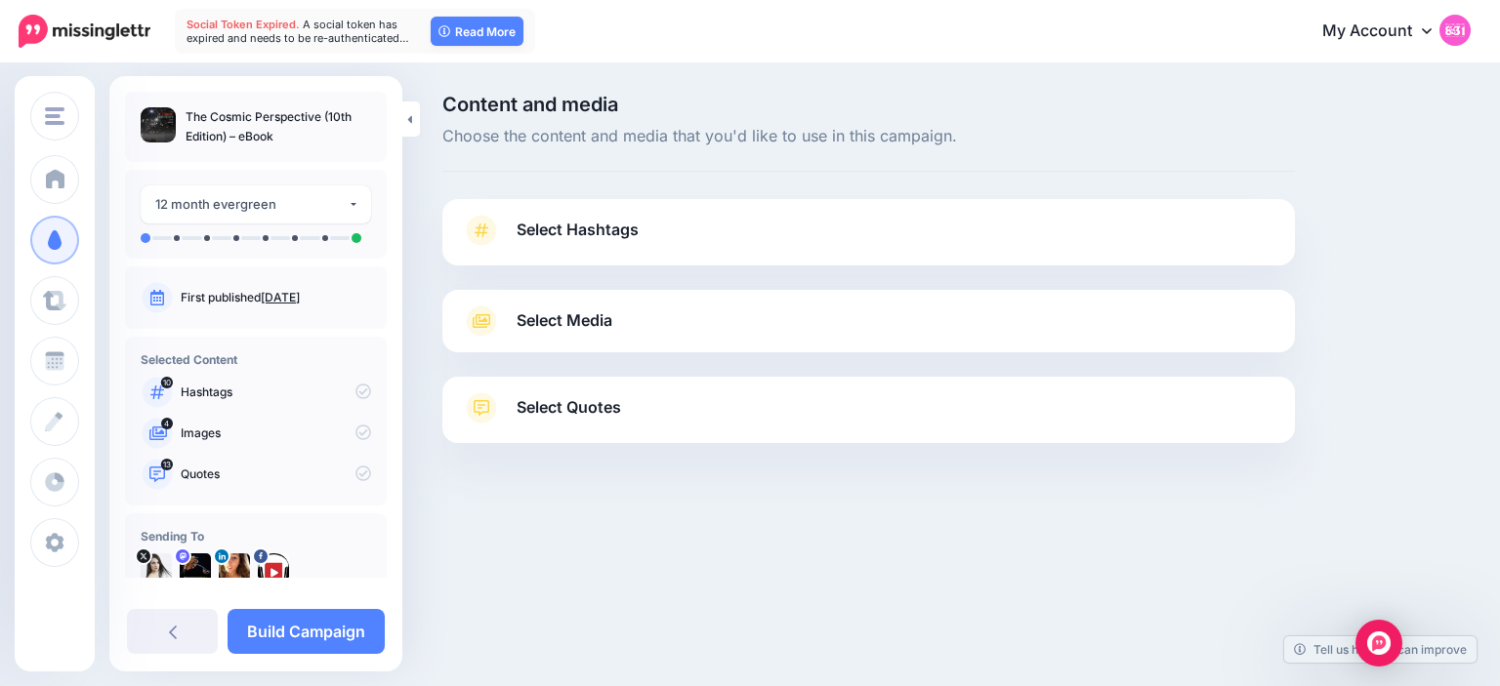
click at [564, 244] on link "Select Hashtags" at bounding box center [868, 240] width 813 height 51
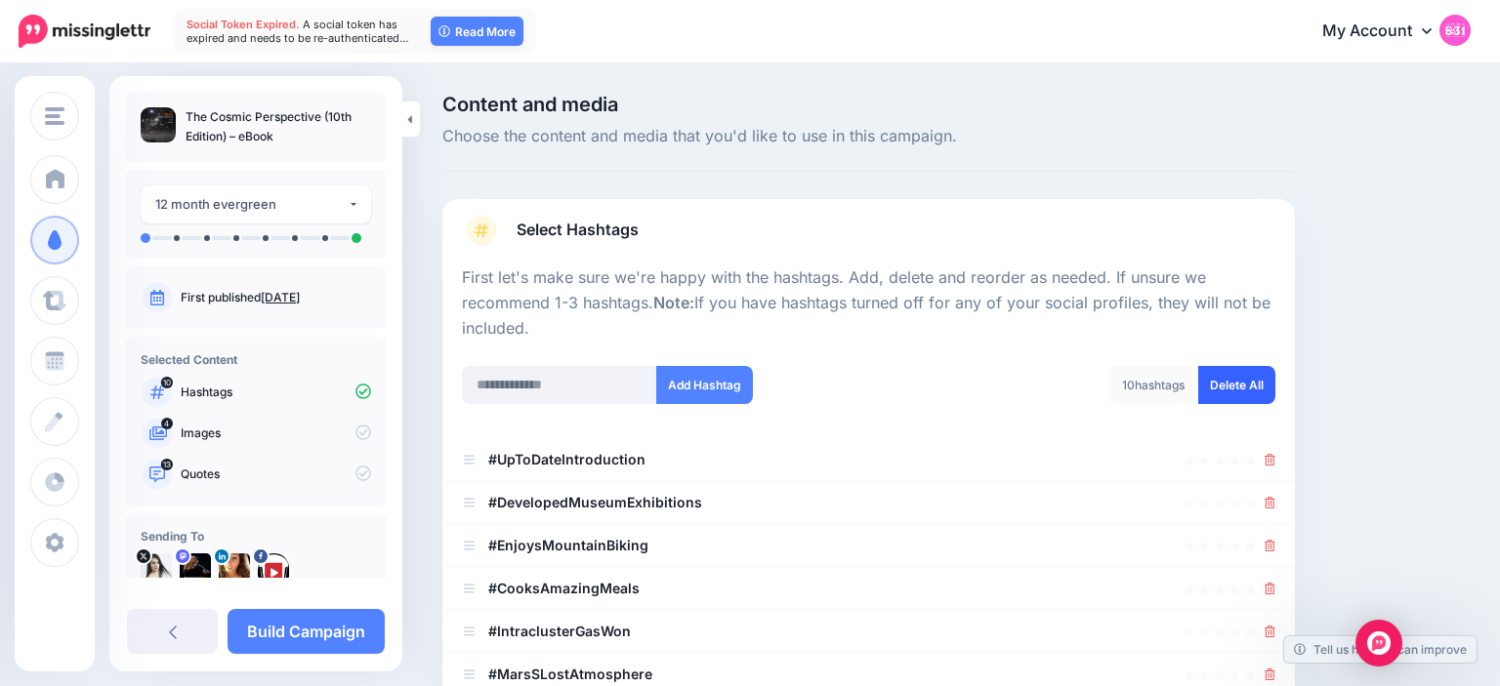
click at [1218, 381] on link "Delete All" at bounding box center [1236, 385] width 77 height 38
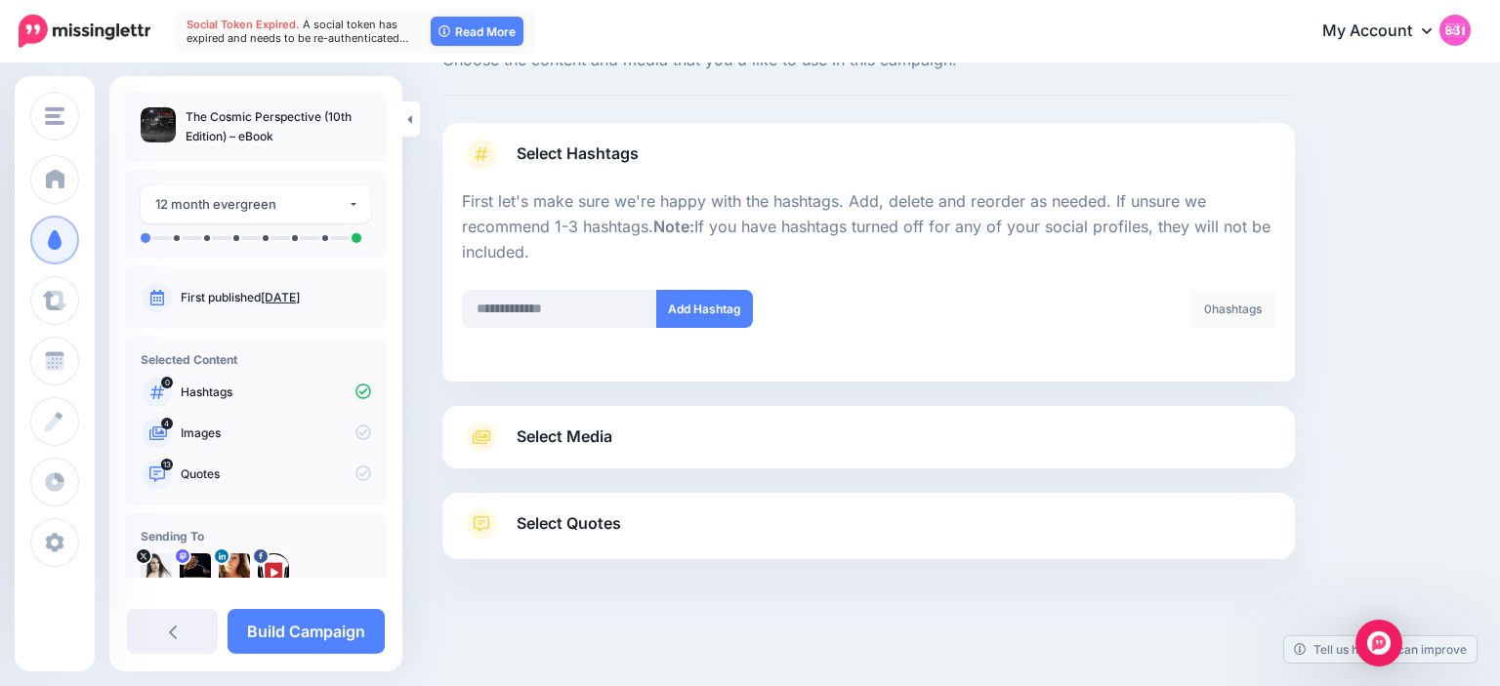
scroll to position [75, 0]
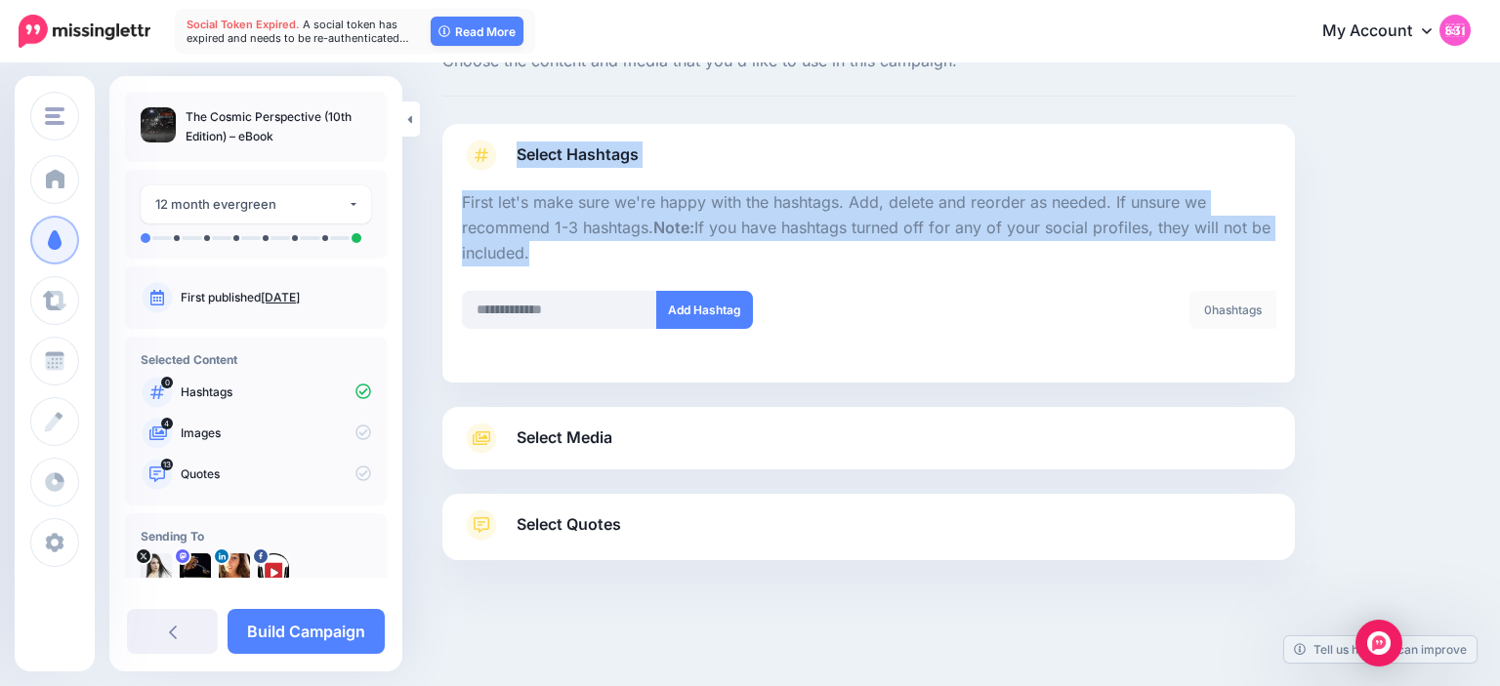
drag, startPoint x: 558, startPoint y: 107, endPoint x: 554, endPoint y: 280, distance: 172.9
click at [554, 280] on div "Content and media Choose the content and media that you'd like to use in this c…" at bounding box center [869, 339] width 882 height 639
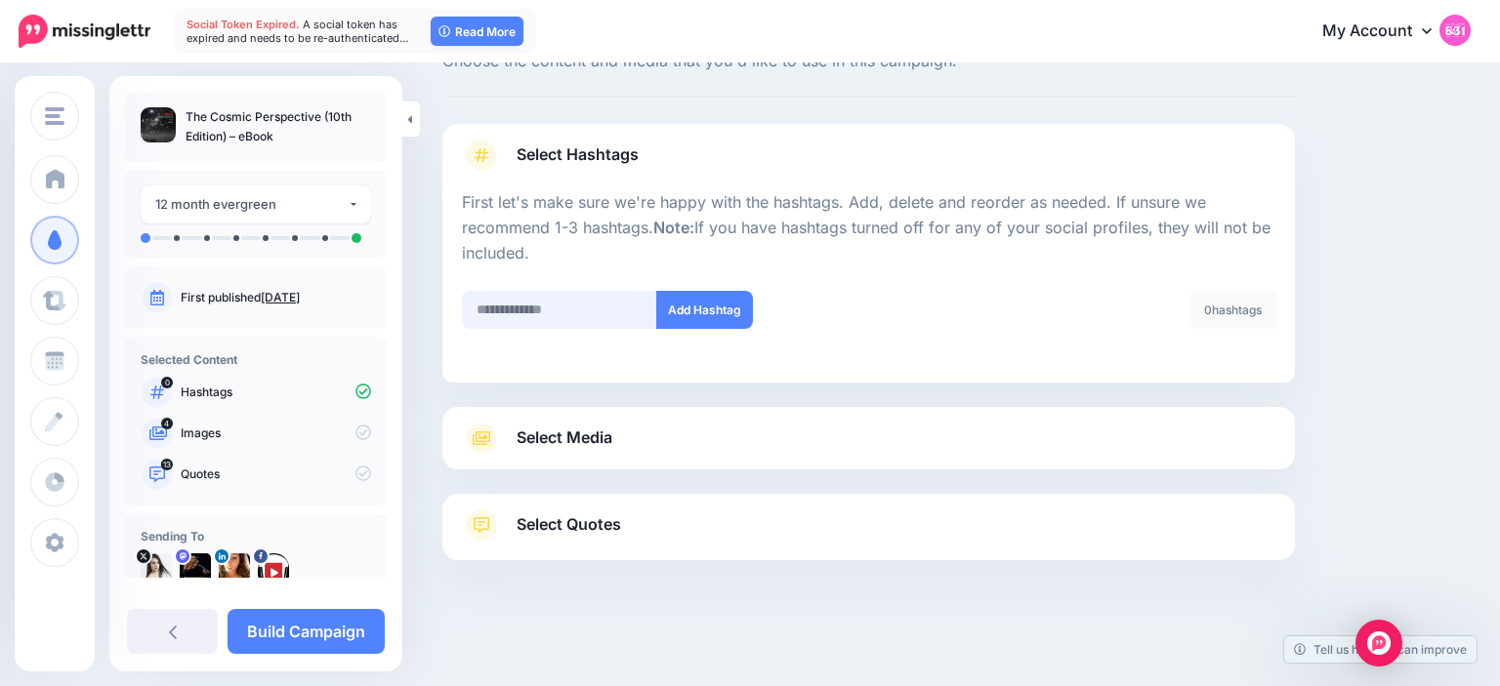
click at [560, 307] on input "text" at bounding box center [559, 310] width 195 height 38
type input "*********"
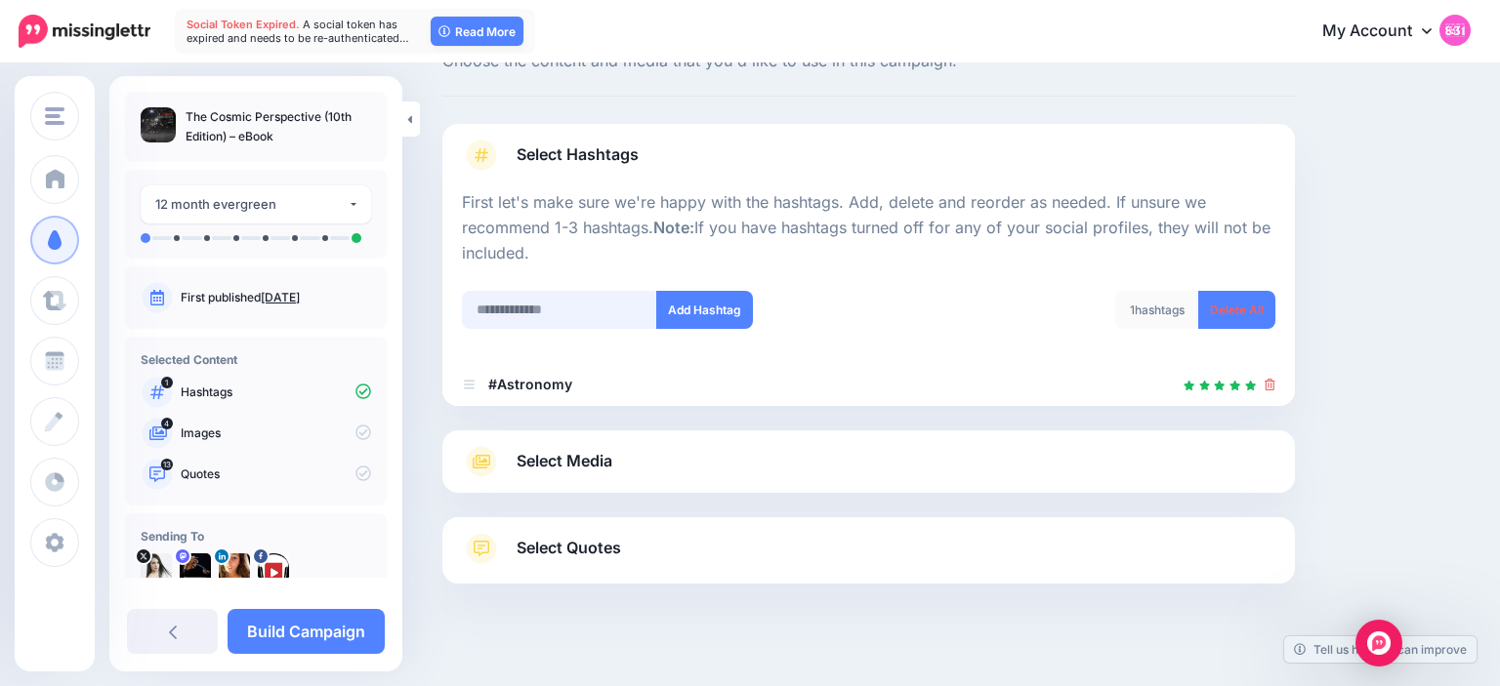
scroll to position [99, 0]
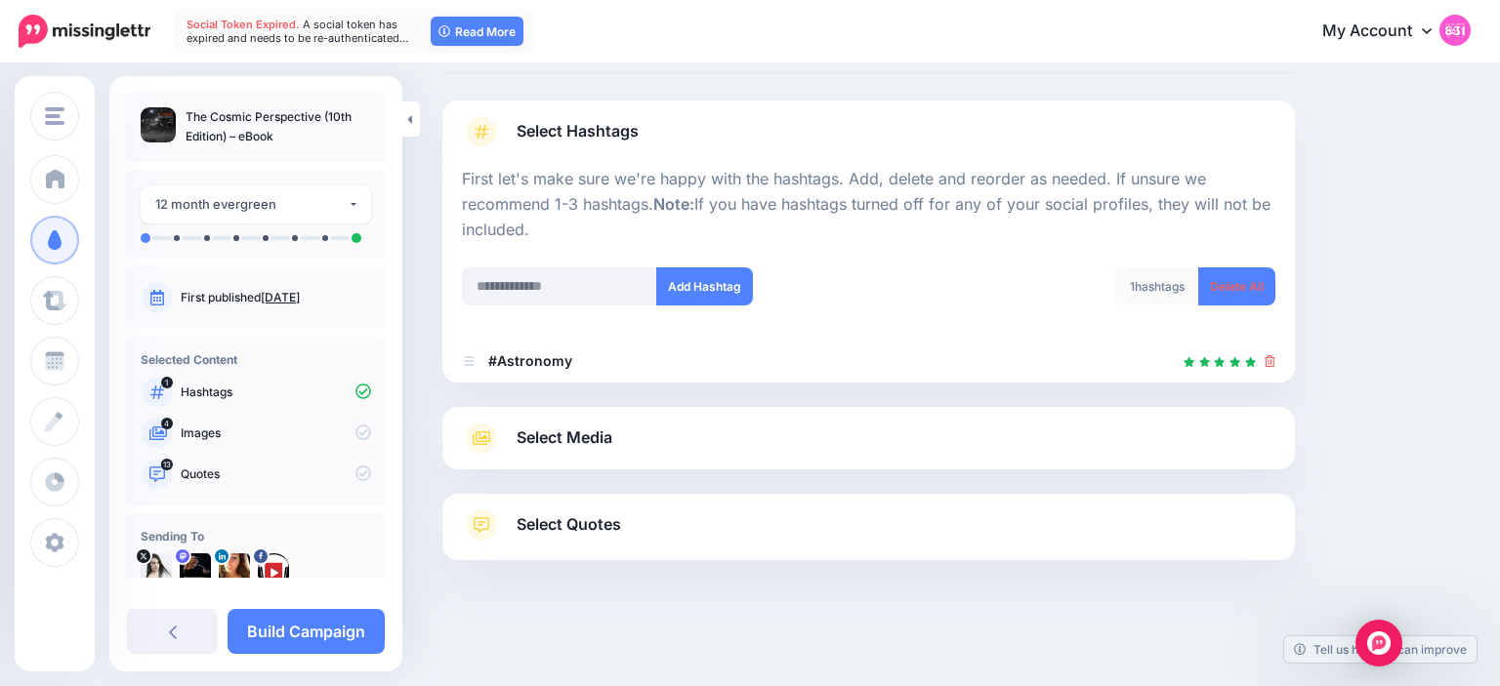
click at [594, 455] on div "Select Media Next, let's make sure we have the best media for this campaign. De…" at bounding box center [868, 438] width 852 height 62
click at [585, 447] on span "Select Media" at bounding box center [564, 438] width 96 height 26
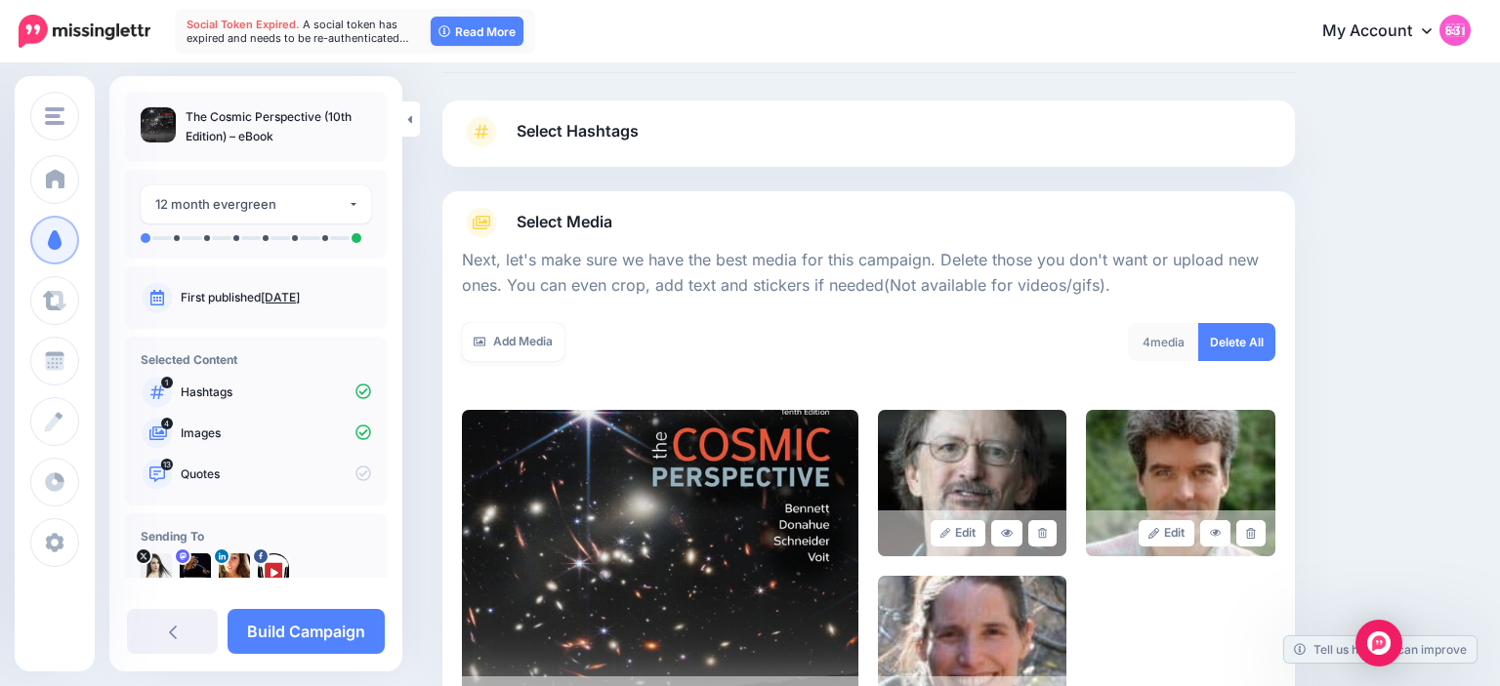
scroll to position [367, 0]
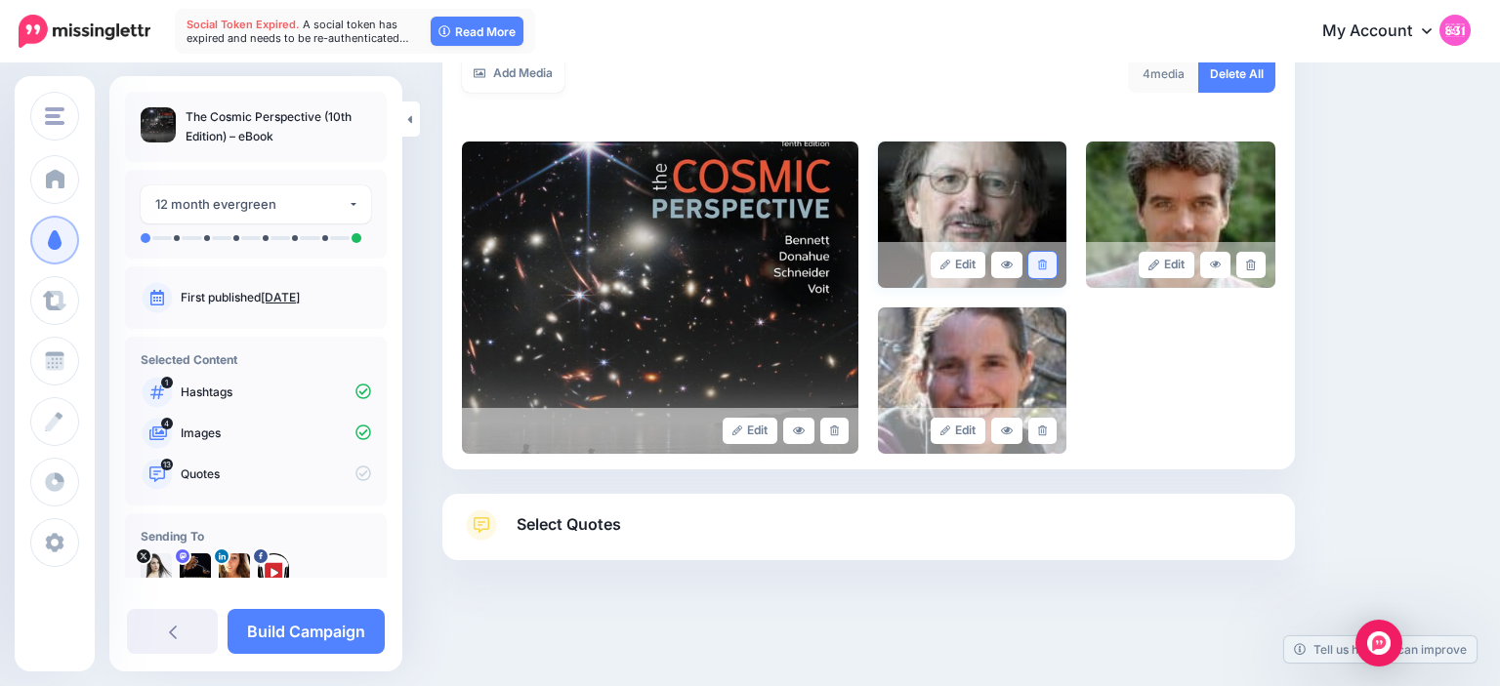
click at [1044, 268] on icon at bounding box center [1042, 265] width 9 height 11
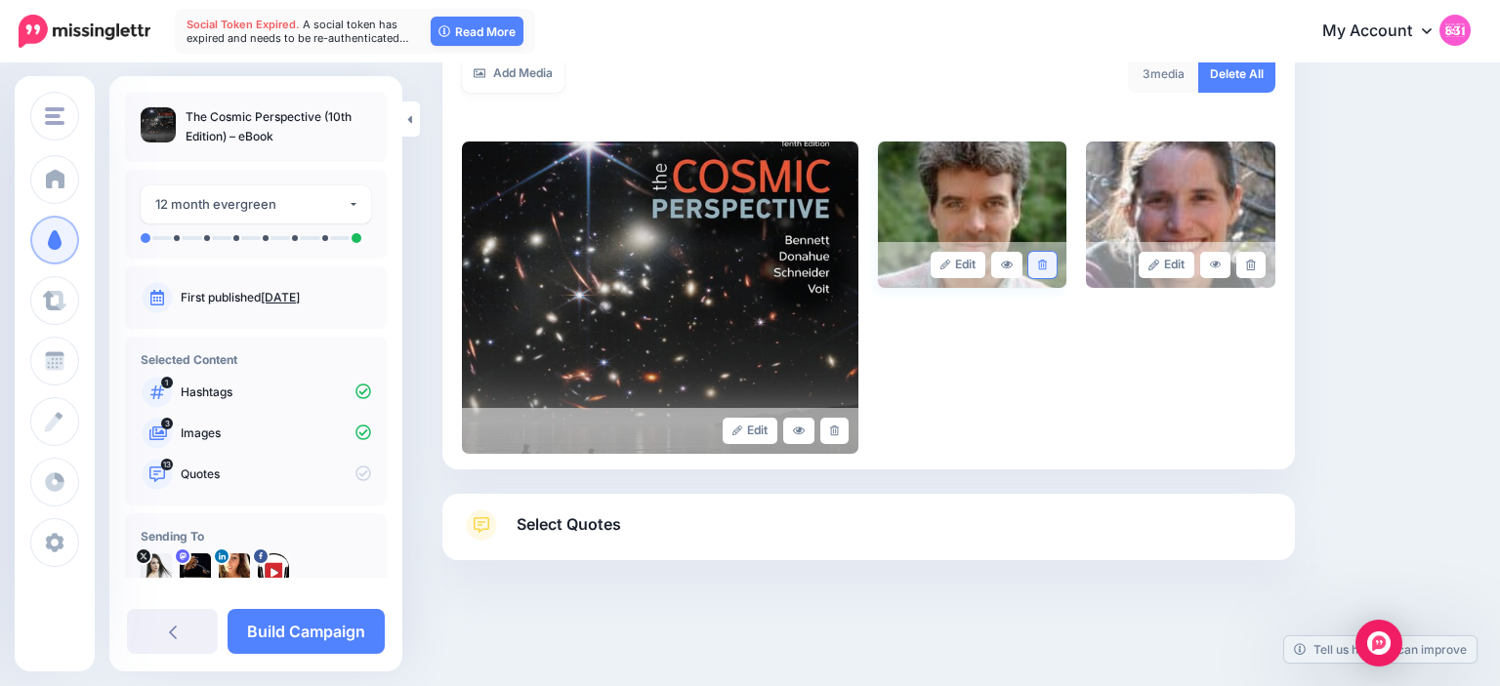
click at [1039, 265] on icon at bounding box center [1042, 265] width 9 height 11
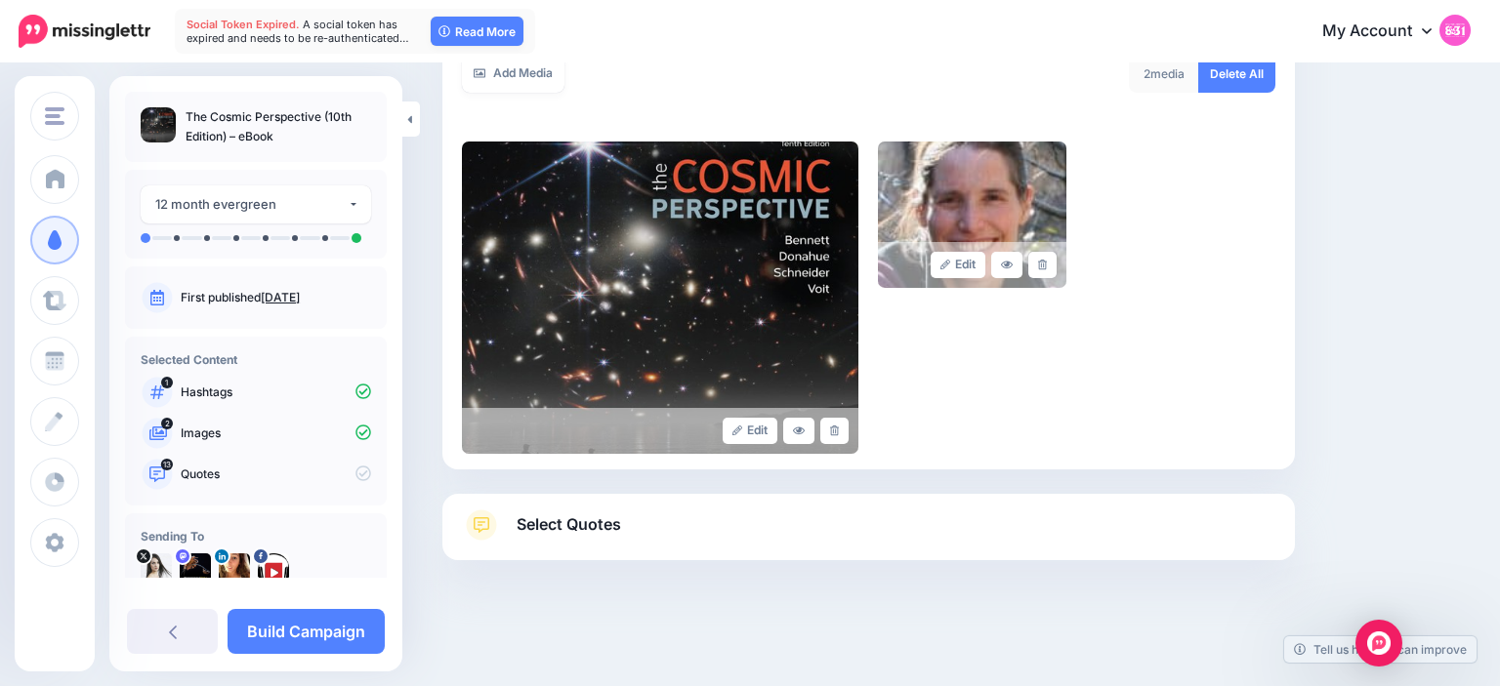
click at [1039, 265] on icon at bounding box center [1042, 265] width 9 height 11
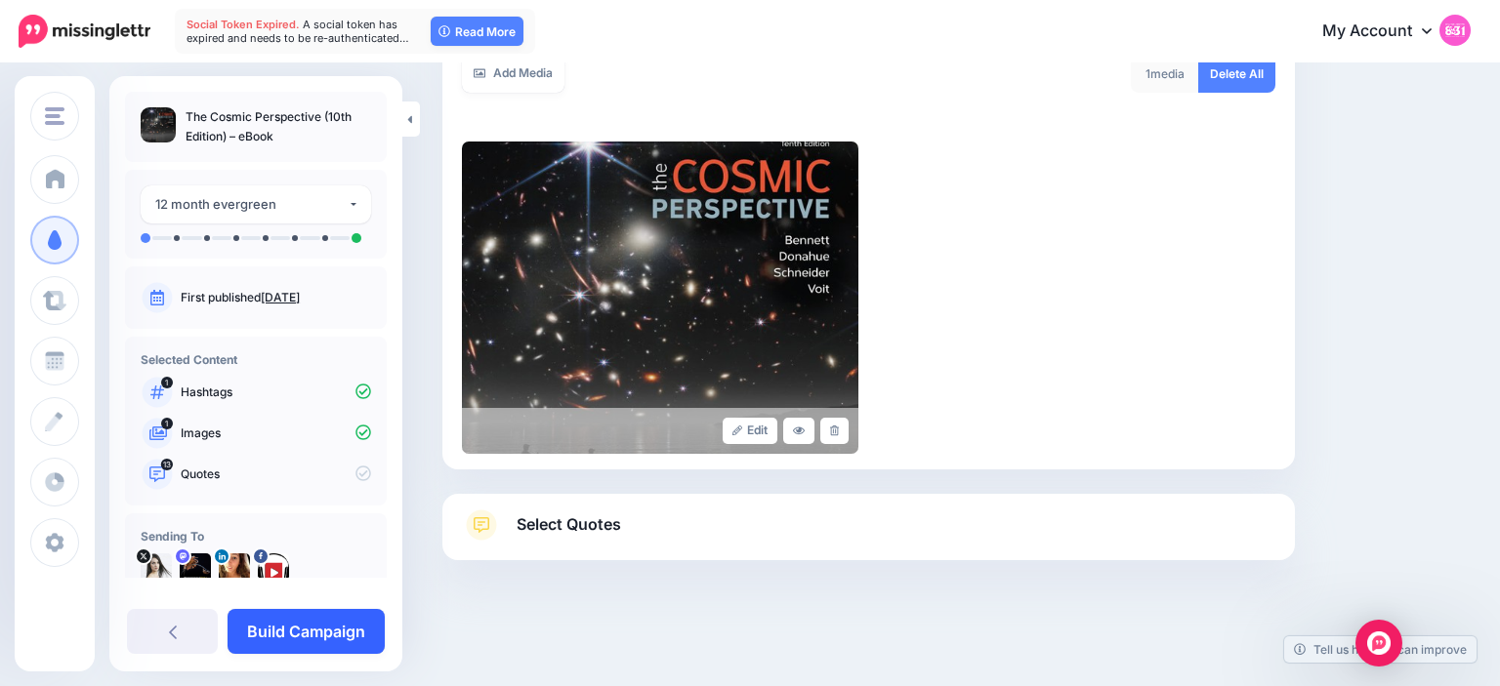
click at [333, 627] on link "Build Campaign" at bounding box center [305, 631] width 157 height 45
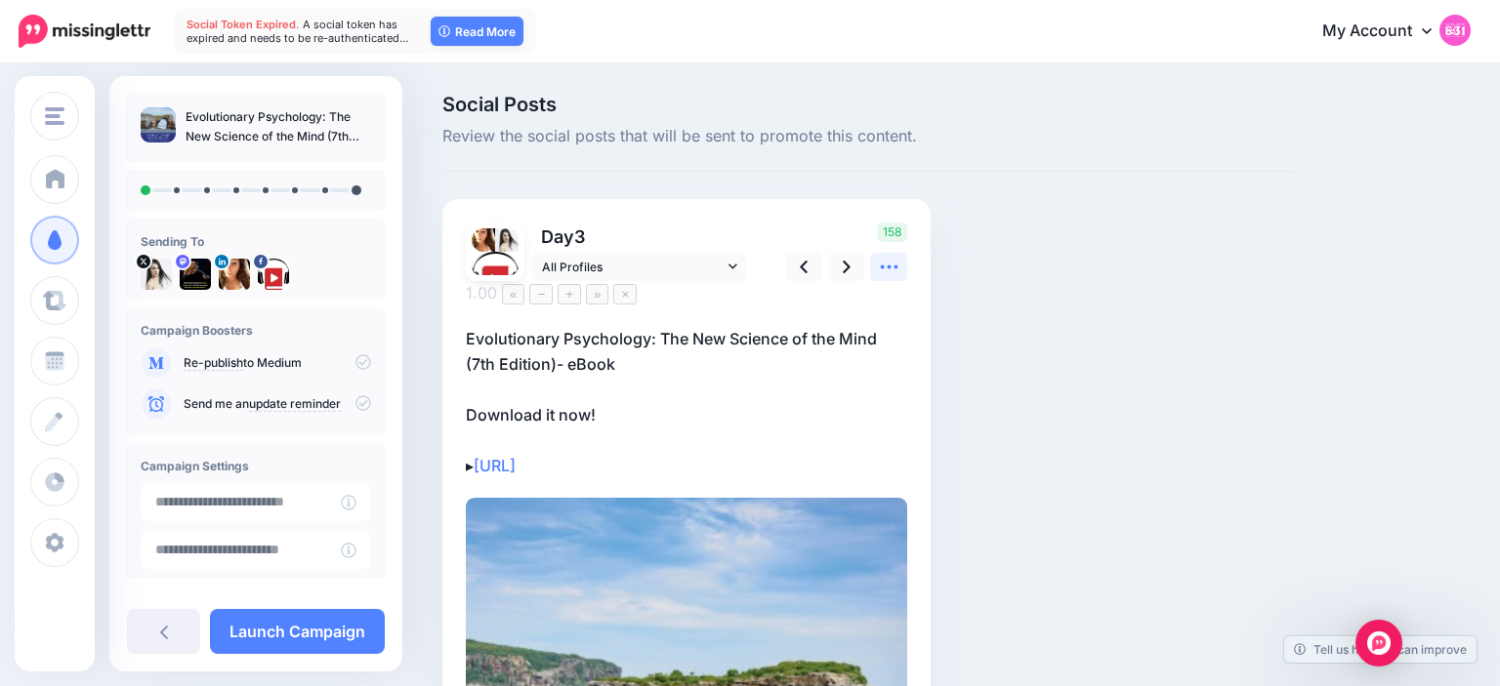
click at [892, 266] on icon at bounding box center [889, 267] width 21 height 21
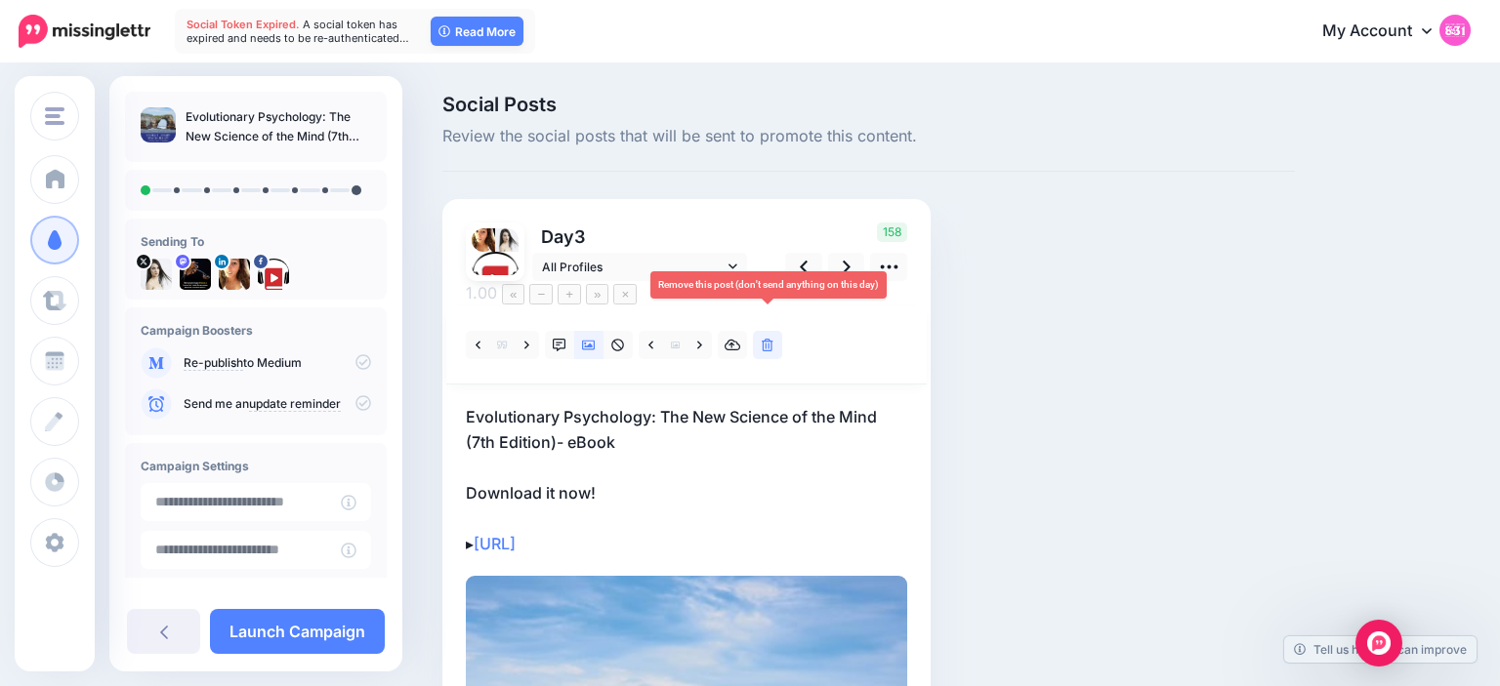
click at [771, 339] on icon at bounding box center [768, 346] width 12 height 14
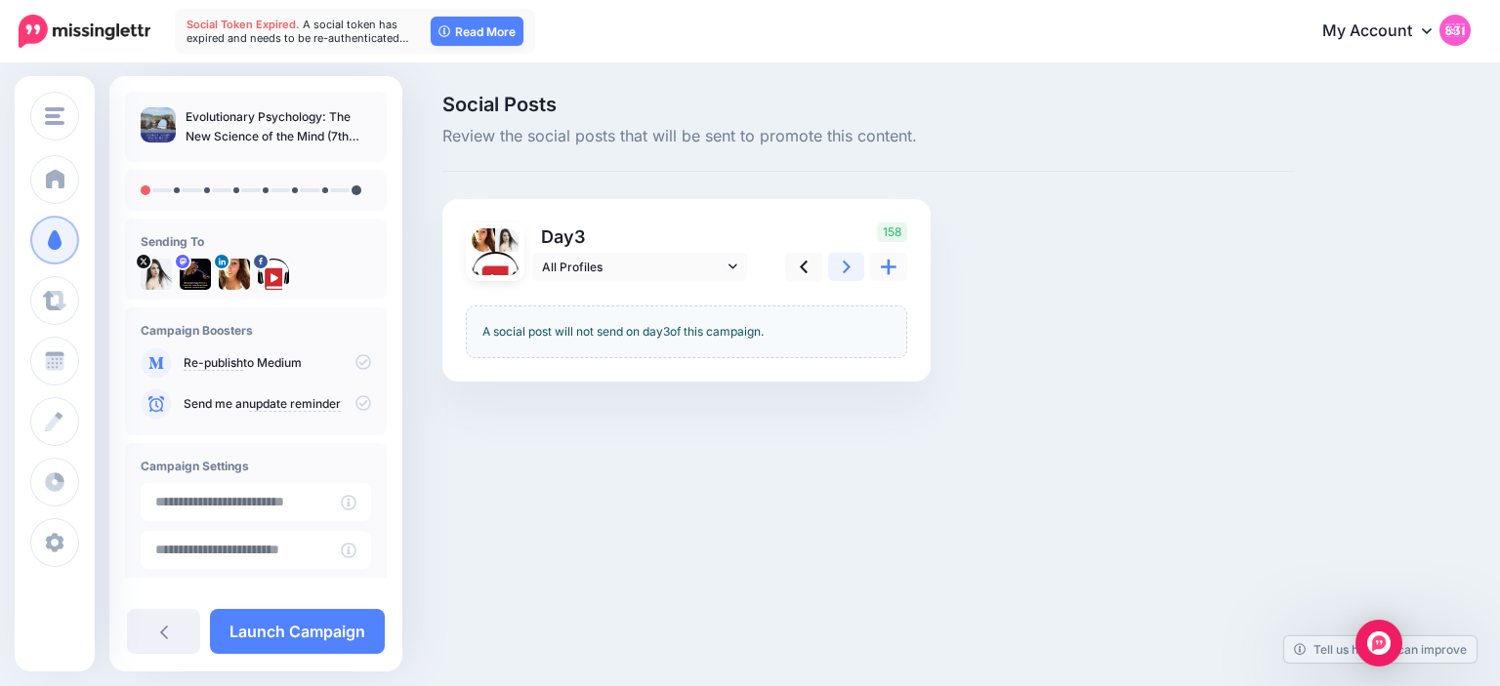
click at [848, 260] on icon at bounding box center [847, 267] width 8 height 21
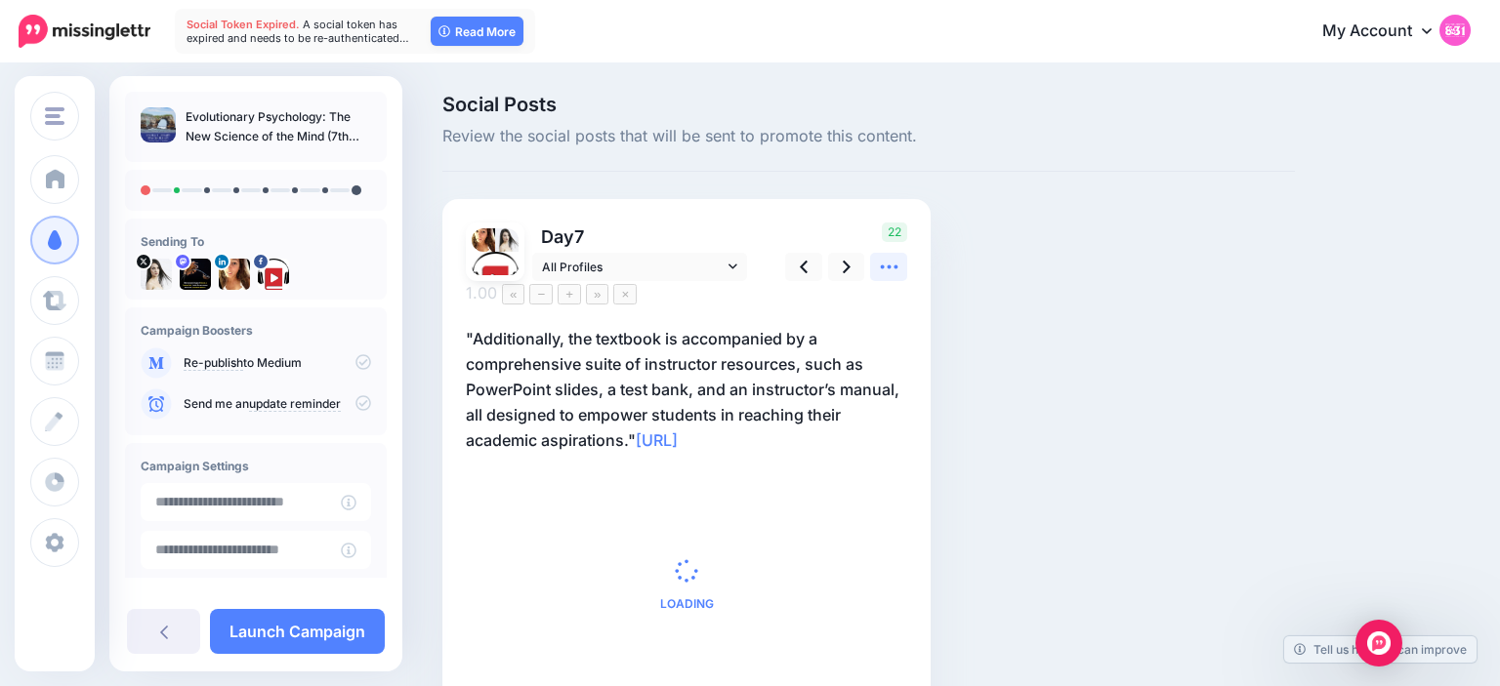
click at [887, 259] on icon at bounding box center [889, 267] width 21 height 21
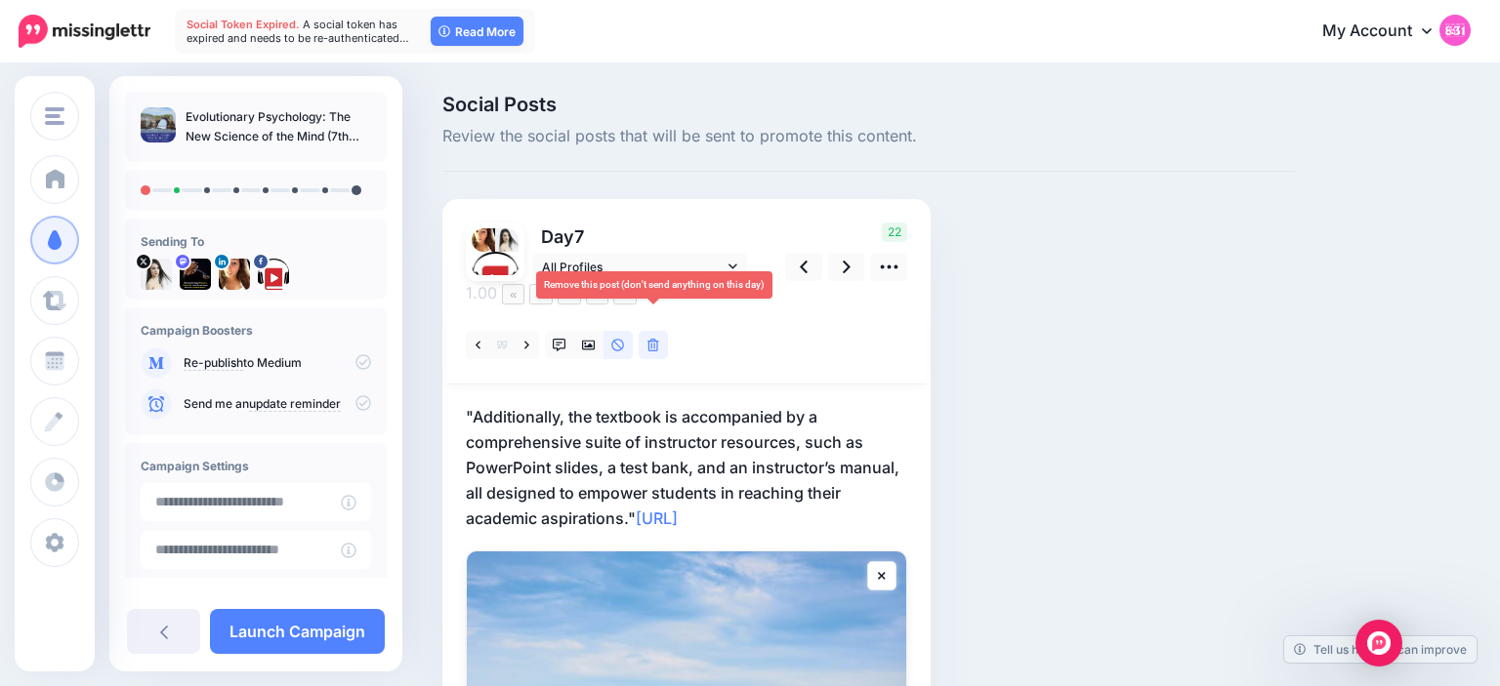
click at [667, 331] on link at bounding box center [653, 345] width 29 height 28
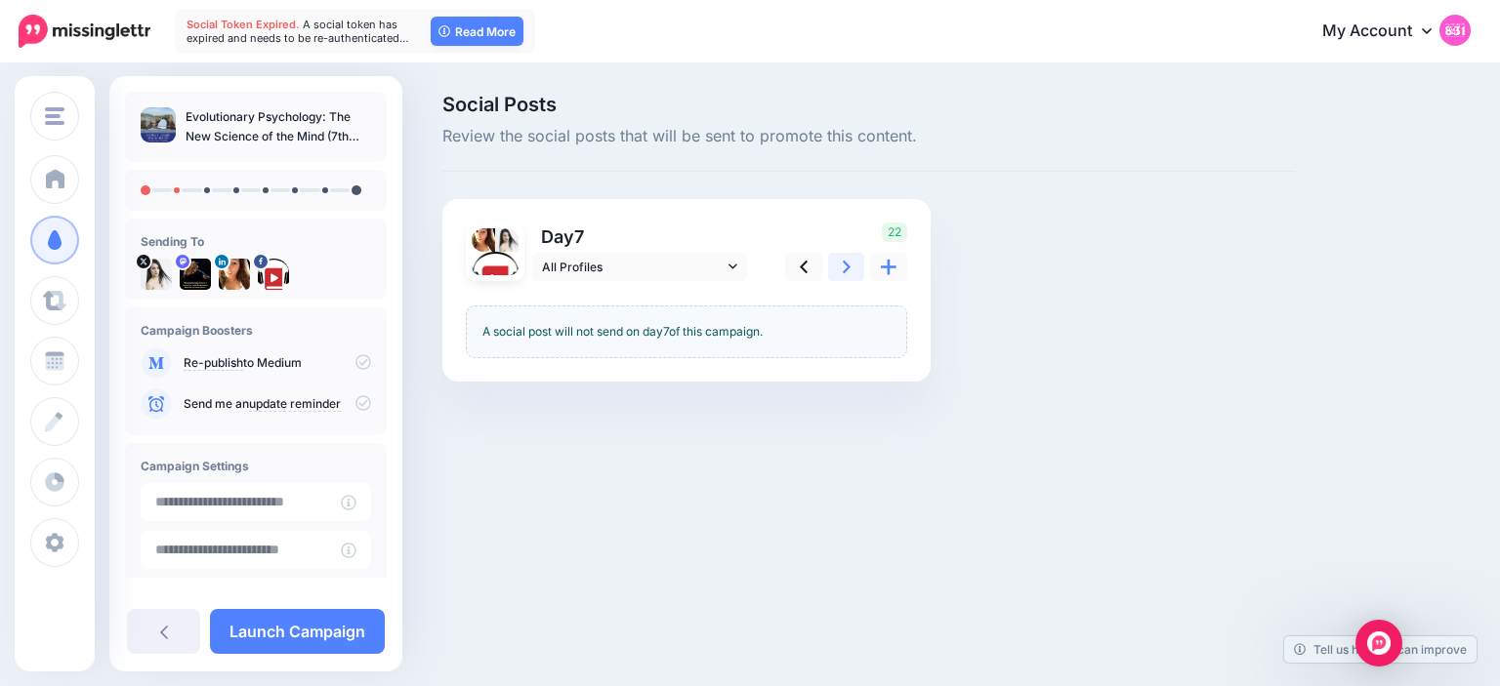
click at [842, 264] on link at bounding box center [846, 267] width 37 height 28
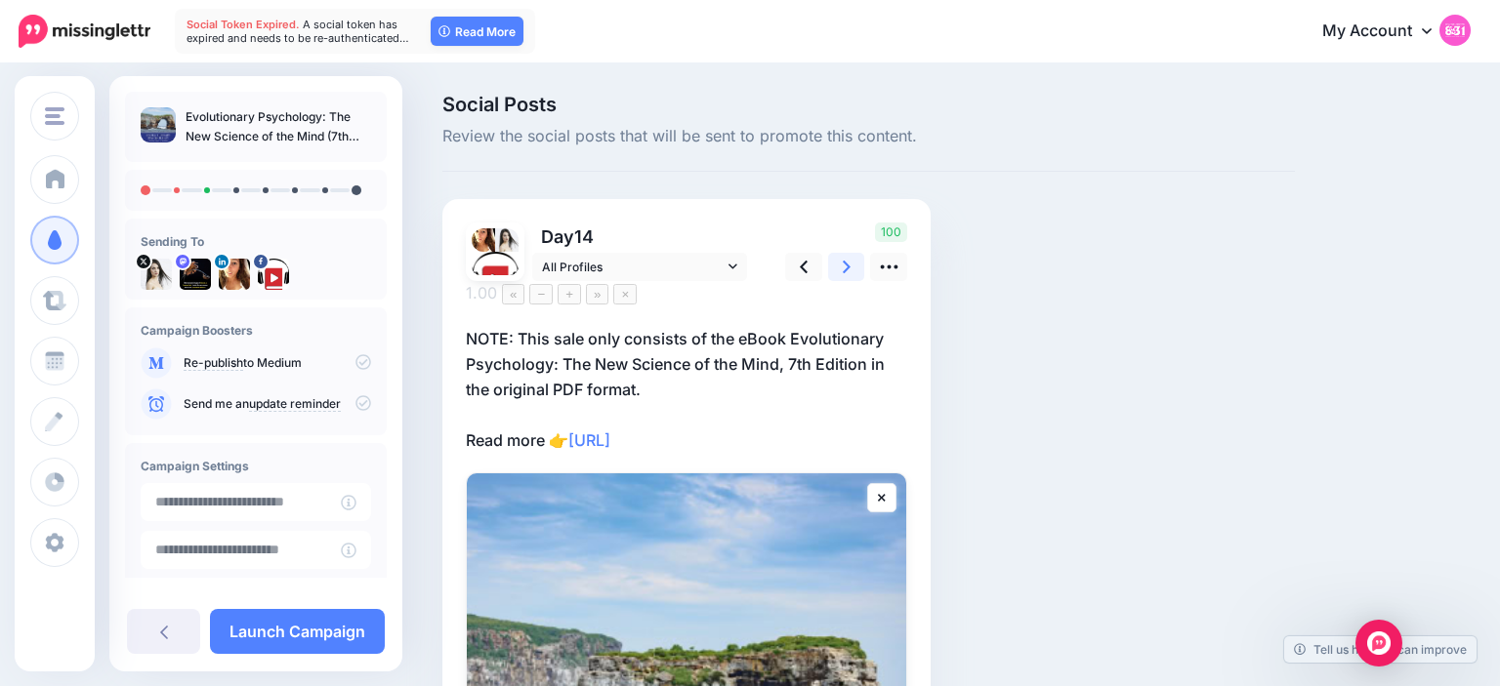
click at [839, 275] on link at bounding box center [846, 267] width 37 height 28
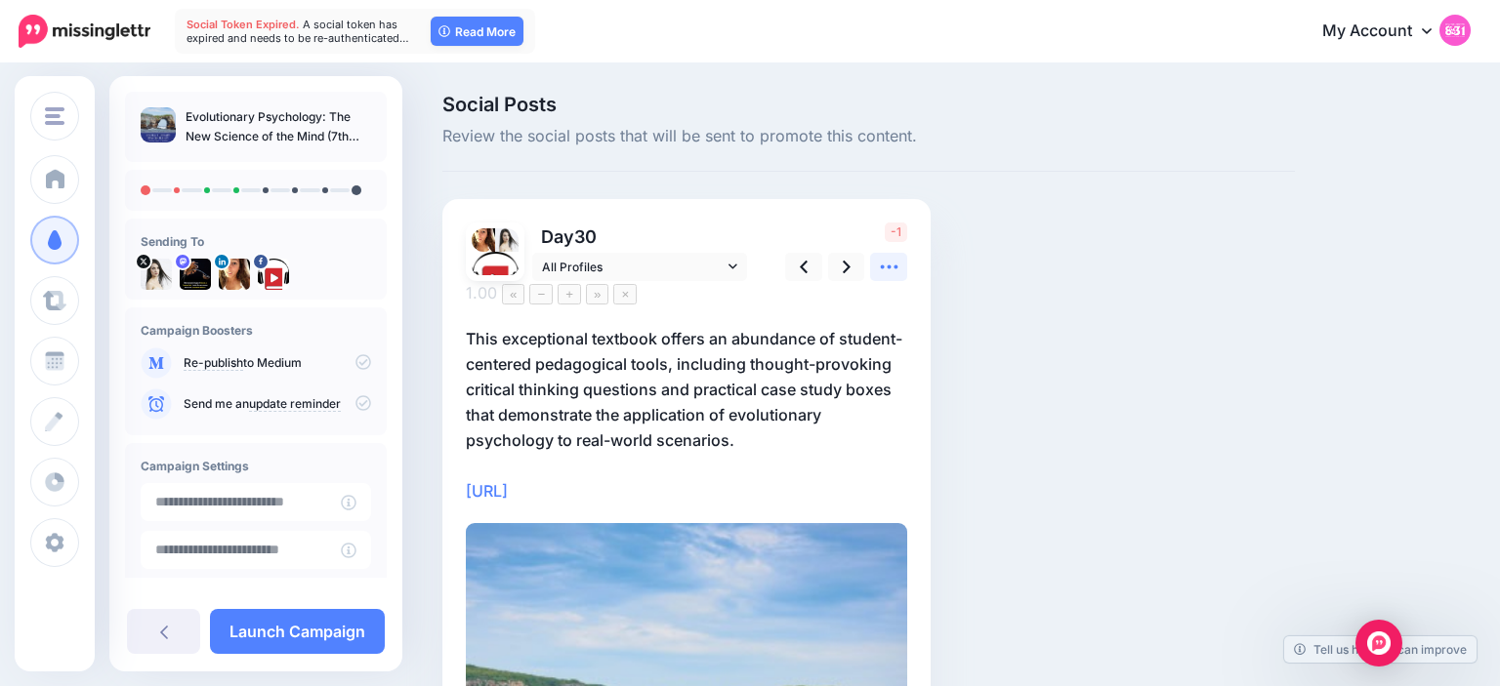
click at [887, 266] on icon at bounding box center [889, 267] width 21 height 21
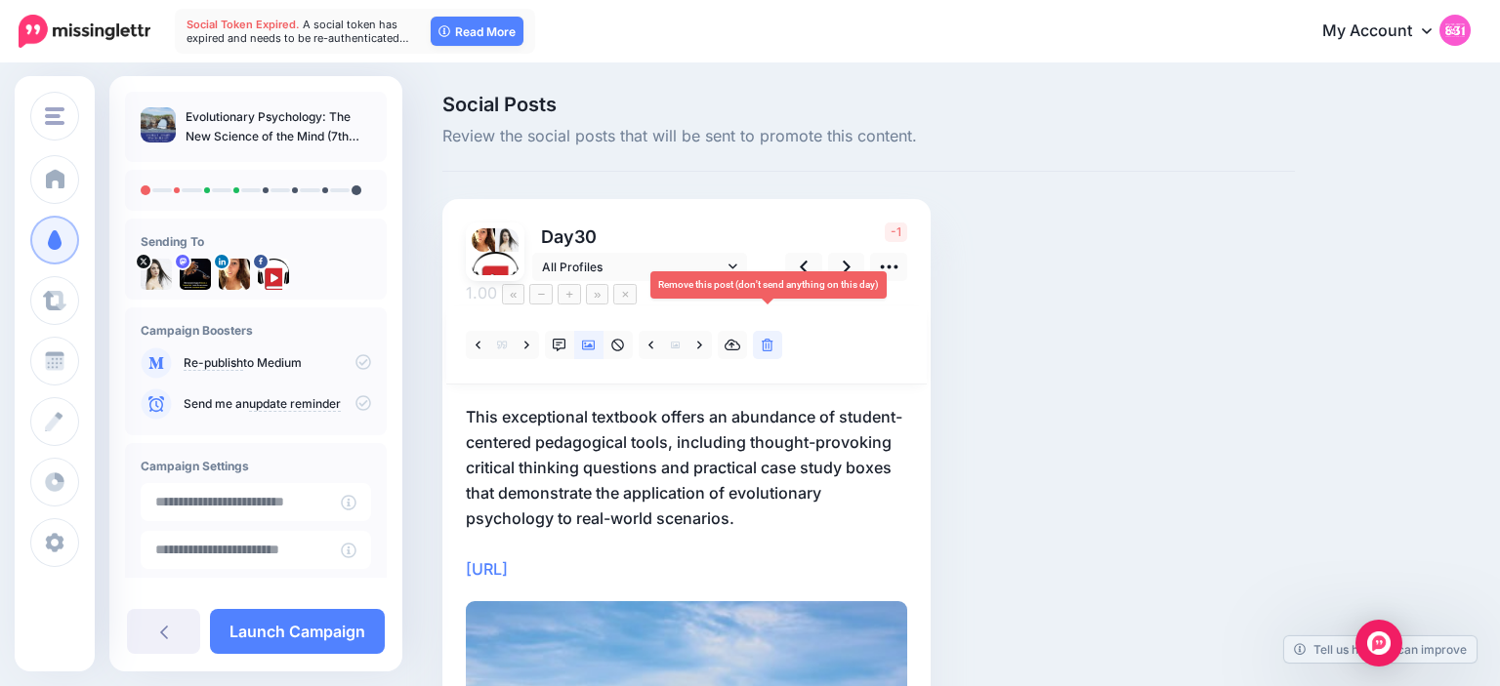
click at [767, 339] on icon at bounding box center [768, 346] width 12 height 14
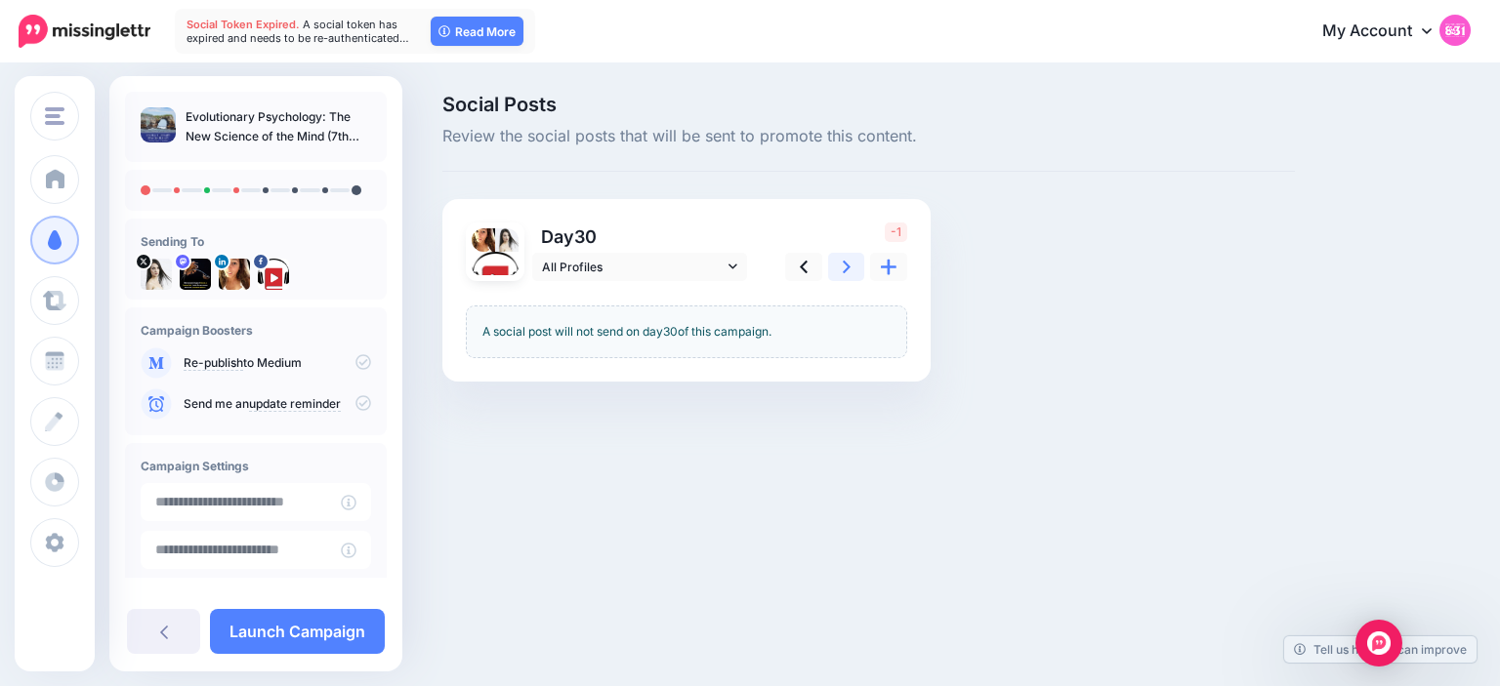
click at [842, 264] on link at bounding box center [846, 267] width 37 height 28
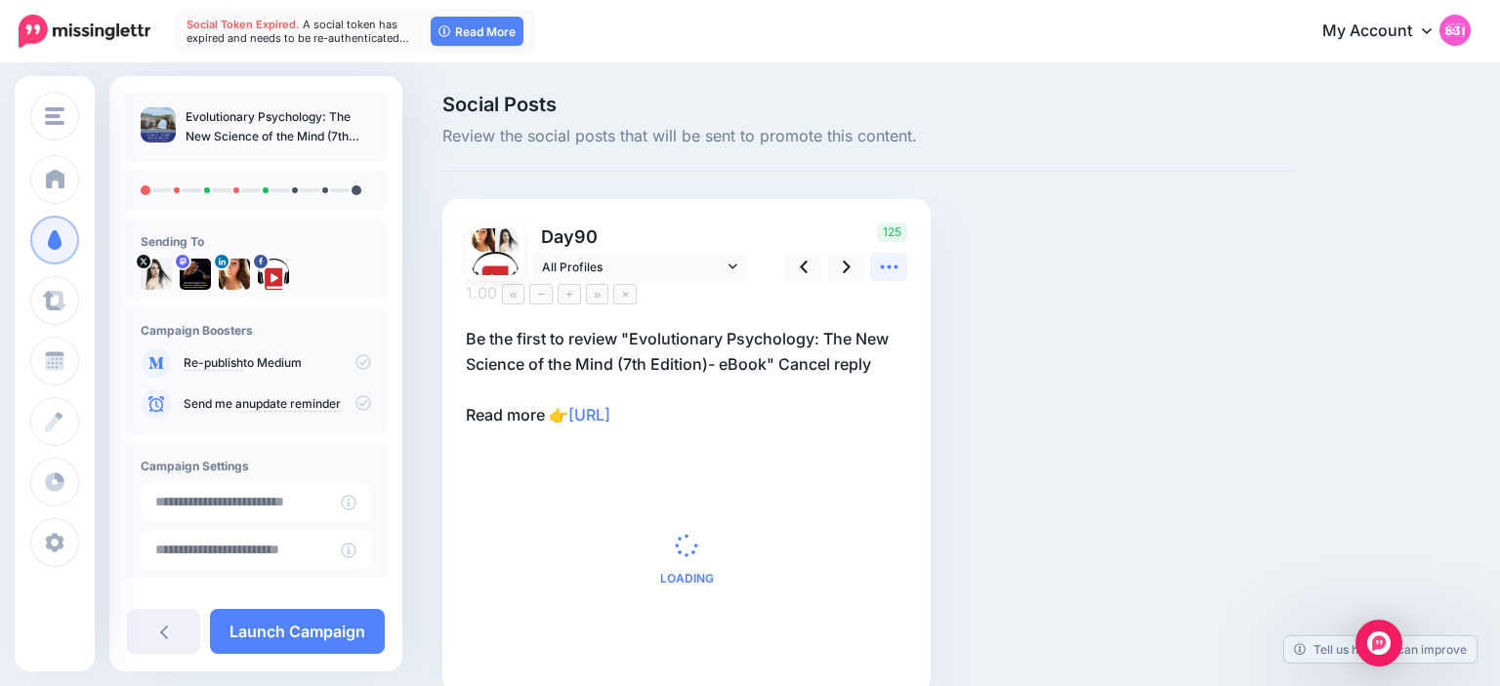
click at [886, 260] on icon at bounding box center [889, 267] width 21 height 21
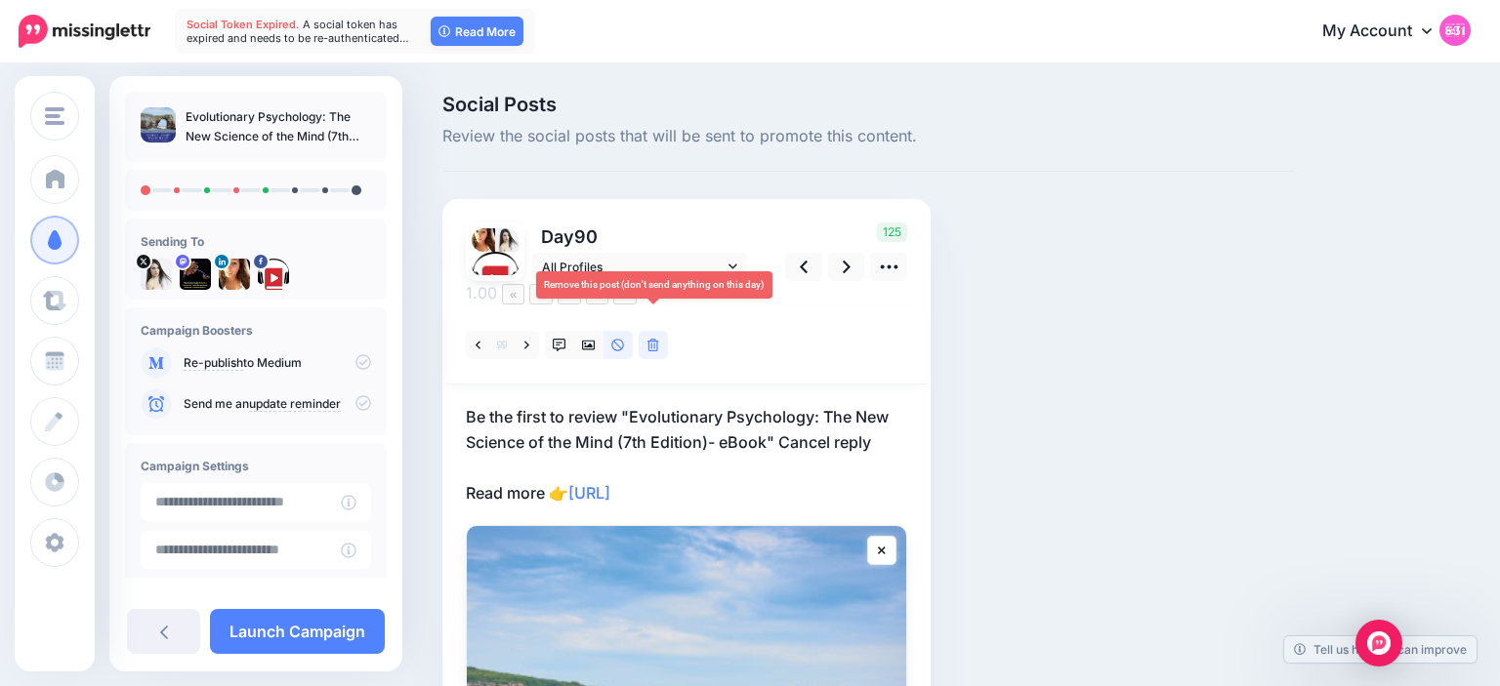
click at [664, 331] on link at bounding box center [653, 345] width 29 height 28
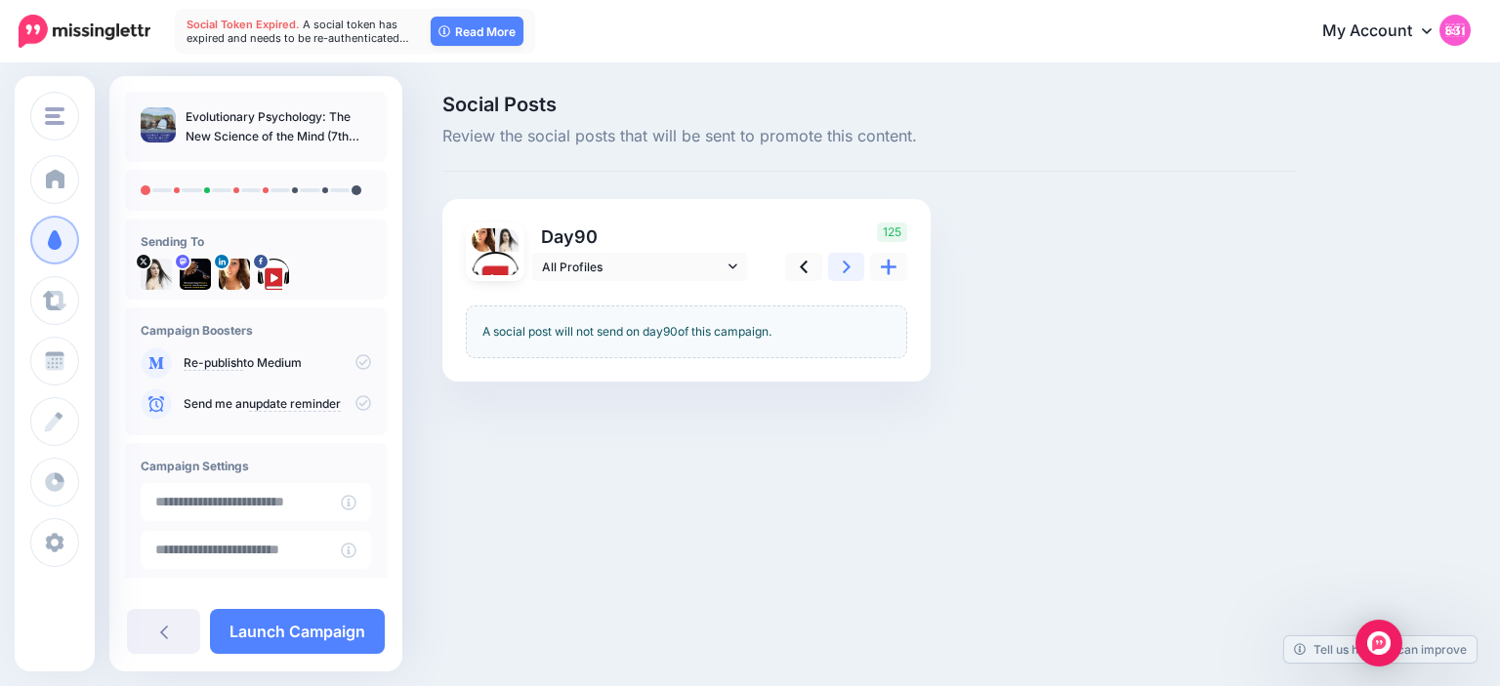
click at [847, 268] on icon at bounding box center [847, 267] width 8 height 13
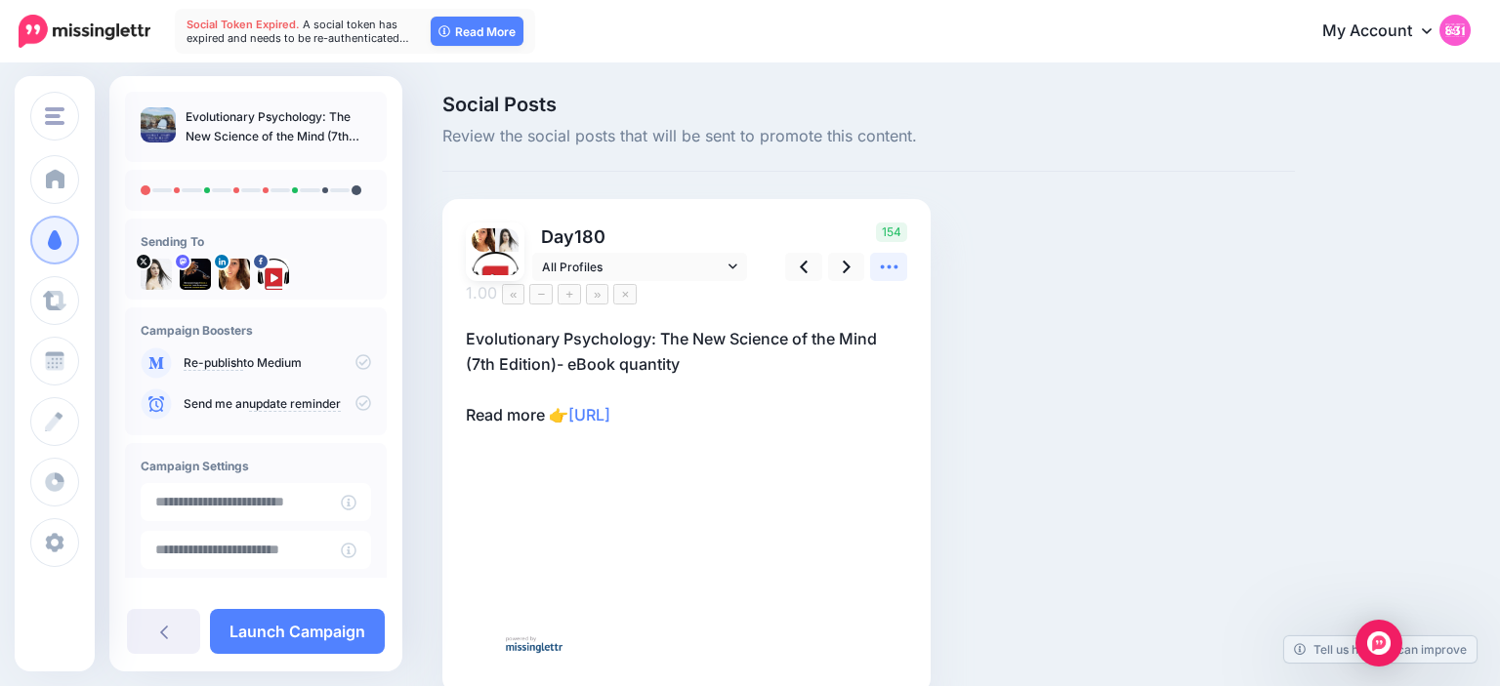
click at [898, 263] on icon at bounding box center [889, 267] width 21 height 21
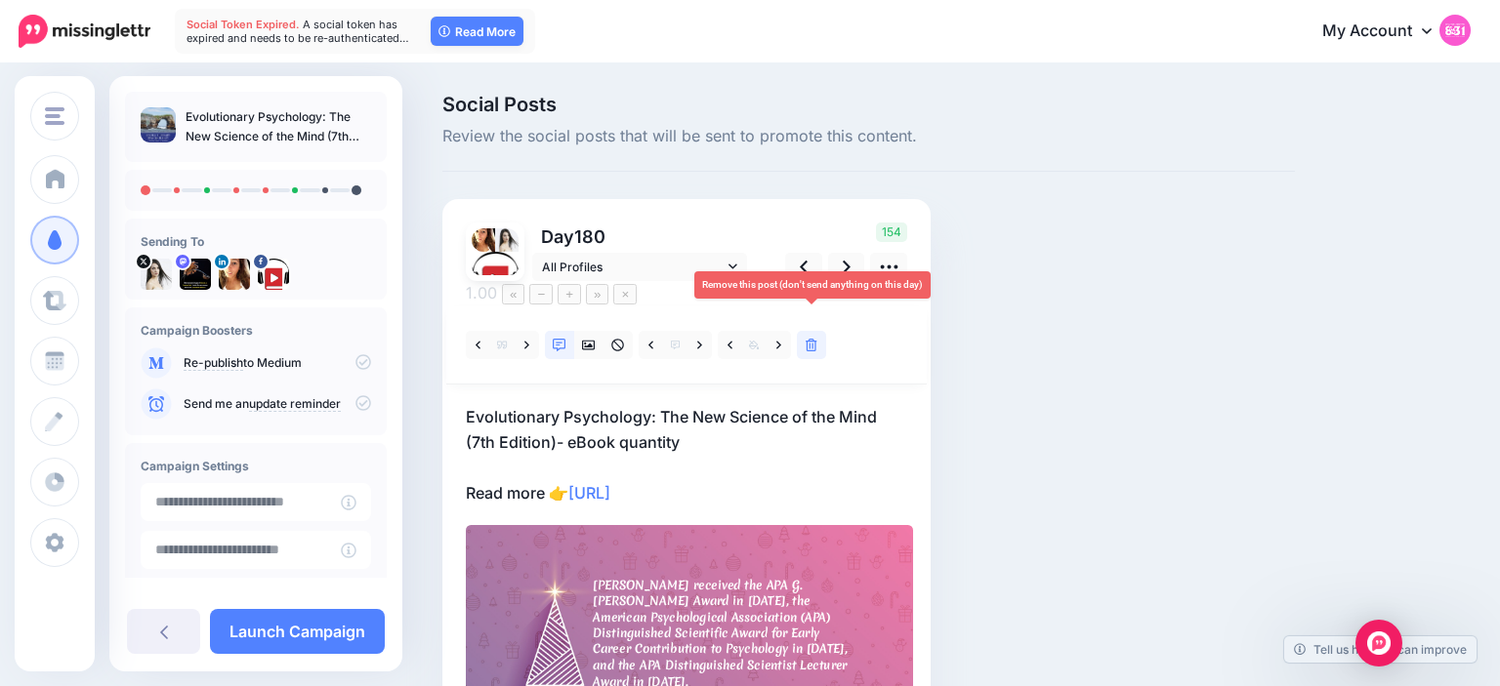
click at [809, 339] on icon at bounding box center [811, 346] width 12 height 14
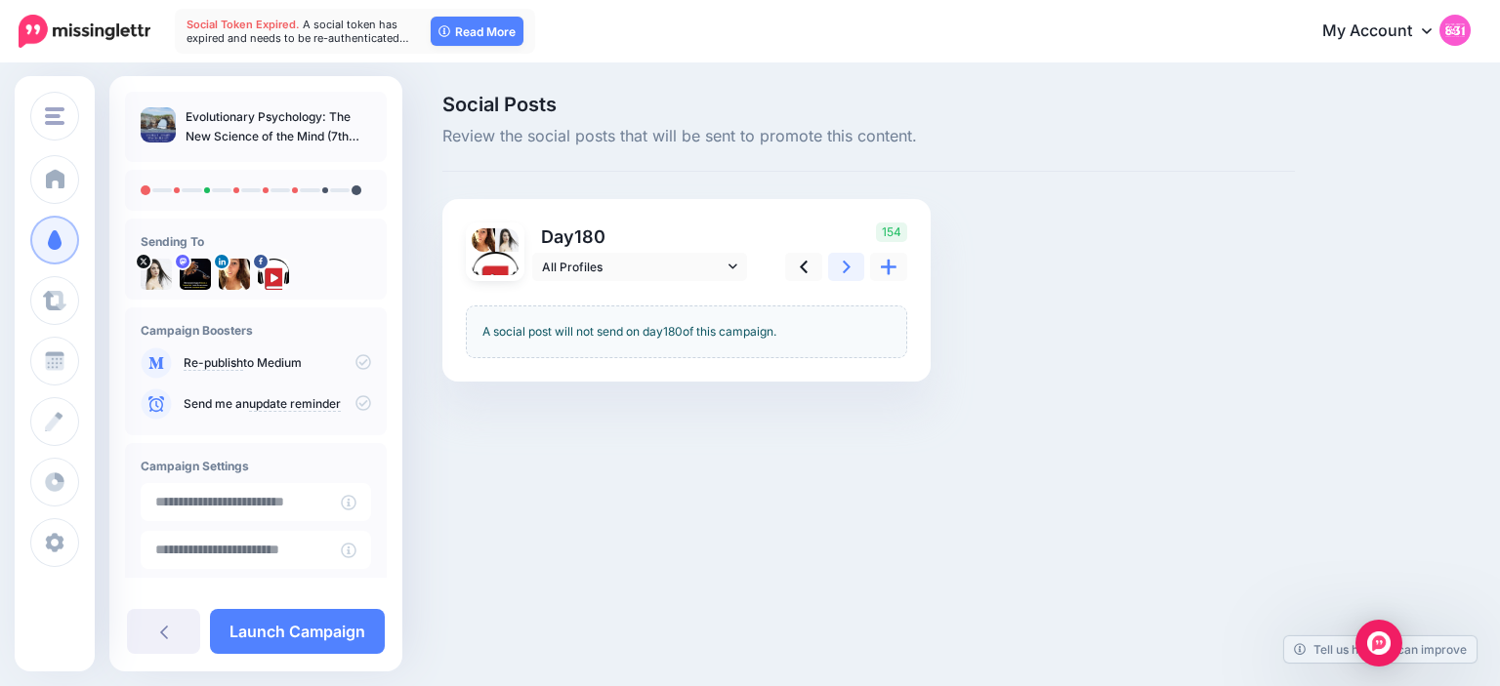
click at [848, 269] on icon at bounding box center [847, 267] width 8 height 21
type textarea "**********"
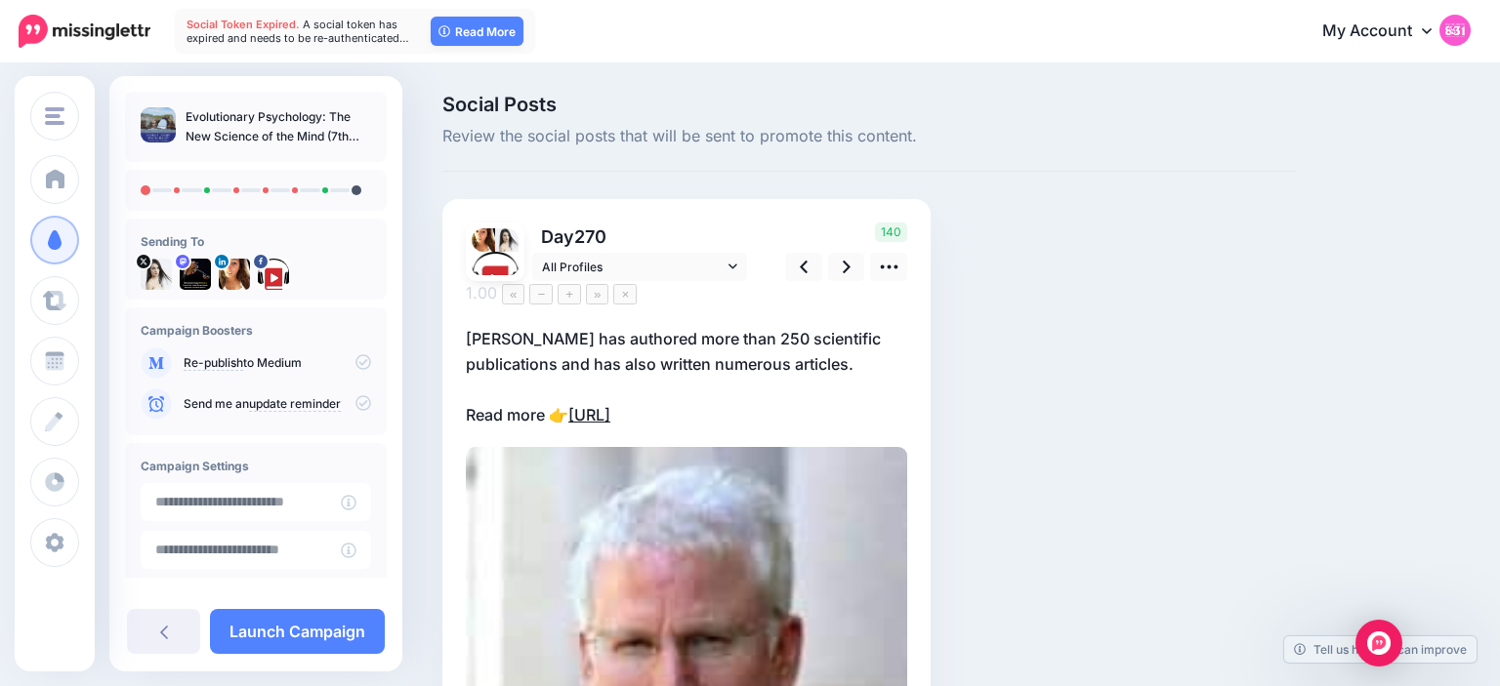
click at [610, 405] on link "https://lttr.ai/AjKeu" at bounding box center [589, 415] width 42 height 20
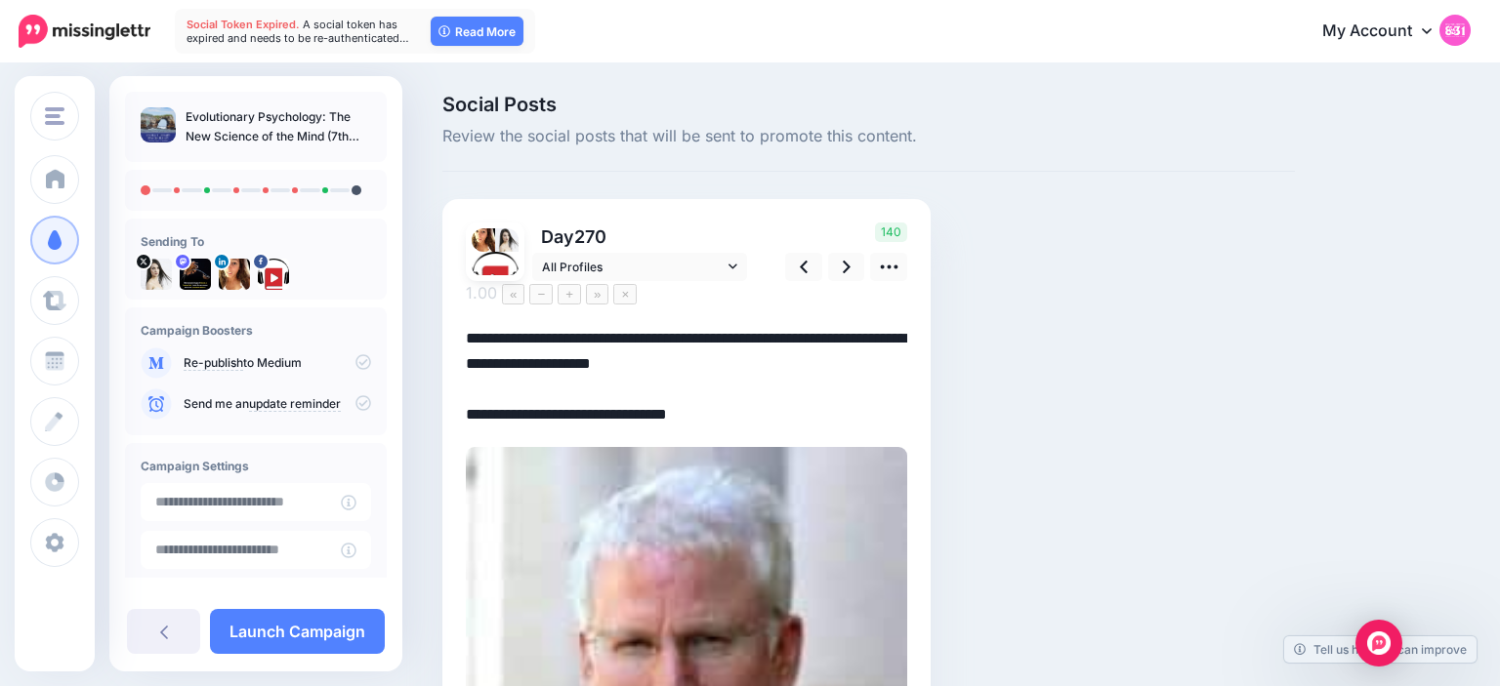
click at [574, 389] on textarea "**********" at bounding box center [686, 377] width 441 height 102
click at [891, 266] on icon at bounding box center [889, 267] width 21 height 21
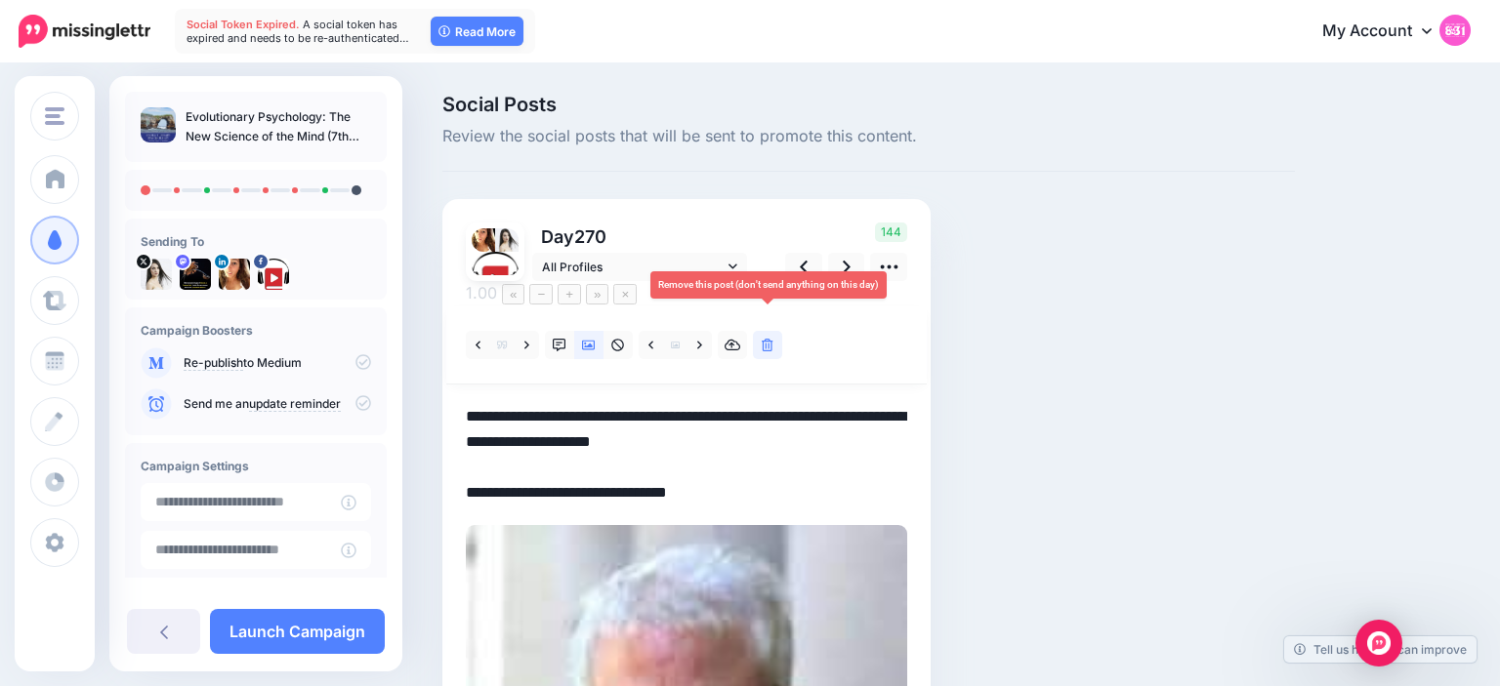
click at [764, 331] on link at bounding box center [767, 345] width 29 height 28
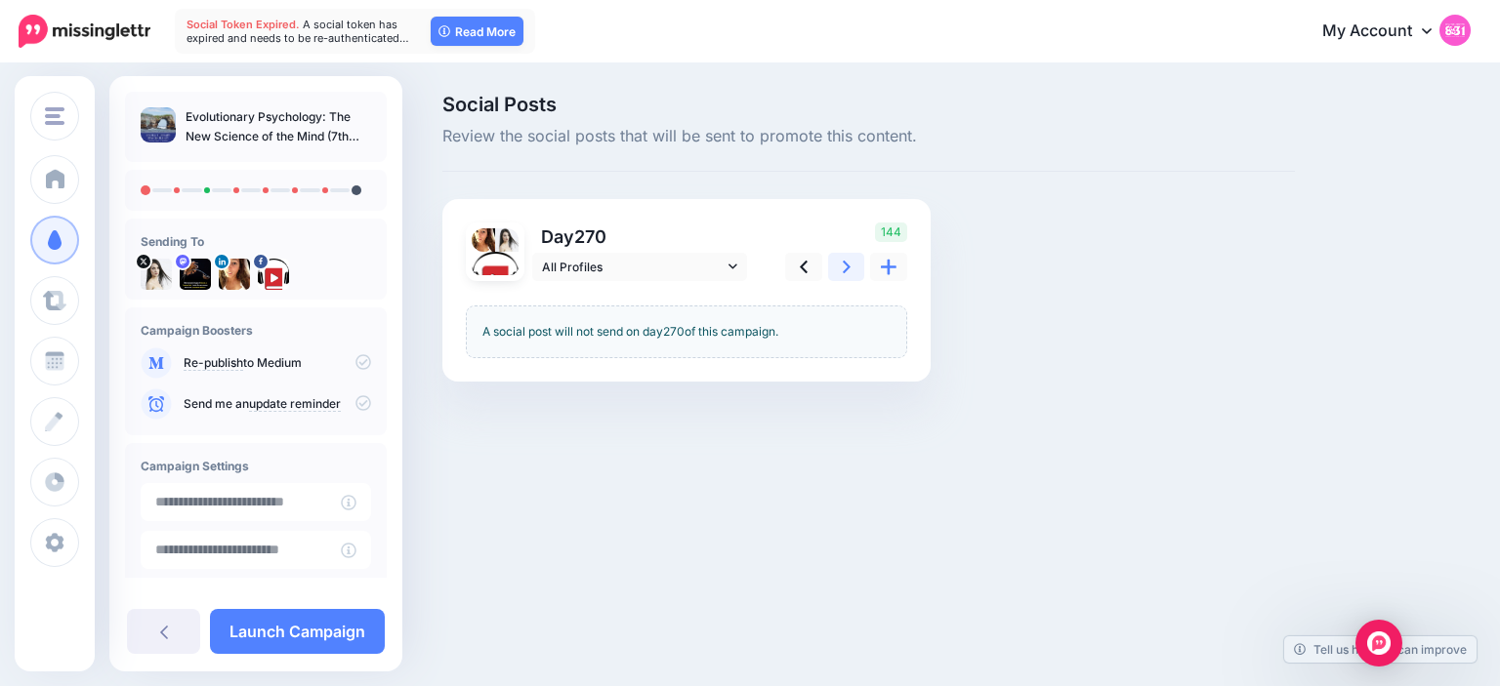
click at [841, 271] on link at bounding box center [846, 267] width 37 height 28
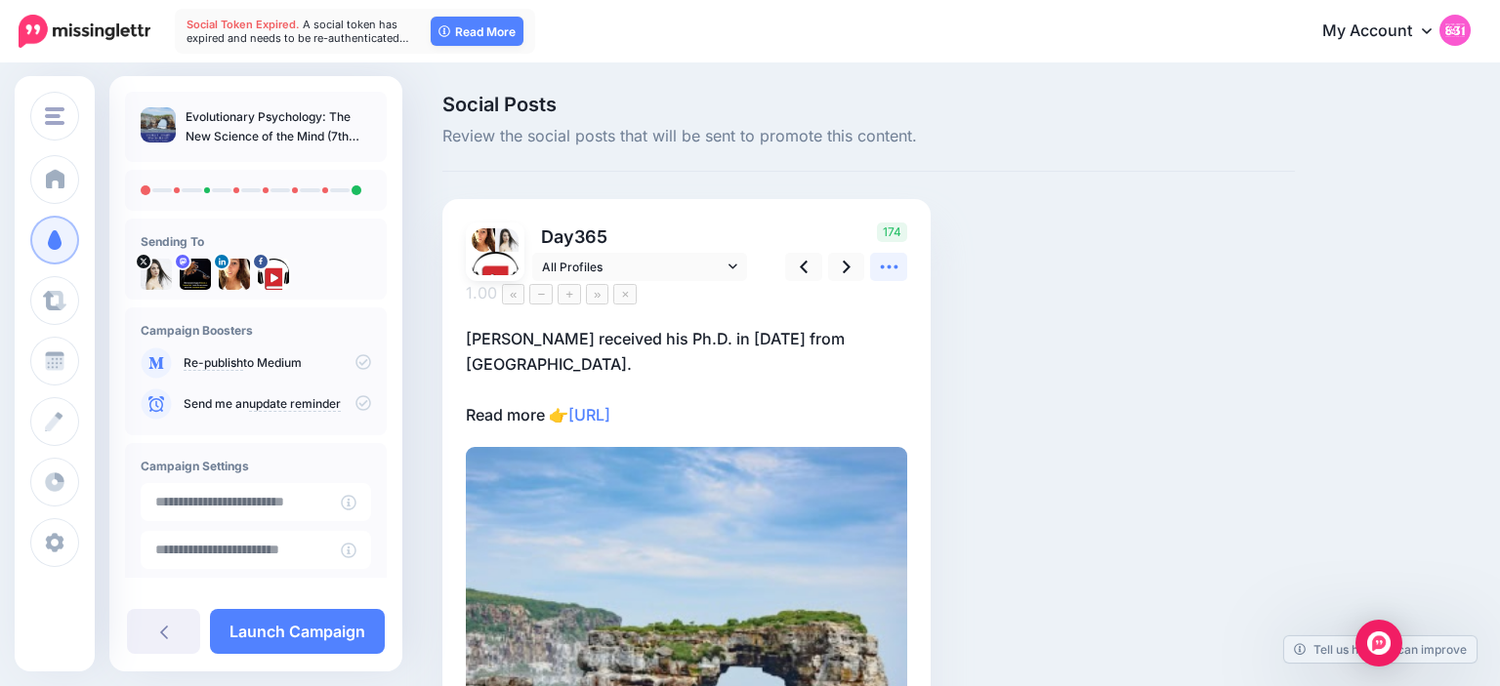
click at [892, 266] on icon at bounding box center [889, 267] width 21 height 21
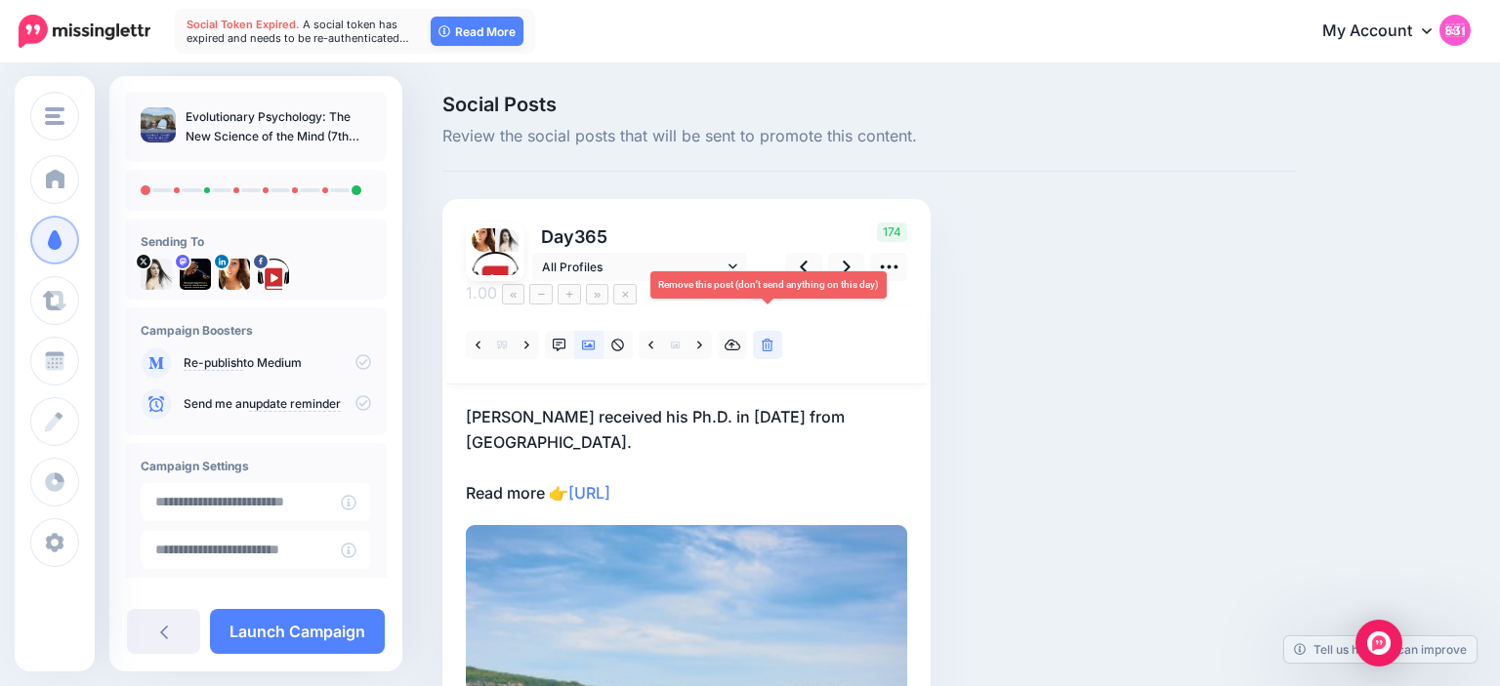
click at [768, 331] on link at bounding box center [767, 345] width 29 height 28
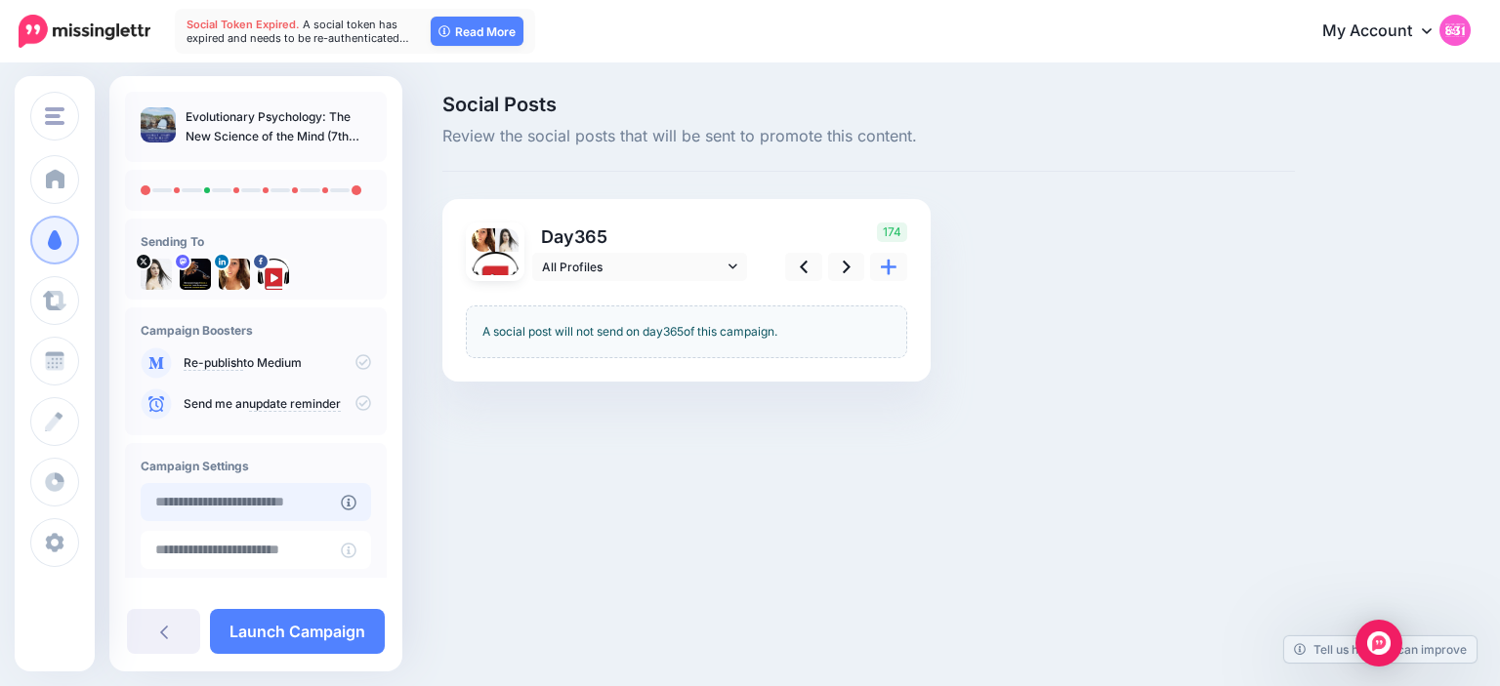
scroll to position [148, 0]
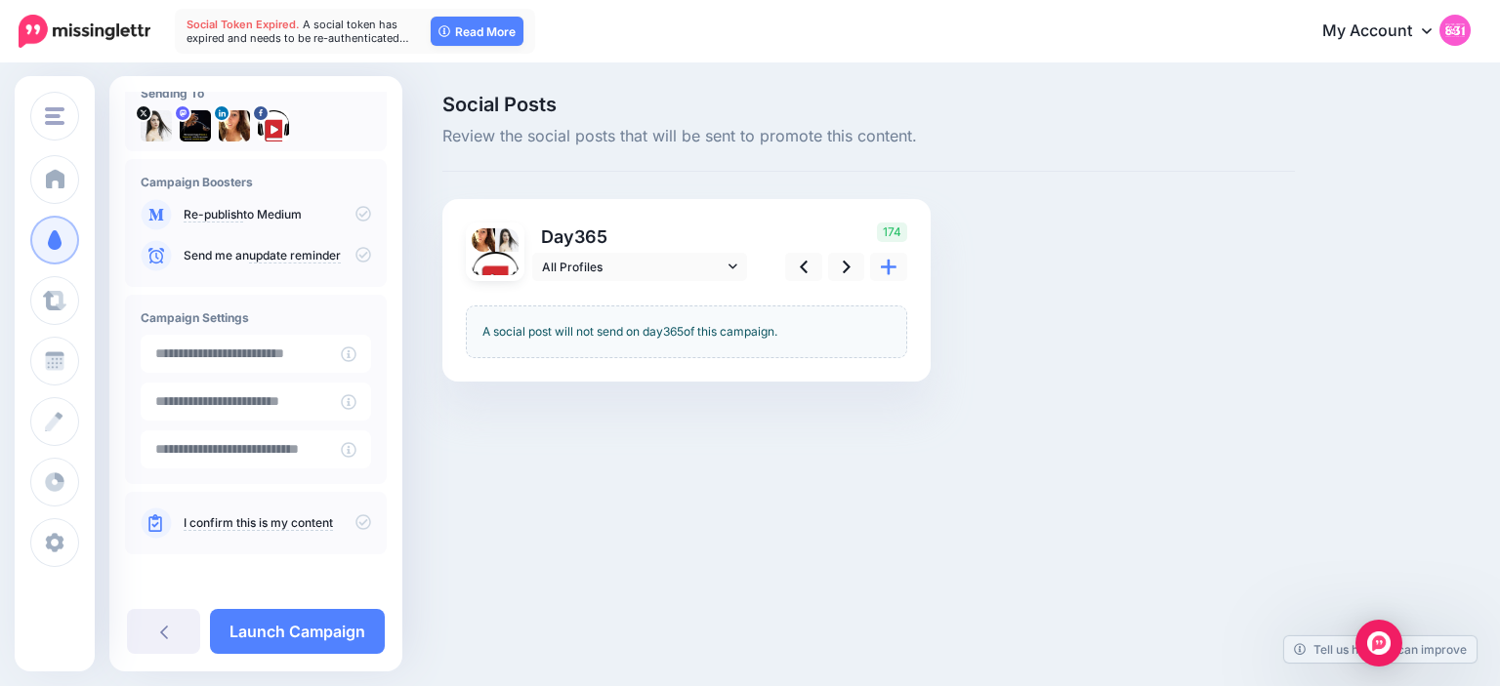
click at [361, 529] on icon at bounding box center [363, 523] width 16 height 16
click at [343, 618] on link "Launch Campaign" at bounding box center [297, 631] width 175 height 45
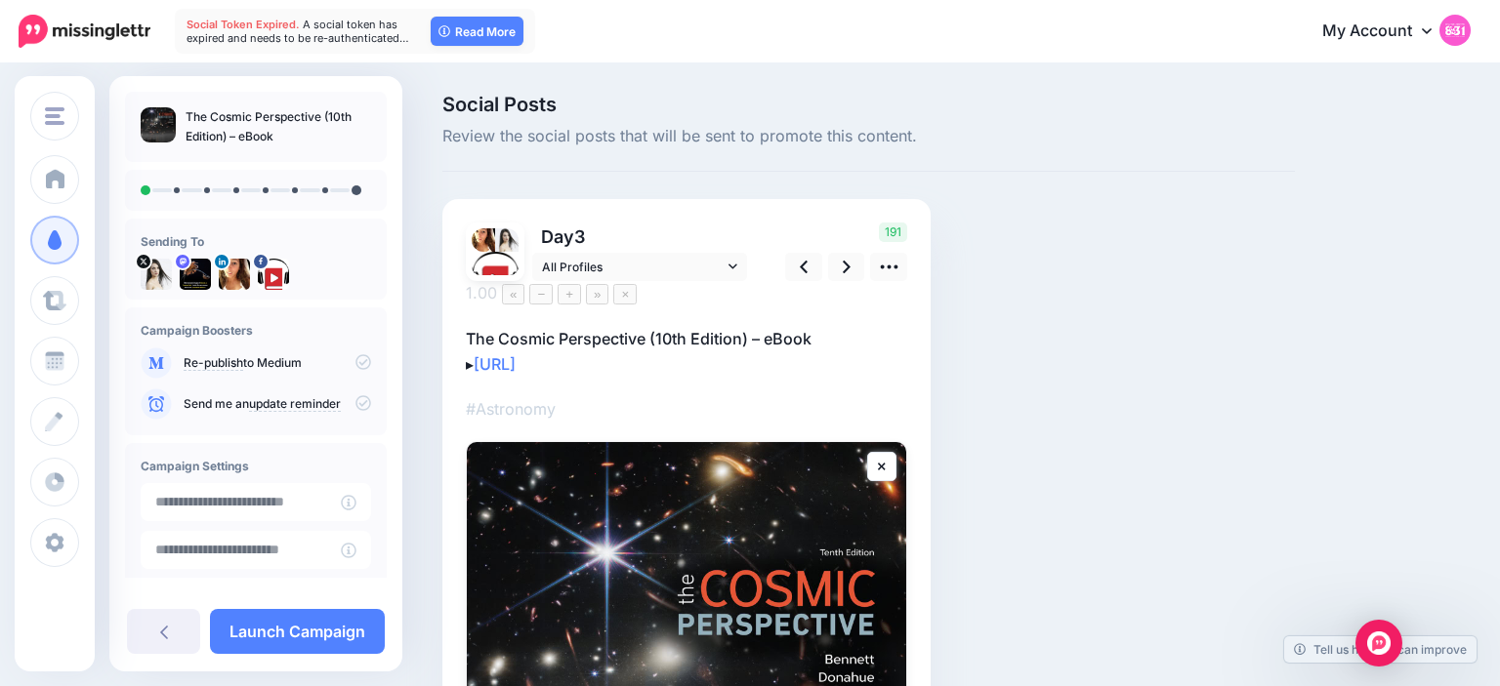
click at [665, 326] on p "The Cosmic Perspective (10th Edition) – eBook ▸ [URL]" at bounding box center [686, 351] width 441 height 51
click at [660, 326] on textarea "**********" at bounding box center [686, 351] width 441 height 51
click at [771, 326] on textarea "**********" at bounding box center [686, 351] width 441 height 51
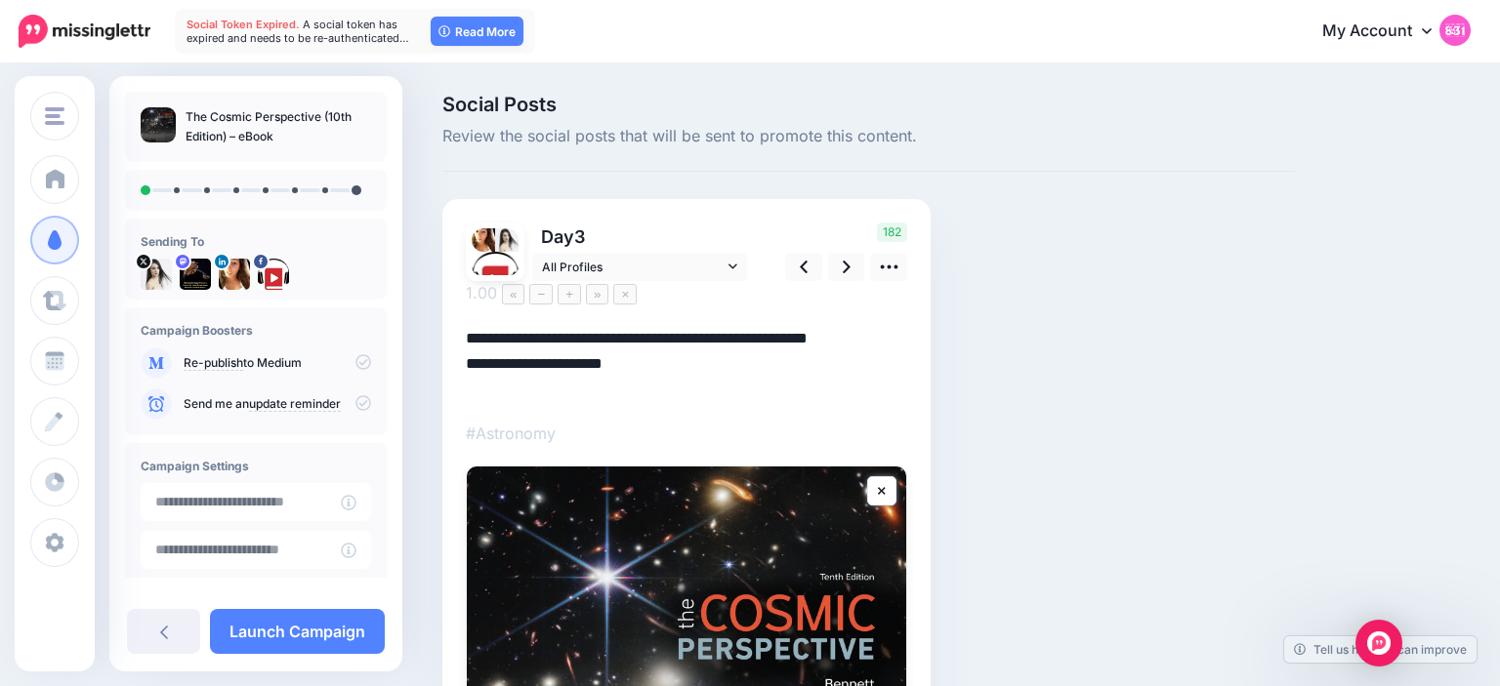
click at [833, 345] on textarea "**********" at bounding box center [686, 363] width 441 height 75
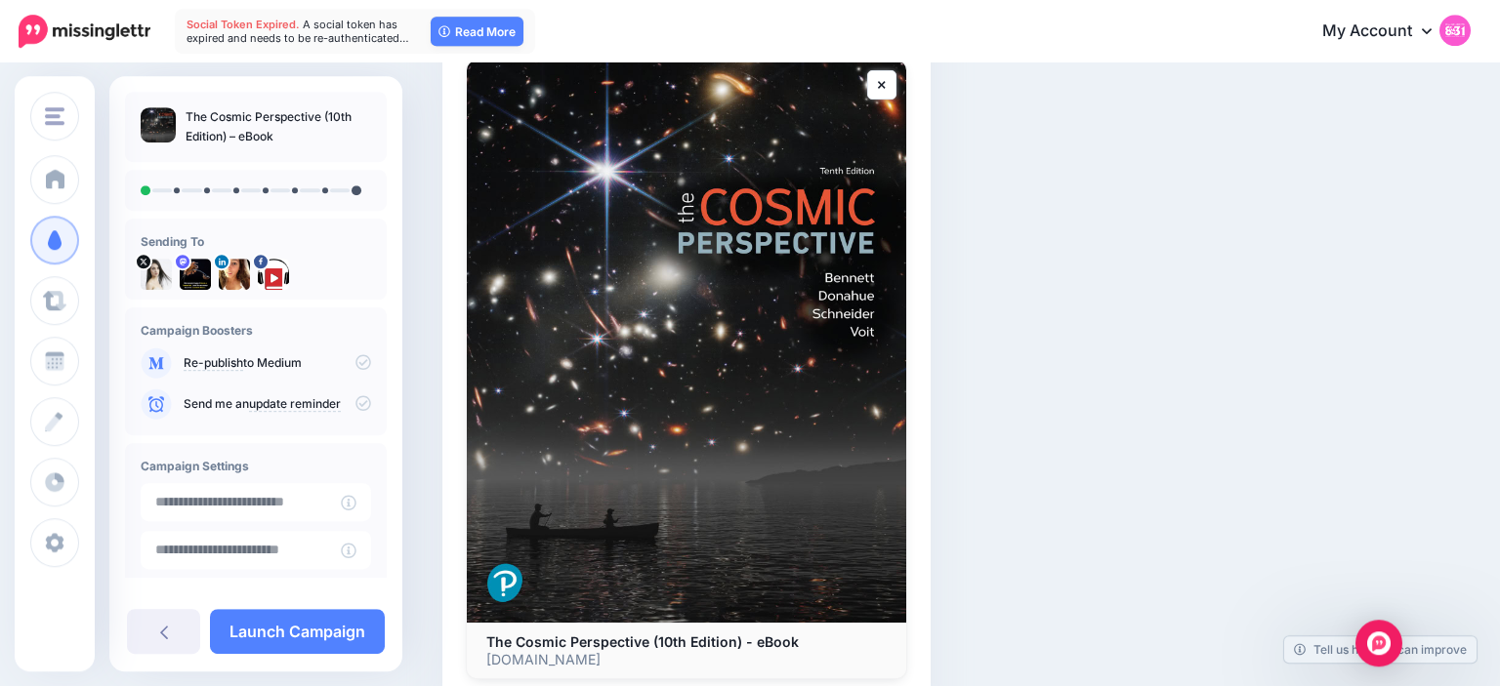
type textarea "**********"
click at [1120, 257] on div "Social Posts Review the social posts that will be sent to promote this content.…" at bounding box center [869, 200] width 882 height 1124
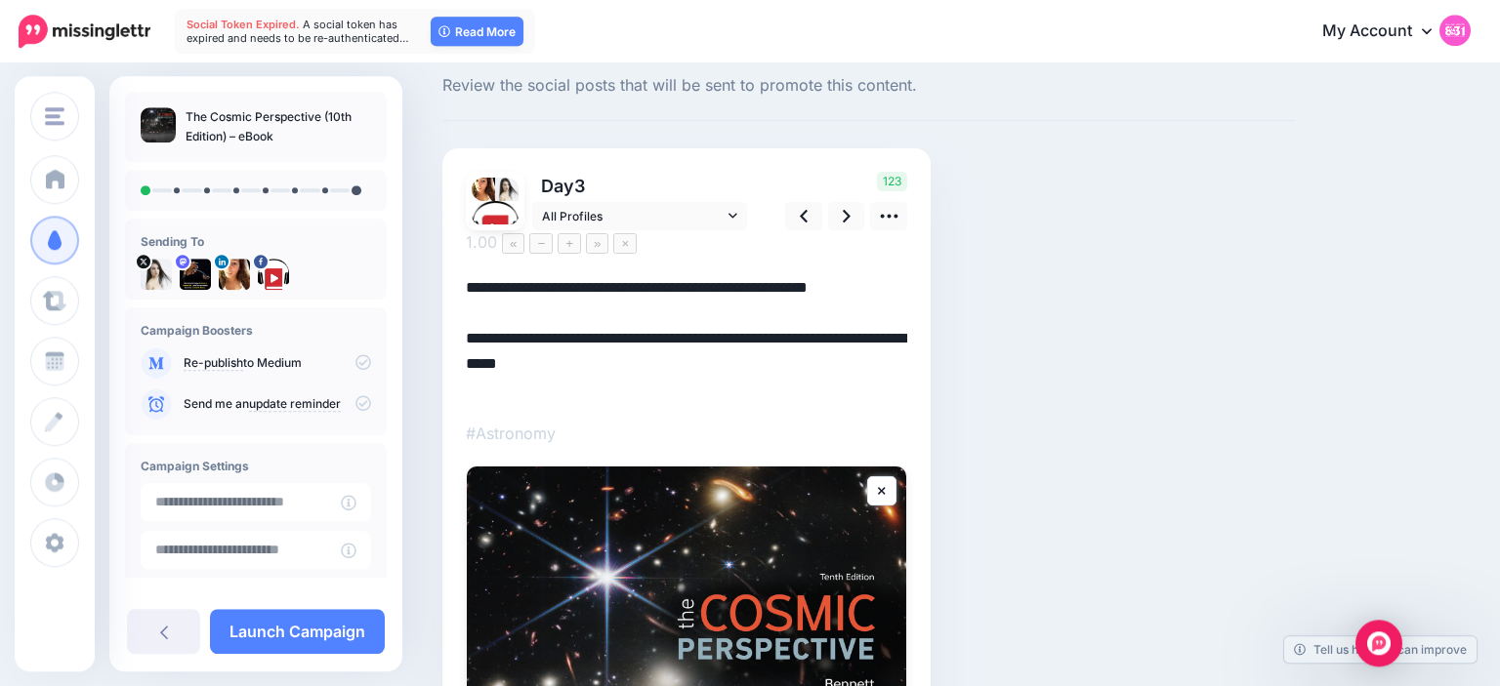
scroll to position [31, 0]
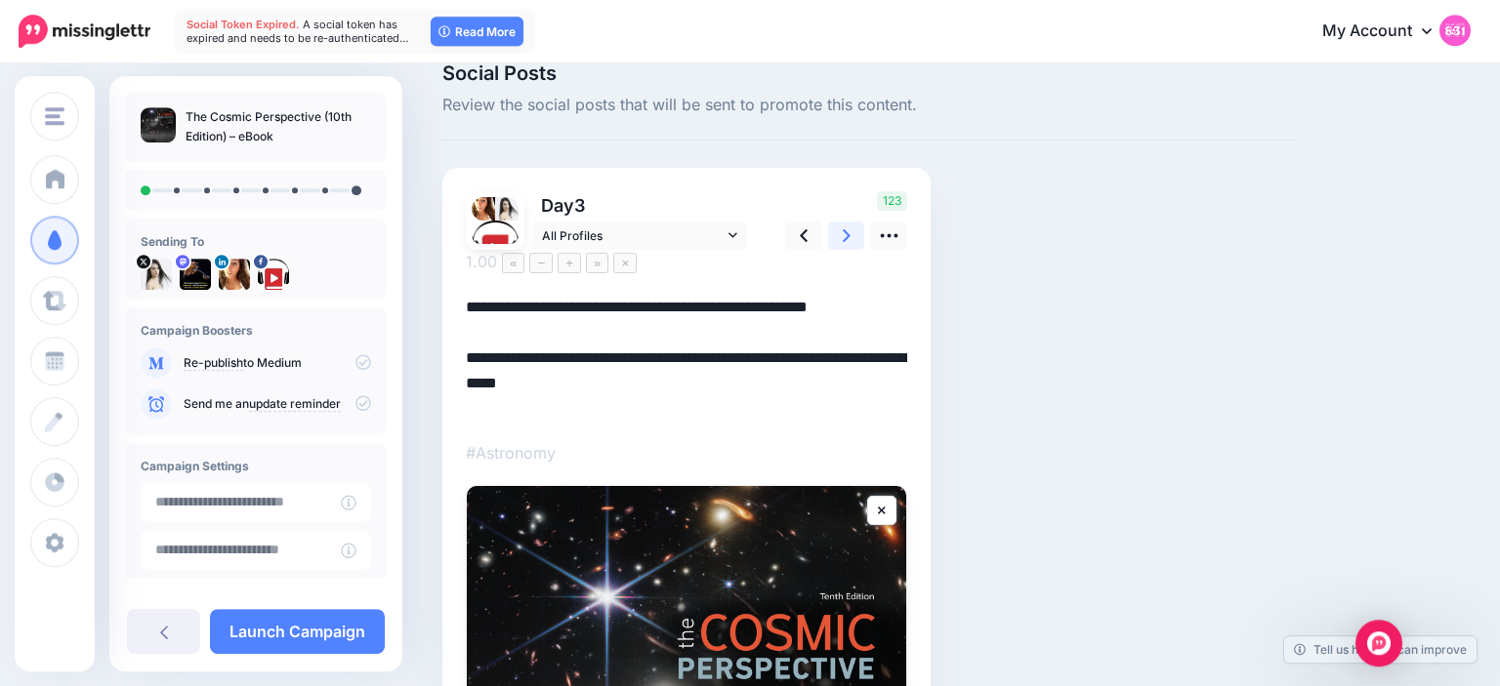
click at [849, 236] on icon at bounding box center [847, 235] width 8 height 13
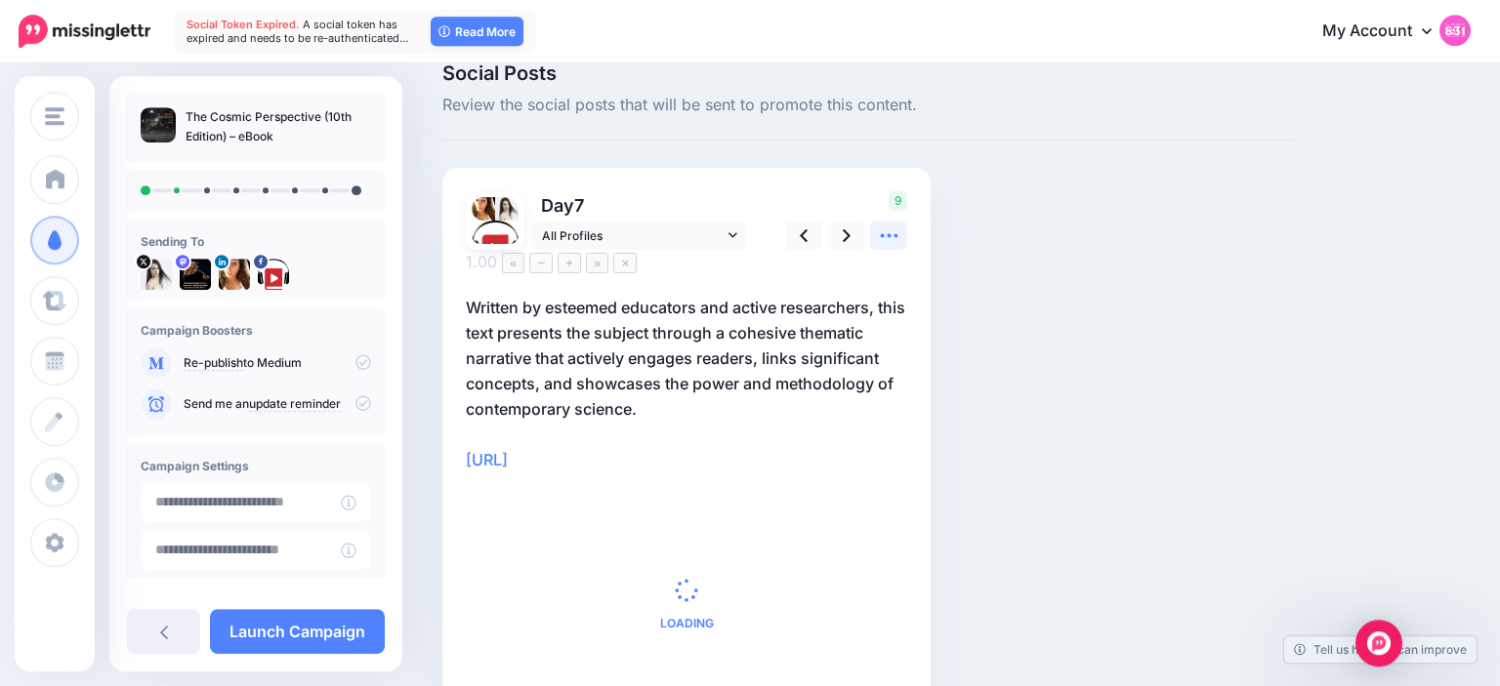
click at [883, 236] on icon at bounding box center [889, 236] width 18 height 4
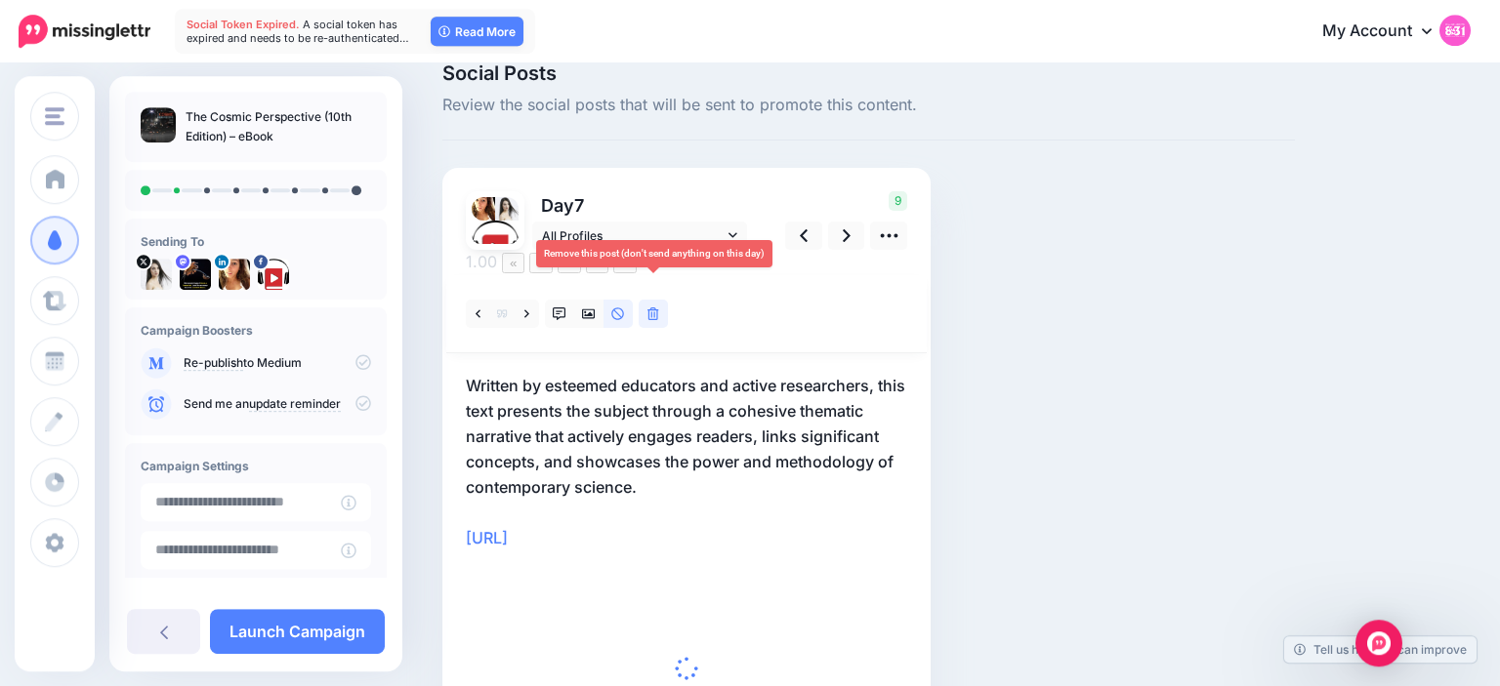
click at [646, 300] on link at bounding box center [653, 314] width 29 height 28
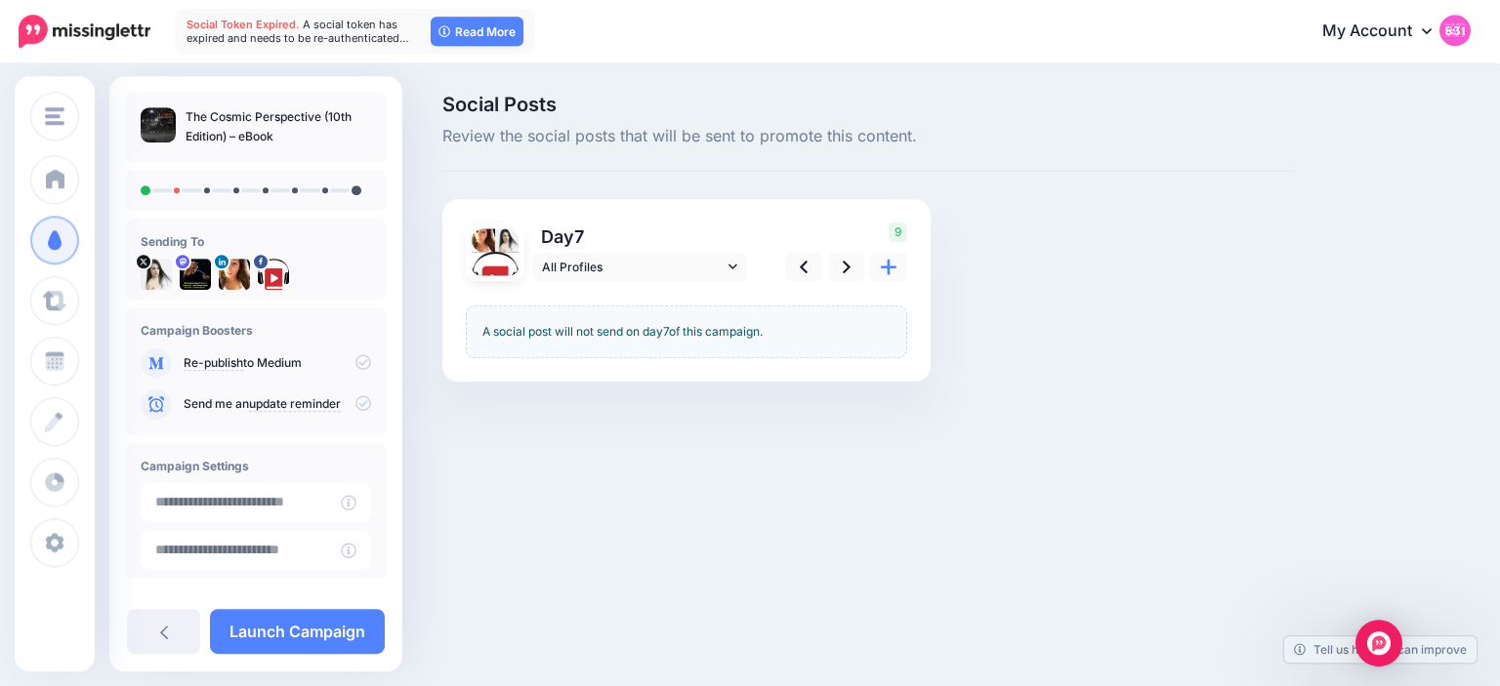
scroll to position [0, 0]
click at [849, 271] on icon at bounding box center [847, 267] width 8 height 21
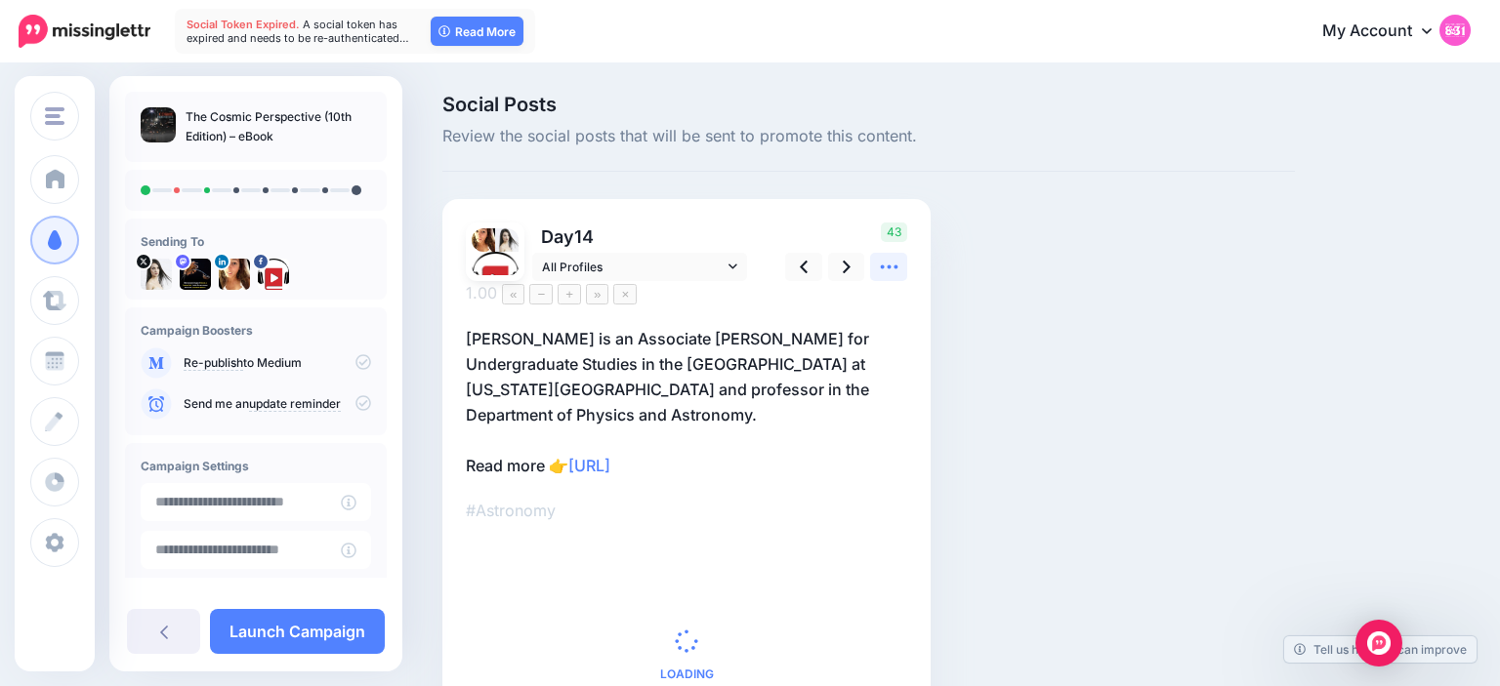
click at [888, 267] on icon at bounding box center [889, 268] width 18 height 4
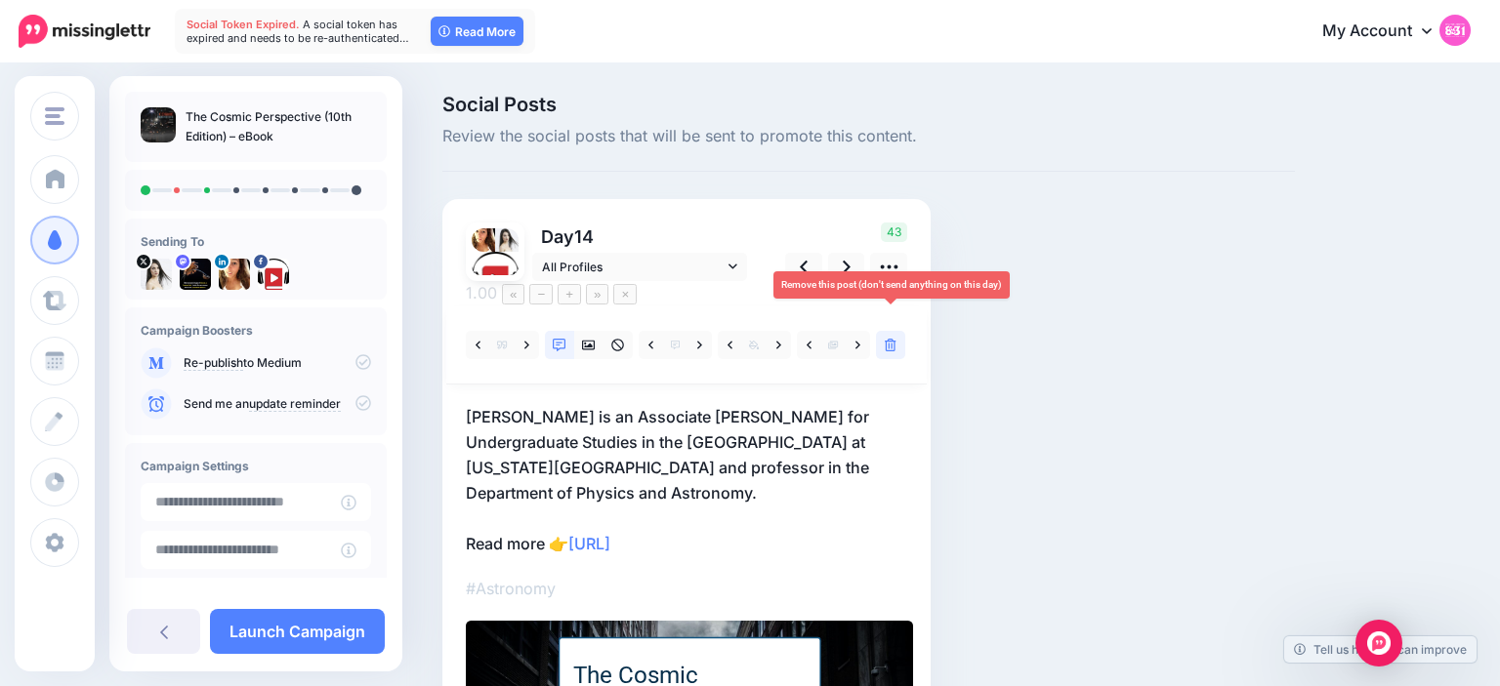
click at [882, 334] on link at bounding box center [890, 345] width 29 height 28
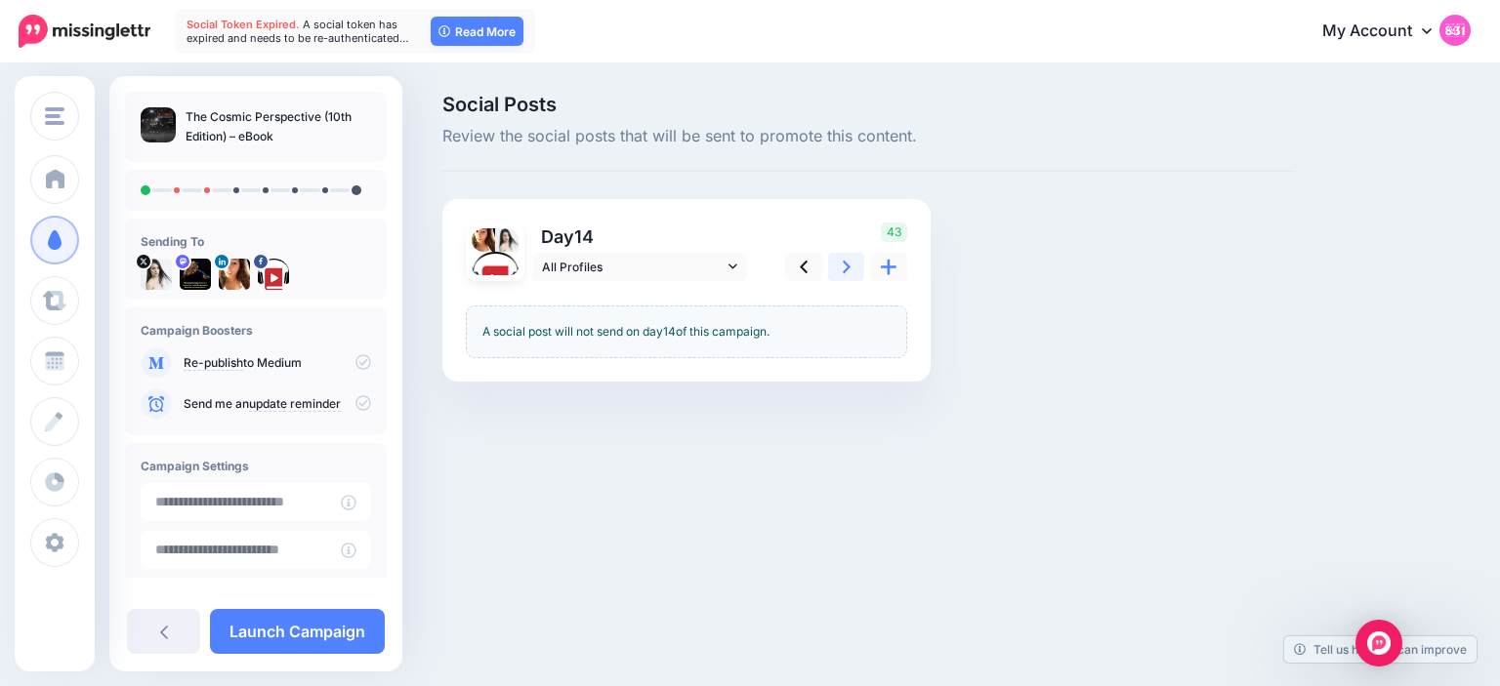
click at [840, 262] on link at bounding box center [846, 267] width 37 height 28
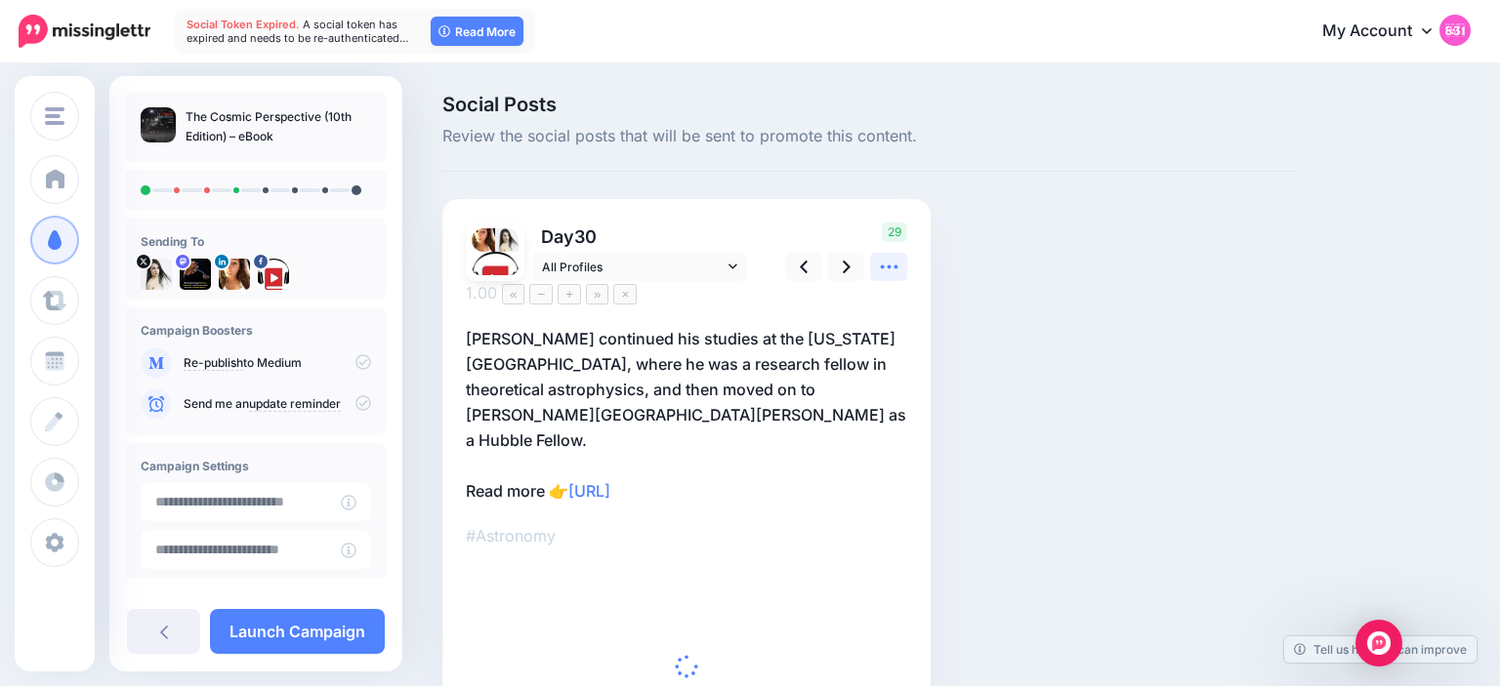
click at [895, 264] on icon at bounding box center [889, 267] width 21 height 21
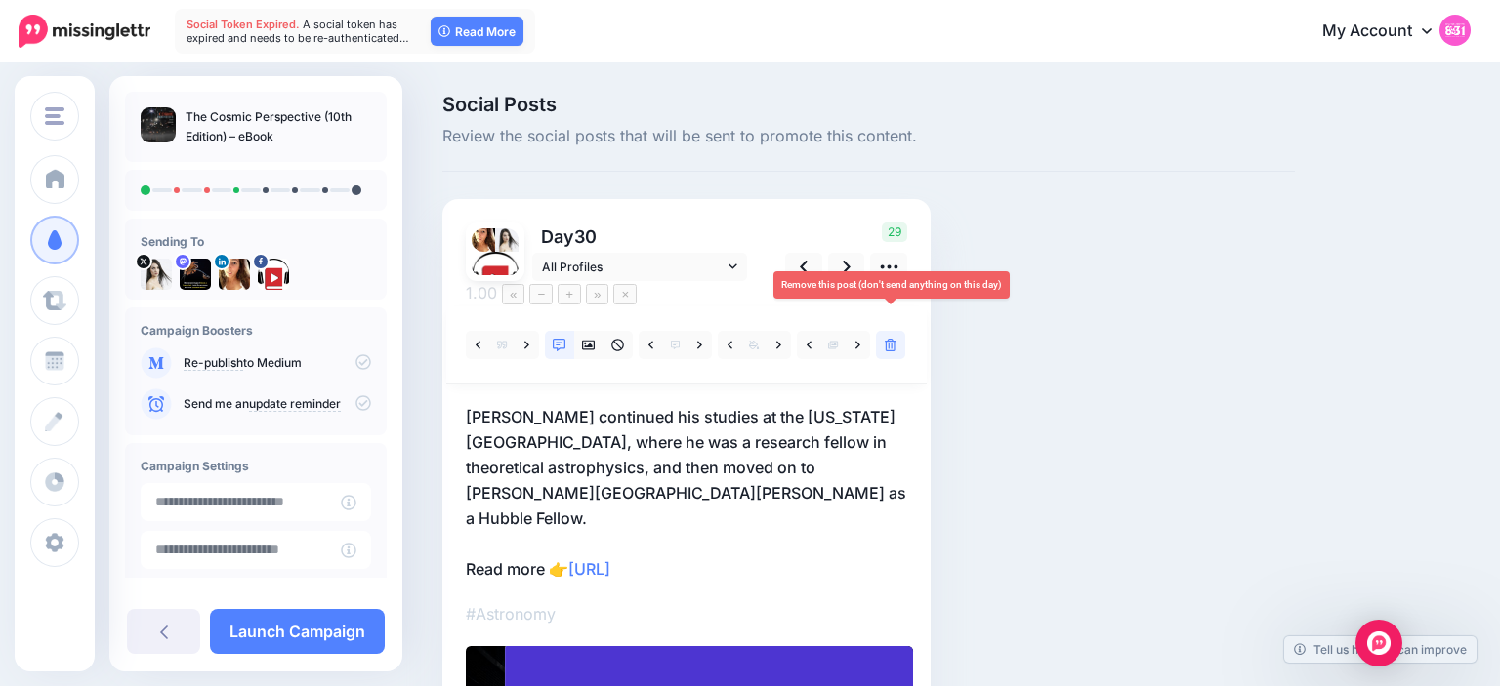
click at [888, 339] on icon at bounding box center [891, 346] width 12 height 14
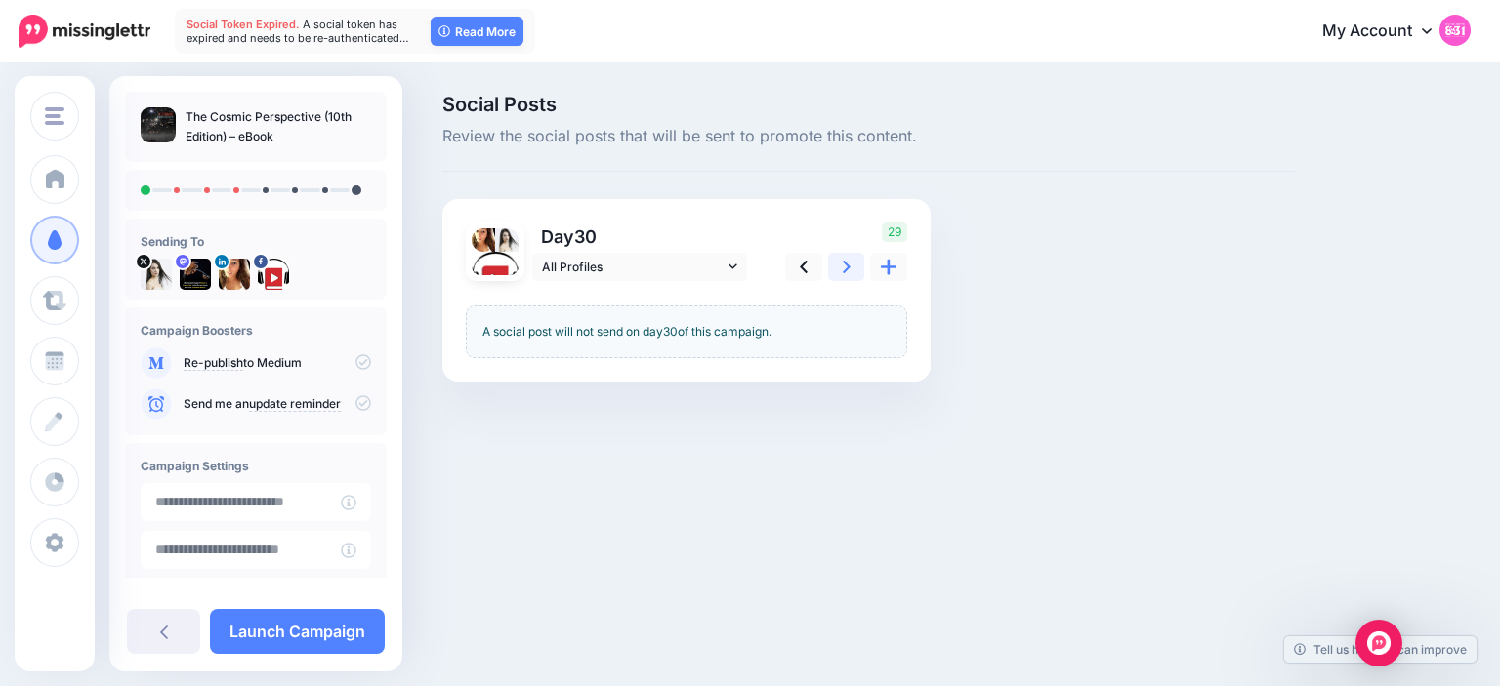
click at [847, 278] on link at bounding box center [846, 267] width 37 height 28
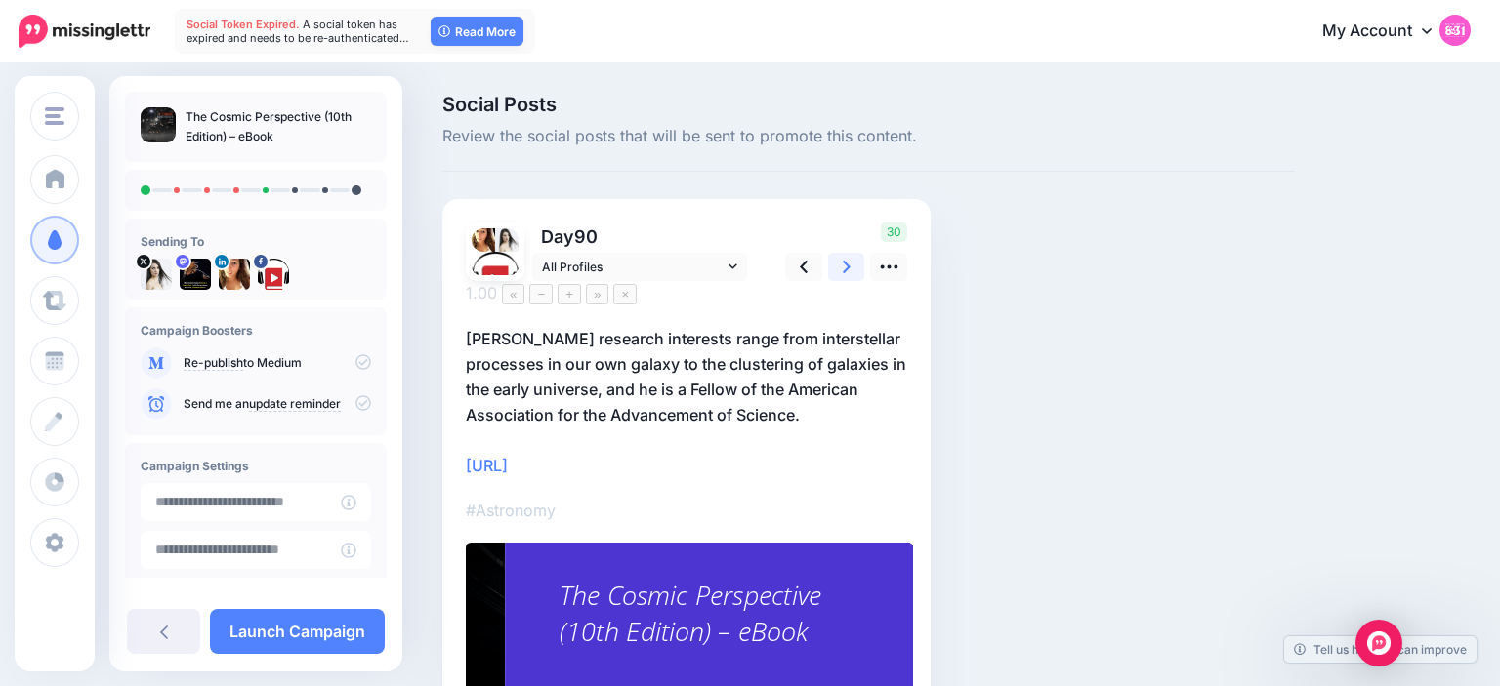
click at [846, 270] on icon at bounding box center [847, 267] width 8 height 13
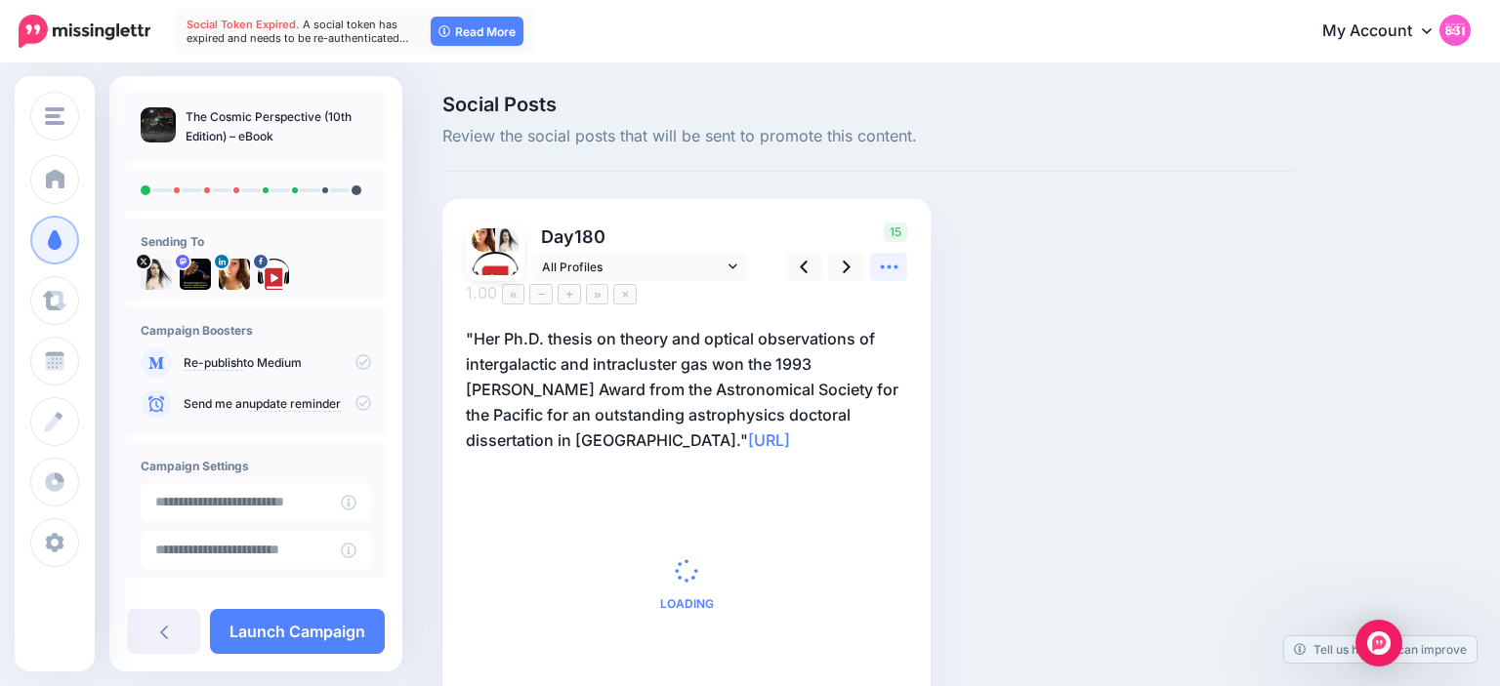
click at [889, 268] on icon at bounding box center [889, 268] width 18 height 4
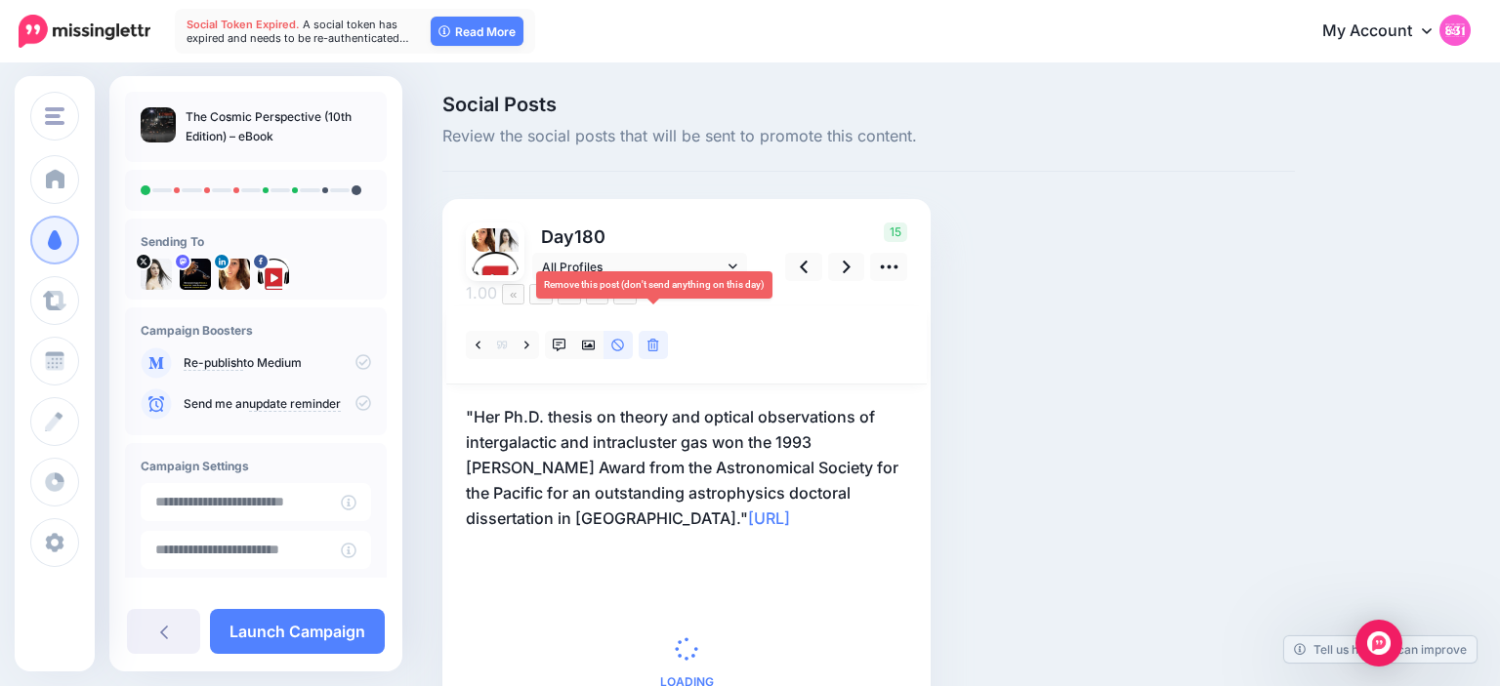
click at [658, 339] on icon at bounding box center [653, 346] width 12 height 14
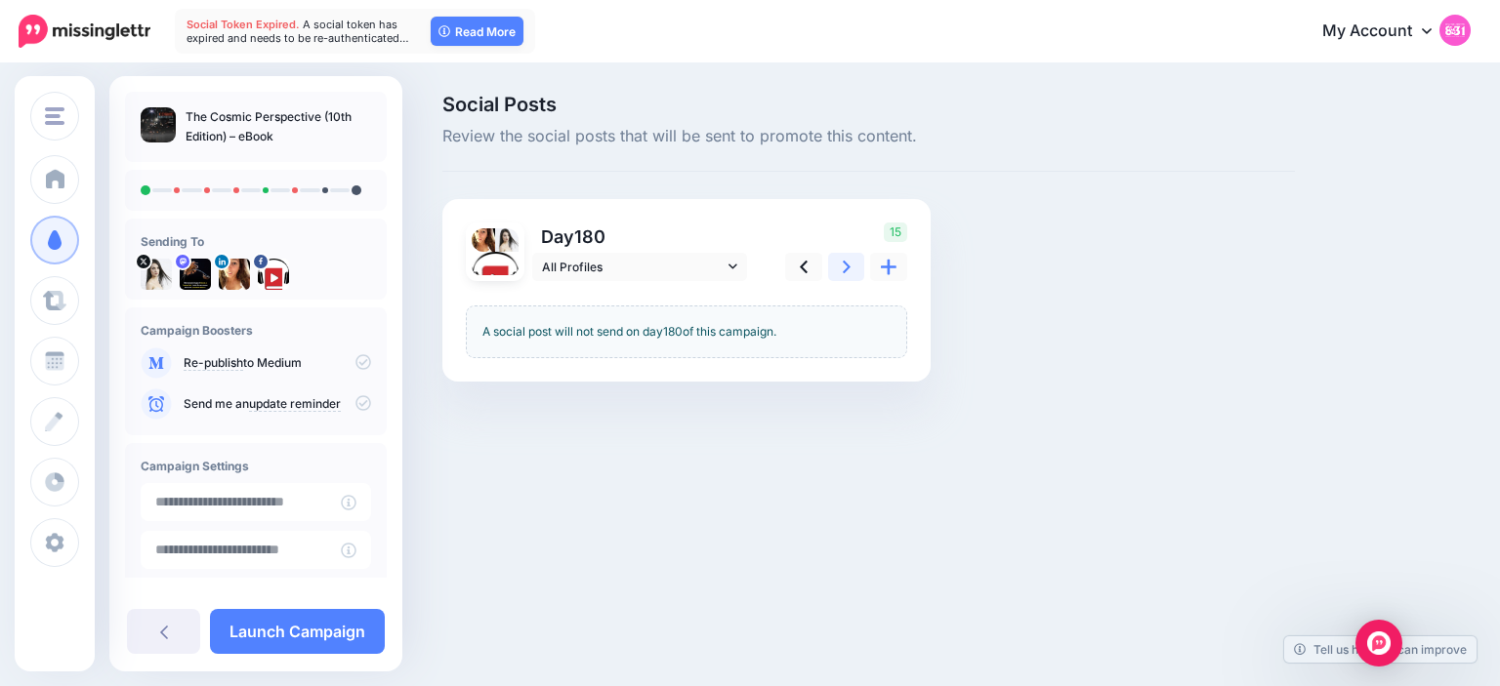
click at [848, 266] on icon at bounding box center [847, 267] width 8 height 21
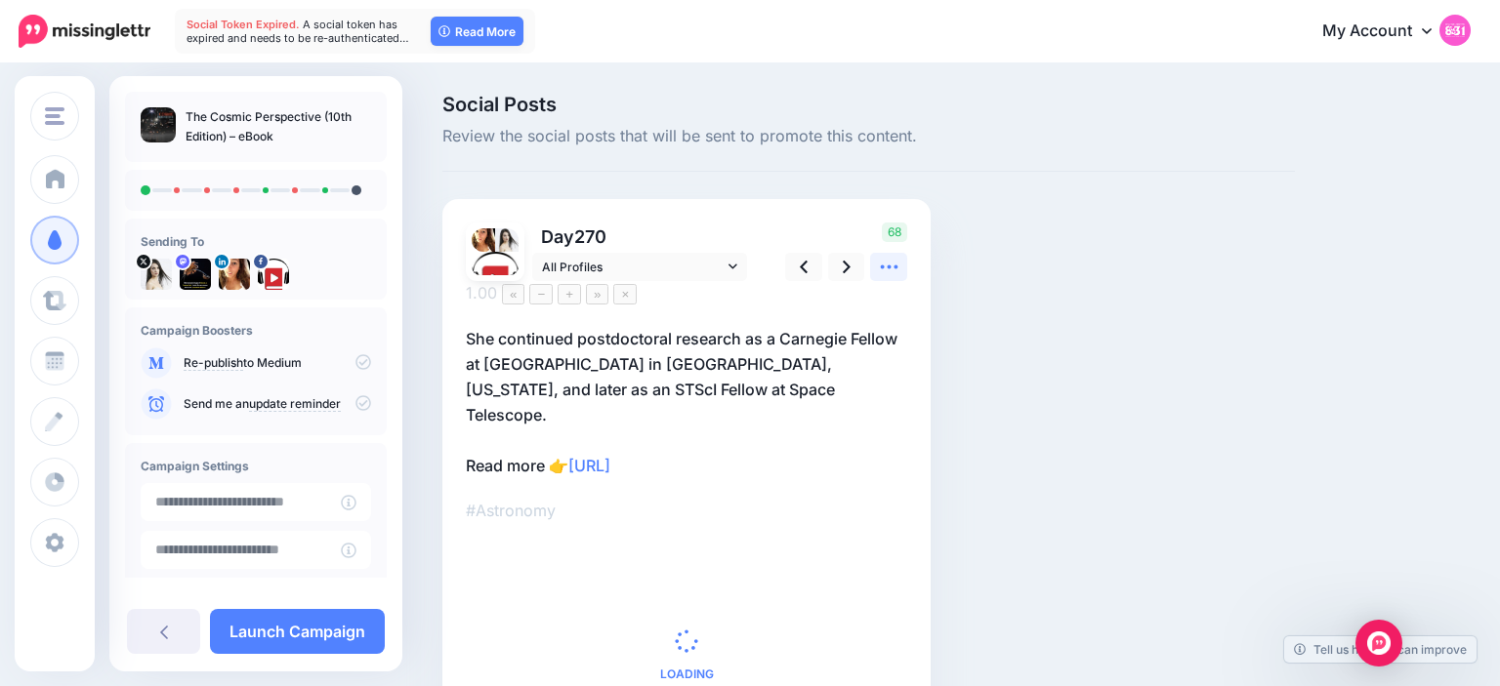
click at [879, 265] on icon at bounding box center [889, 267] width 21 height 21
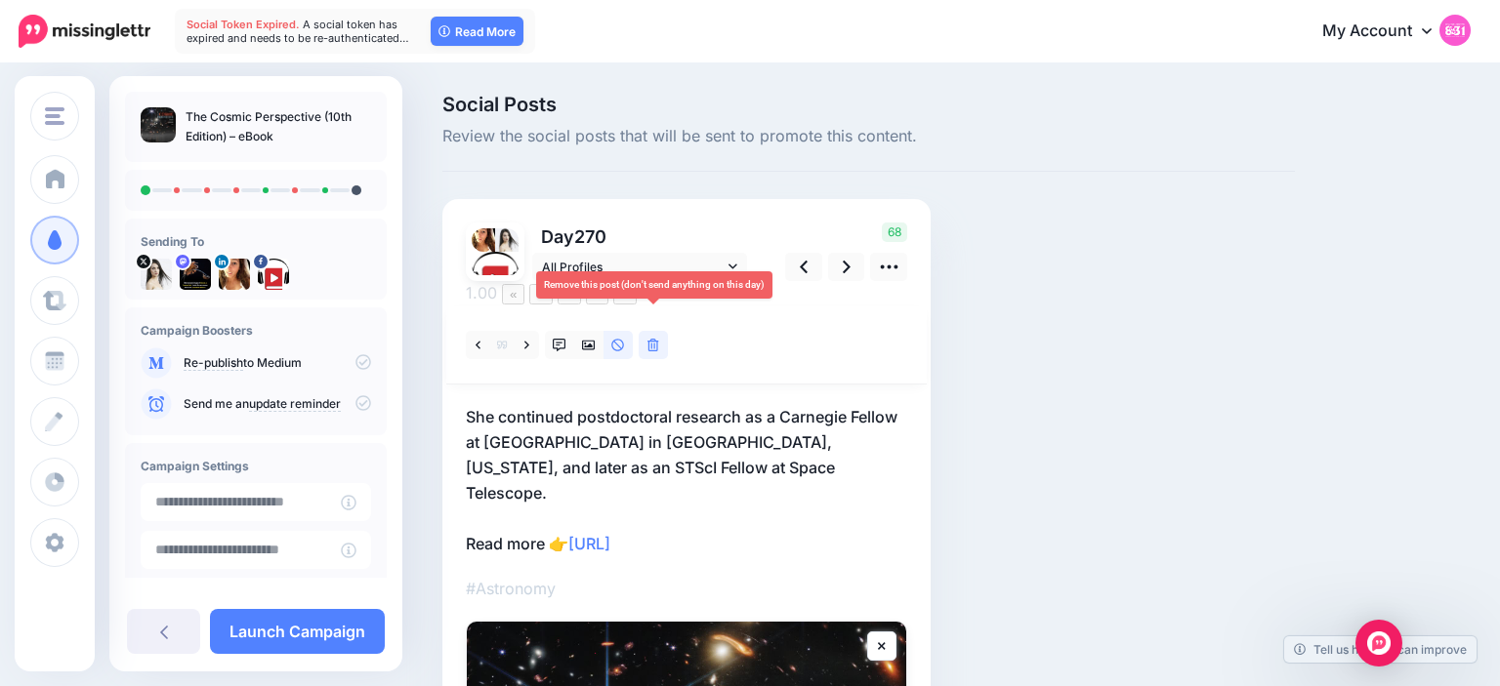
click at [659, 331] on link at bounding box center [653, 345] width 29 height 28
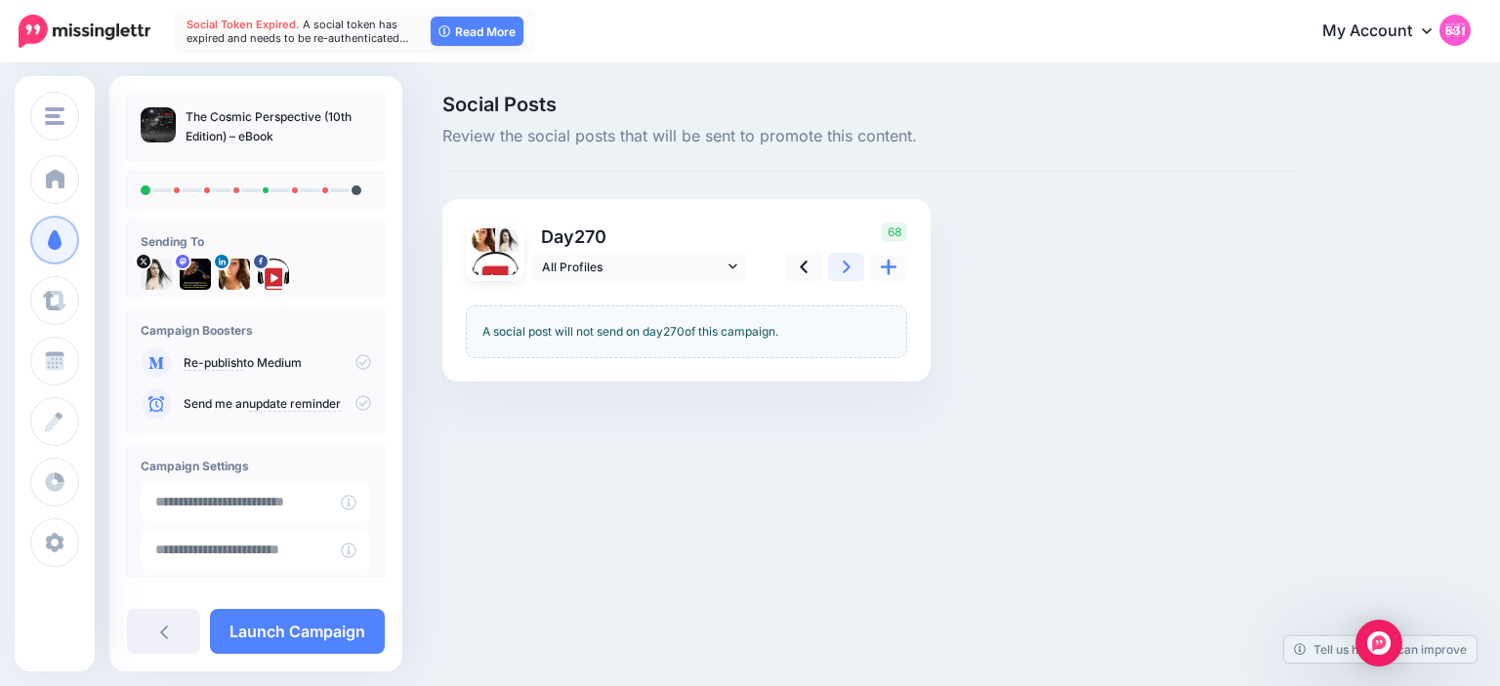
click at [847, 256] on link at bounding box center [846, 267] width 37 height 28
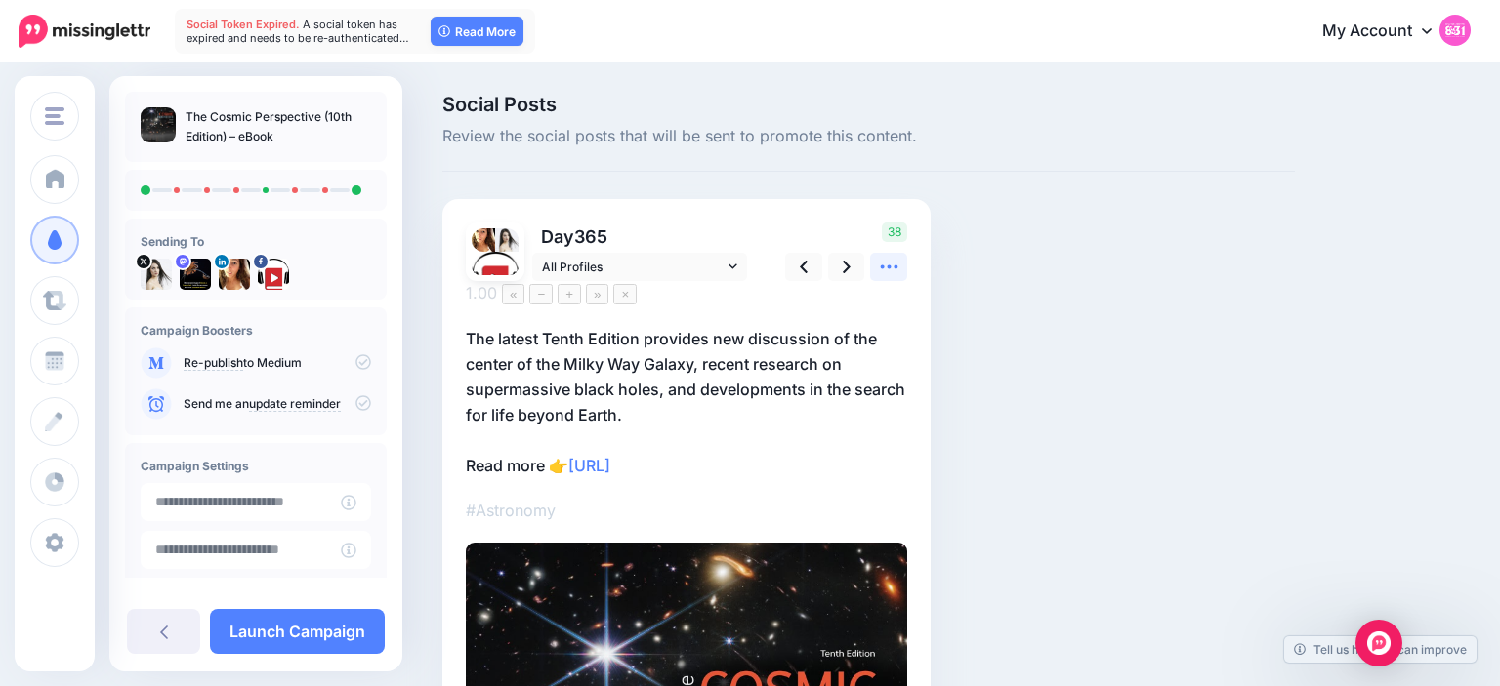
click at [881, 258] on icon at bounding box center [889, 267] width 21 height 21
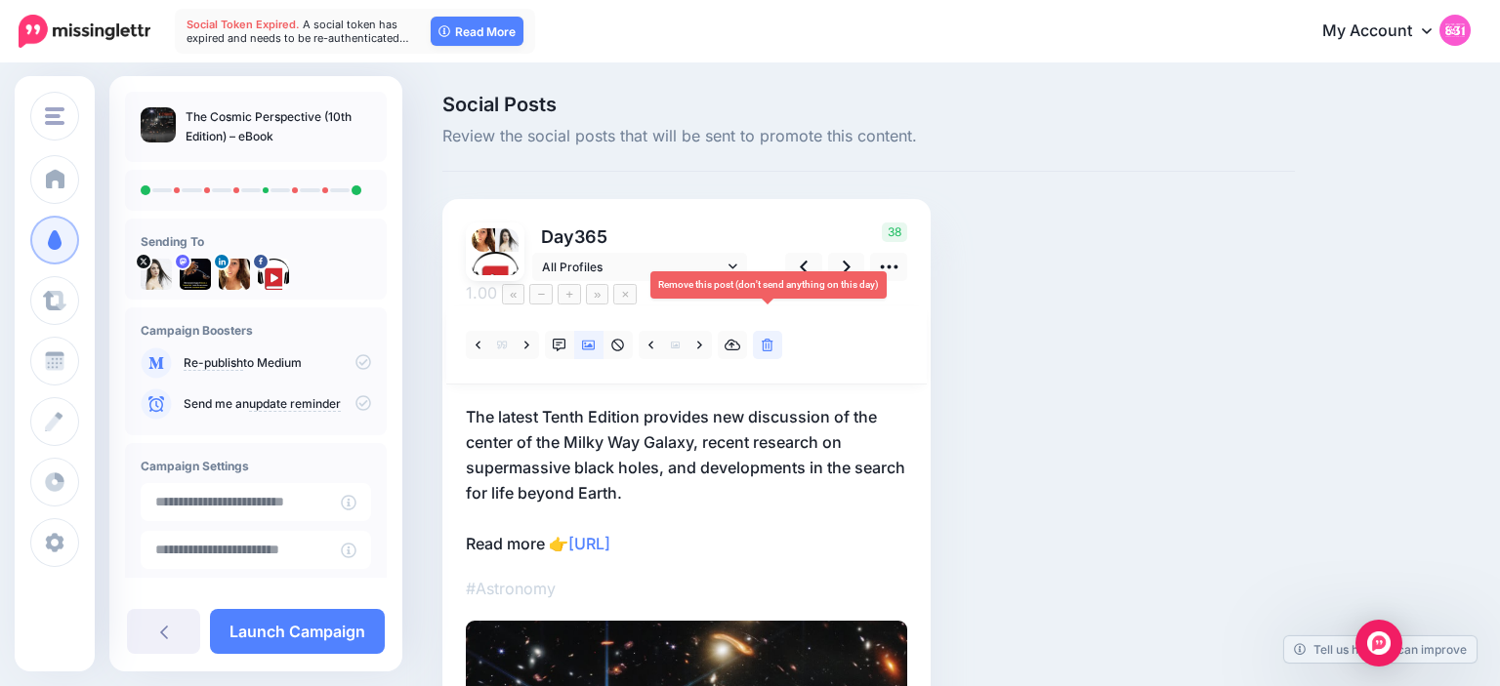
click at [766, 339] on icon at bounding box center [768, 346] width 12 height 14
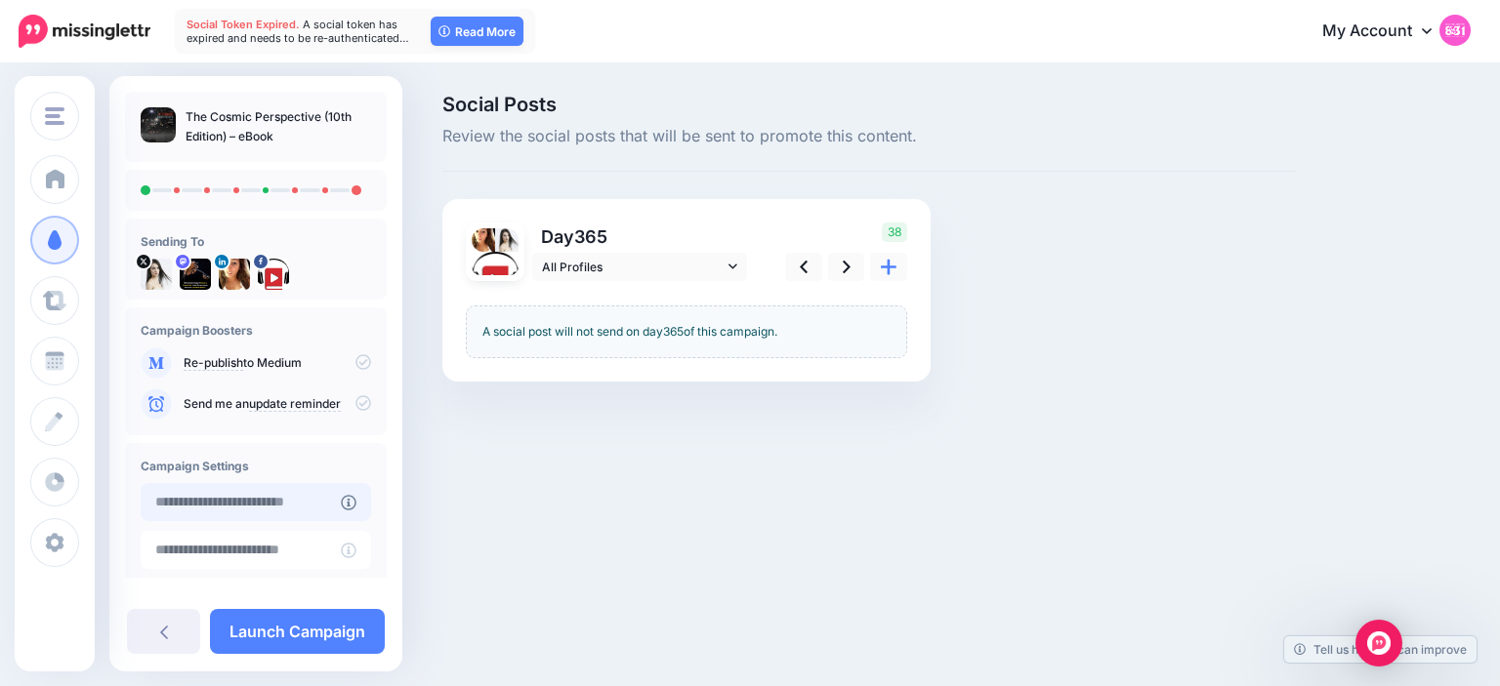
type input "**********"
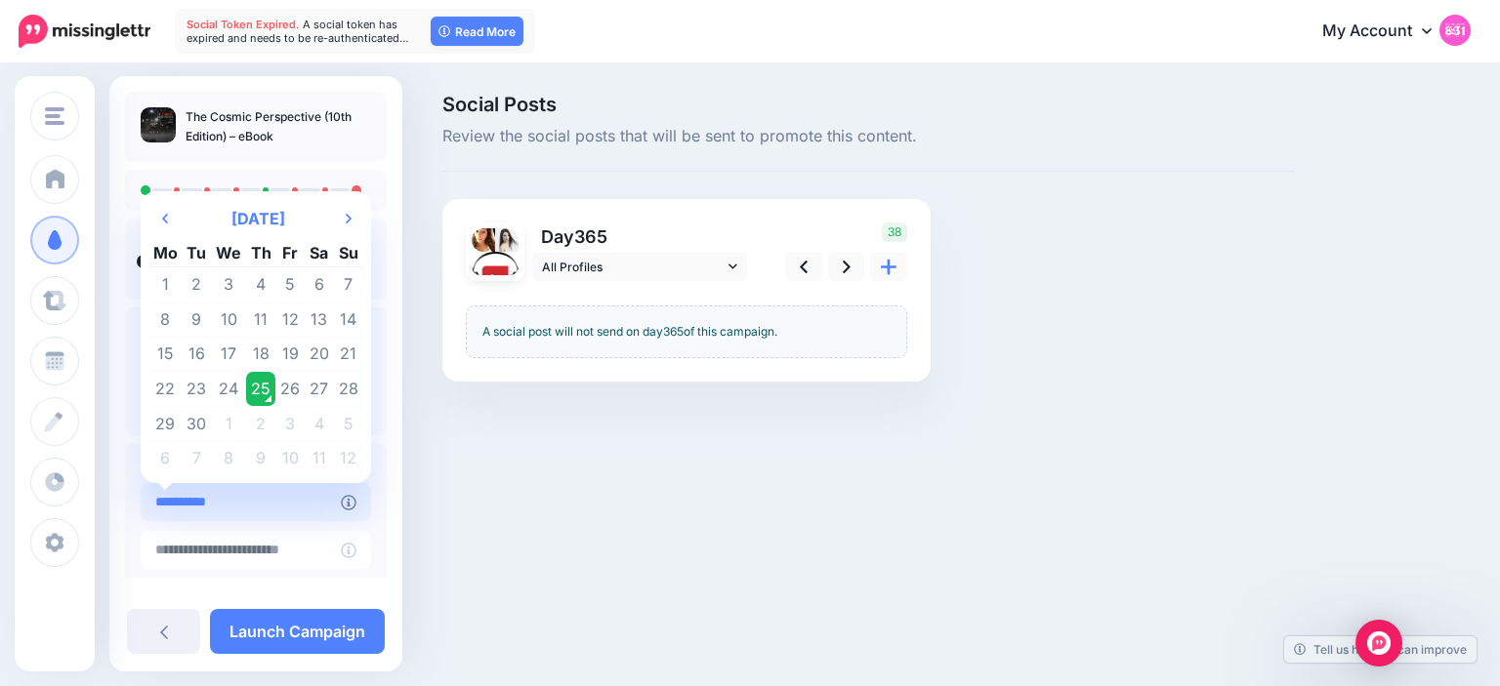
click at [301, 490] on input "**********" at bounding box center [241, 502] width 200 height 38
click at [261, 392] on td "25" at bounding box center [261, 389] width 30 height 35
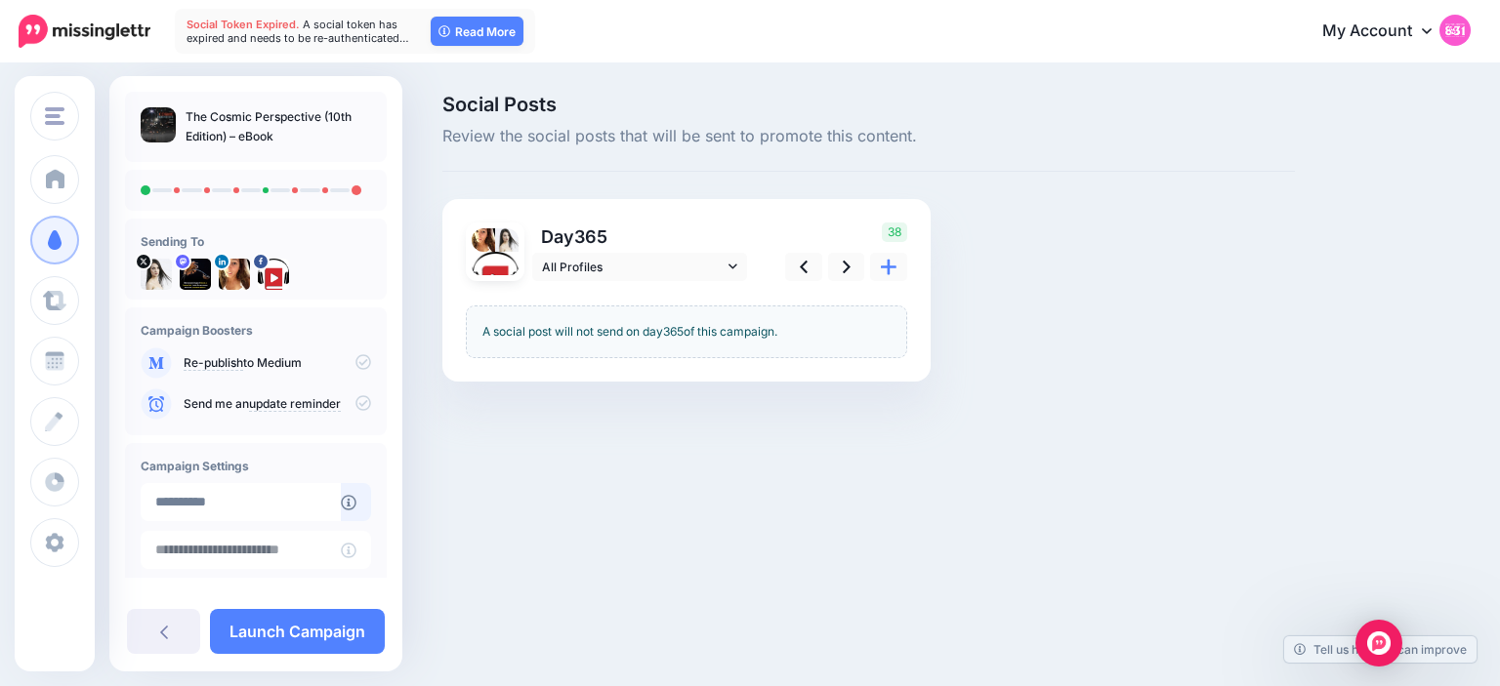
scroll to position [148, 0]
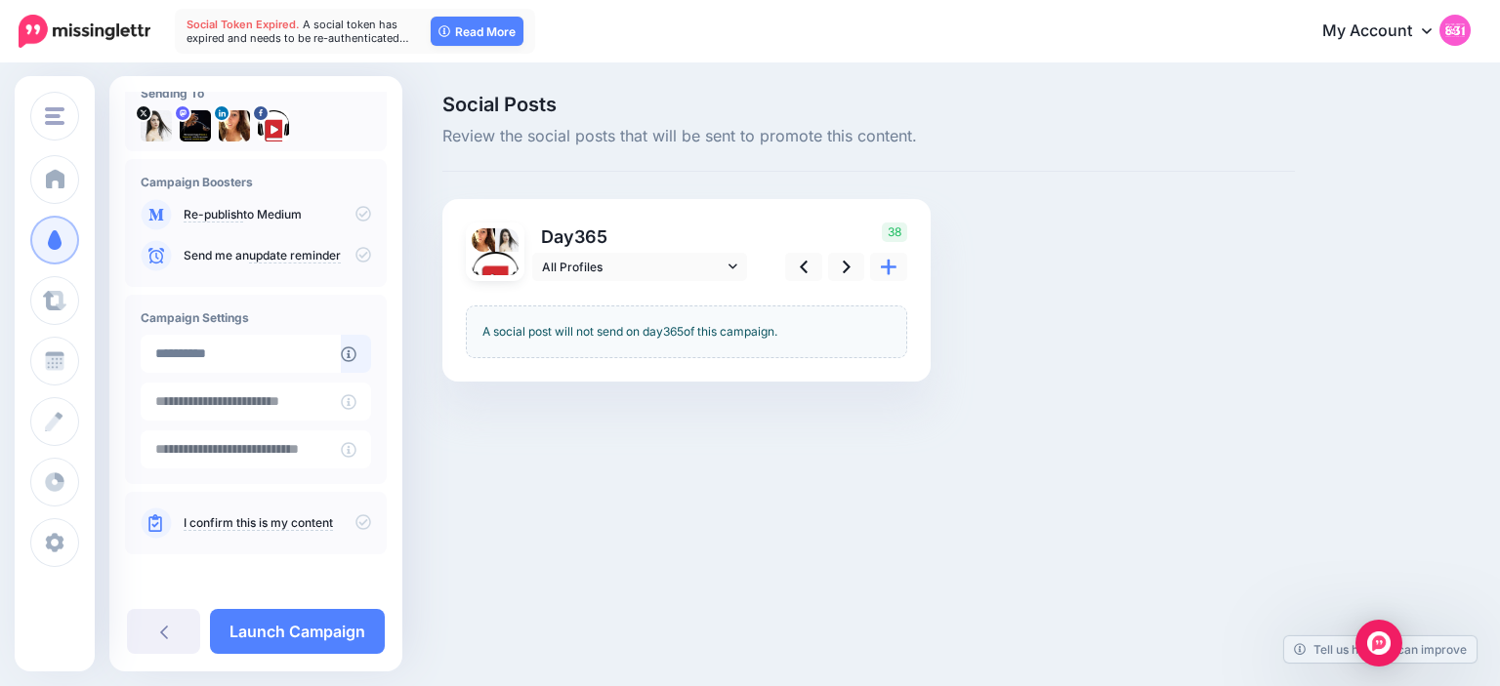
click at [359, 529] on icon at bounding box center [363, 523] width 16 height 16
click at [330, 620] on link "Launch Campaign" at bounding box center [297, 631] width 175 height 45
